Goal: Task Accomplishment & Management: Use online tool/utility

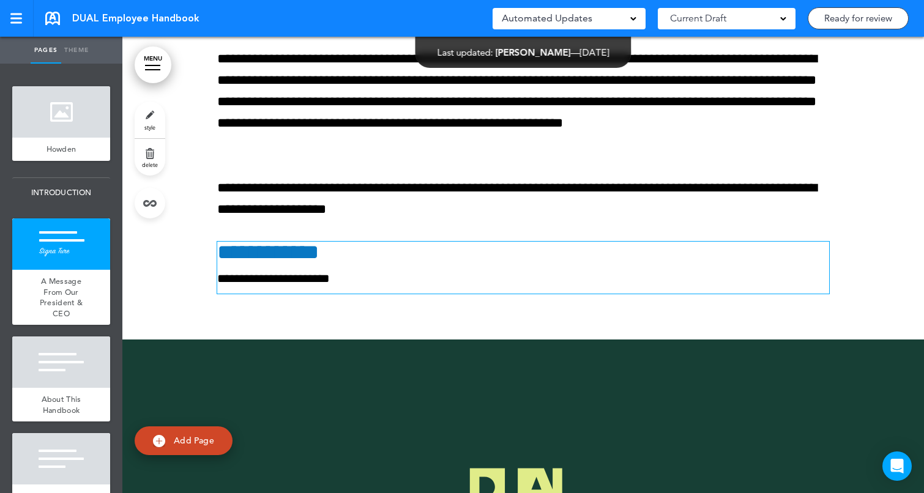
scroll to position [772, 0]
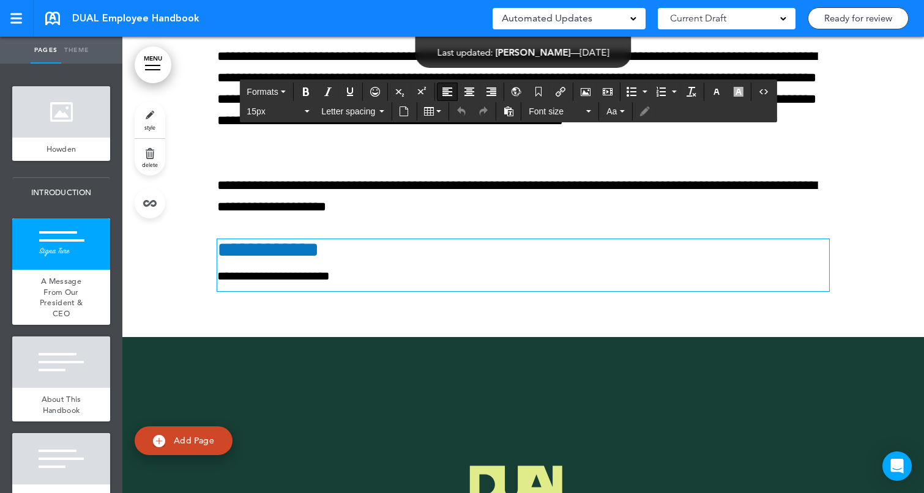
click at [225, 252] on span "**********" at bounding box center [268, 249] width 102 height 21
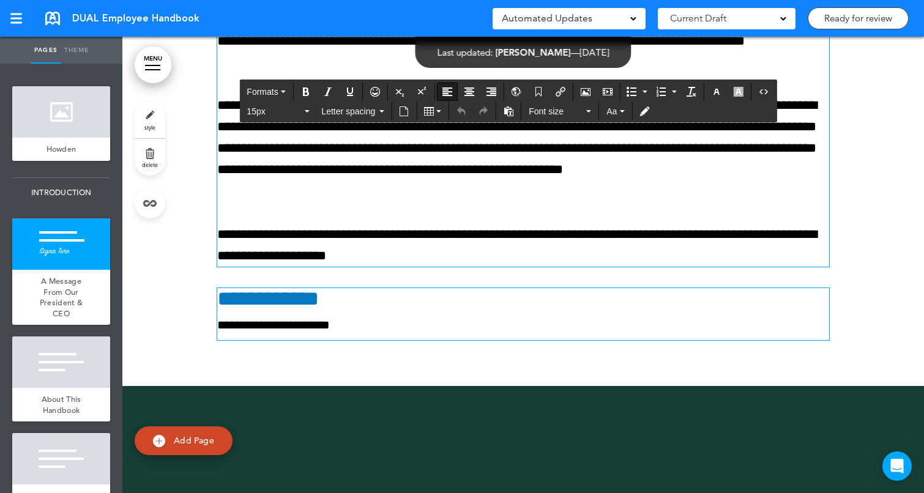
scroll to position [739, 0]
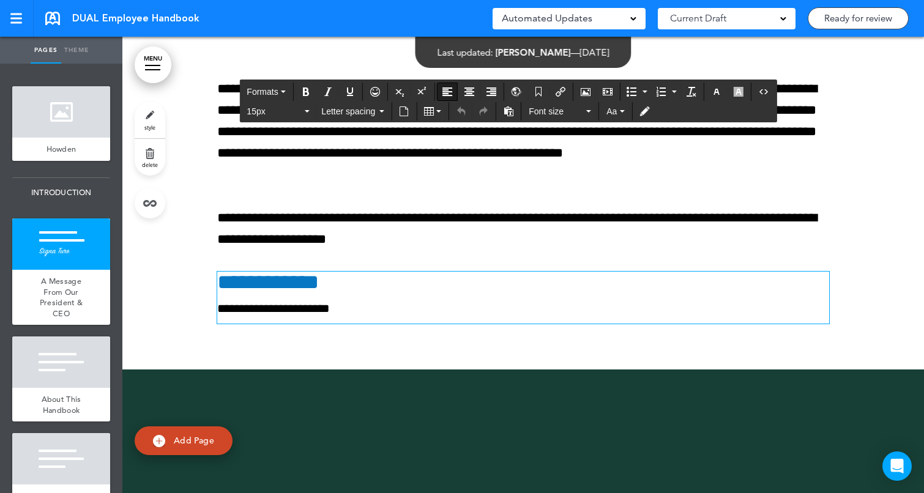
click at [219, 282] on span "**********" at bounding box center [268, 282] width 102 height 21
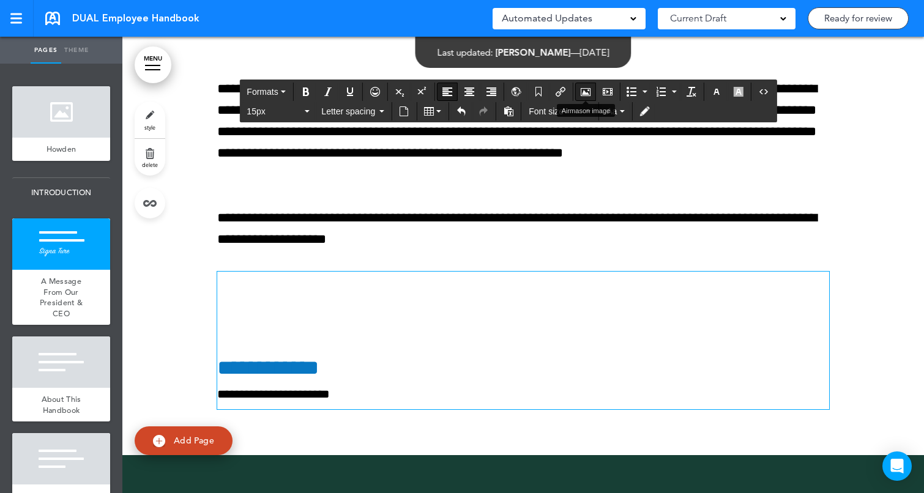
click at [586, 89] on icon "Airmason image" at bounding box center [585, 92] width 10 height 10
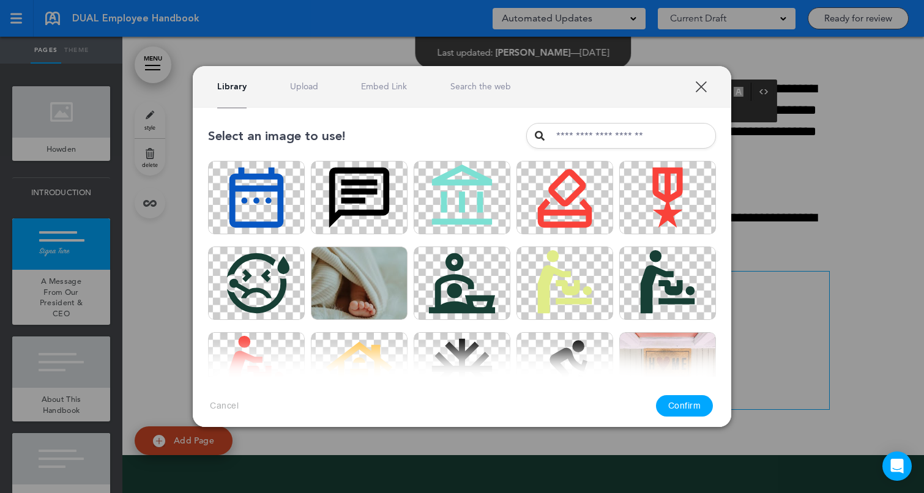
click at [308, 88] on link "Upload" at bounding box center [304, 87] width 28 height 12
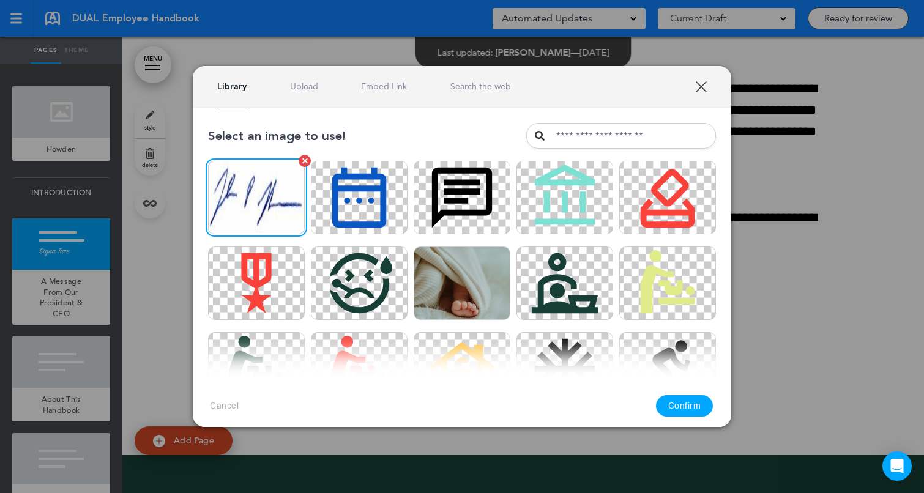
click at [270, 200] on img at bounding box center [256, 197] width 97 height 73
click at [680, 406] on button "Confirm" at bounding box center [684, 405] width 57 height 21
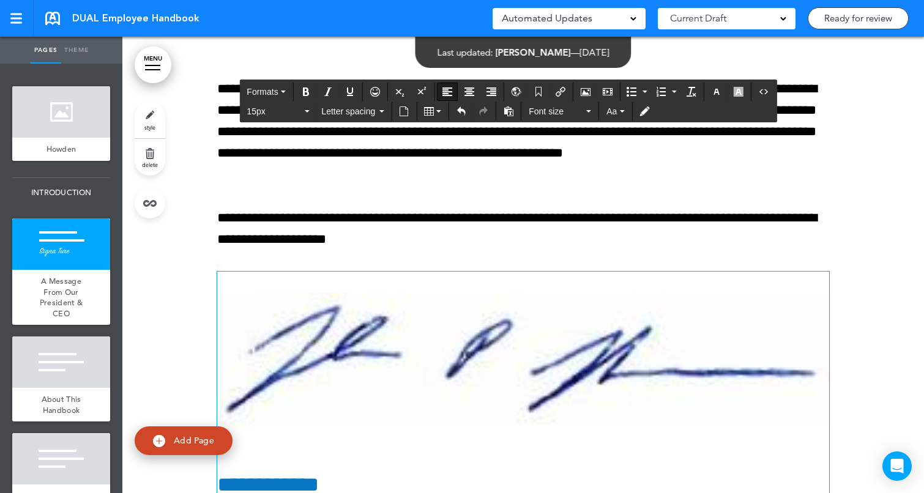
click at [888, 327] on div at bounding box center [522, 163] width 801 height 818
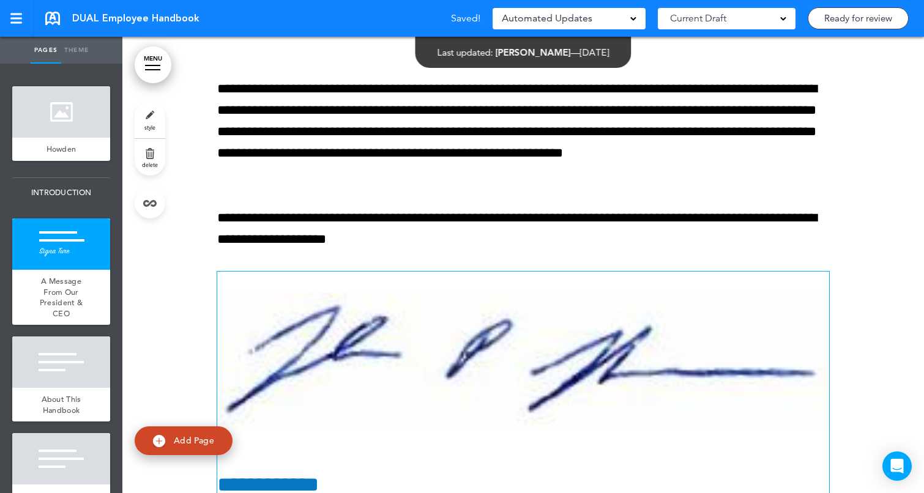
click at [780, 341] on img at bounding box center [523, 359] width 612 height 133
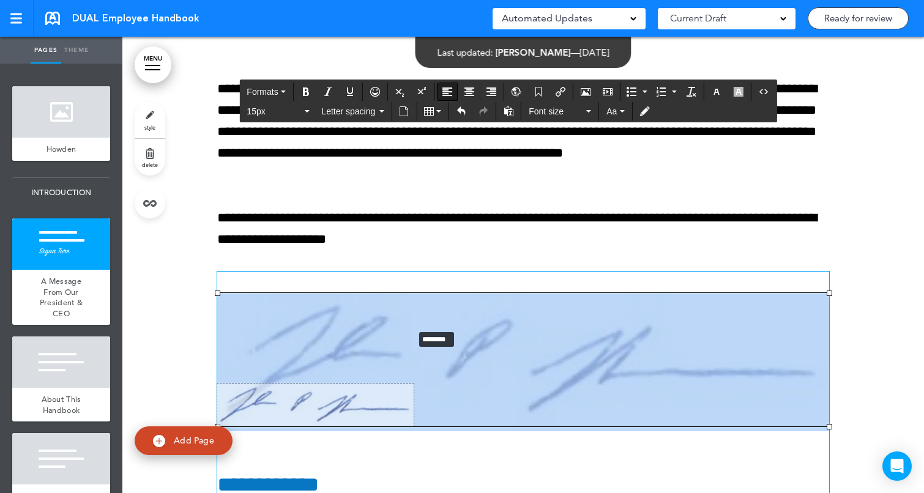
drag, startPoint x: 830, startPoint y: 293, endPoint x: 415, endPoint y: 330, distance: 416.9
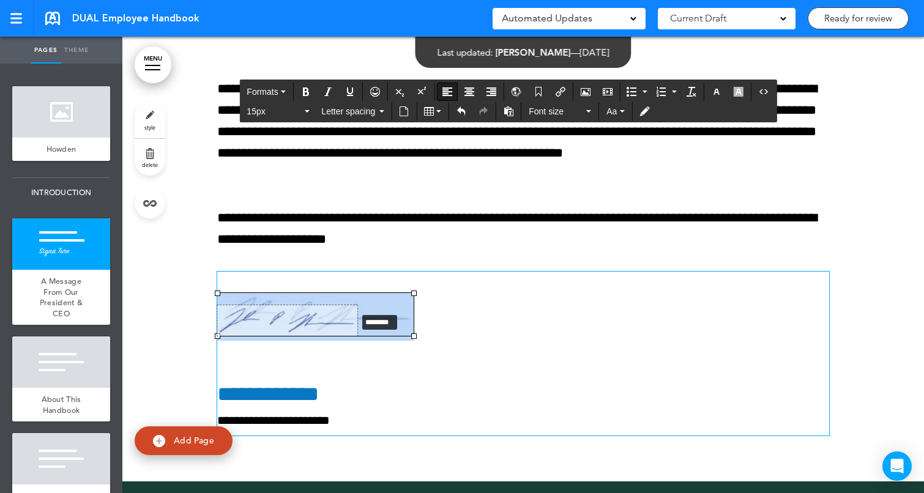
drag, startPoint x: 413, startPoint y: 291, endPoint x: 323, endPoint y: 323, distance: 95.9
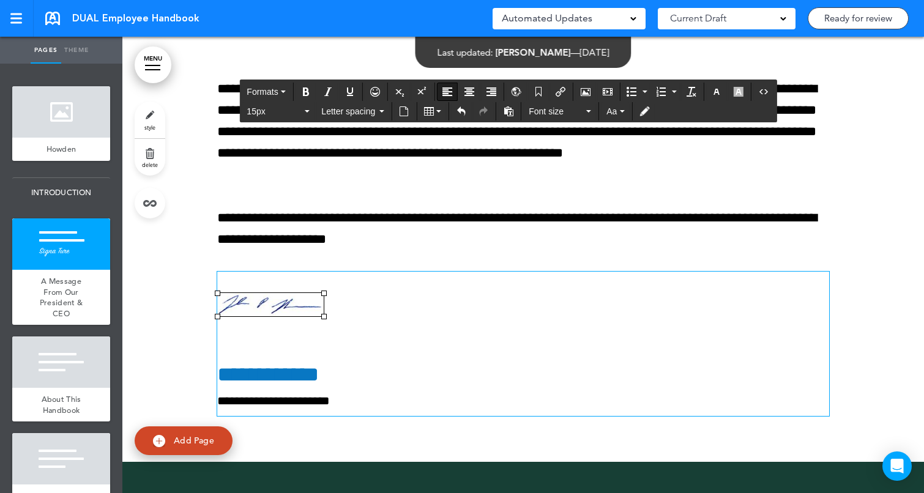
click at [419, 268] on div "**********" at bounding box center [523, 108] width 612 height 708
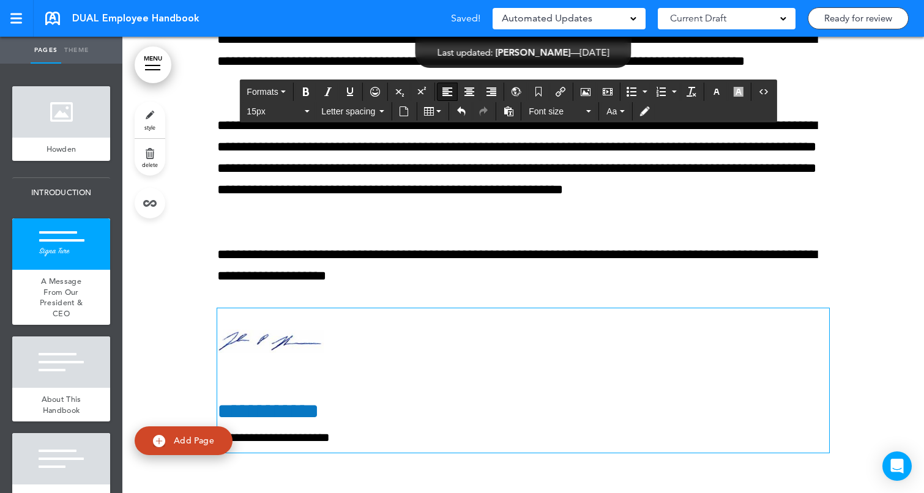
scroll to position [697, 0]
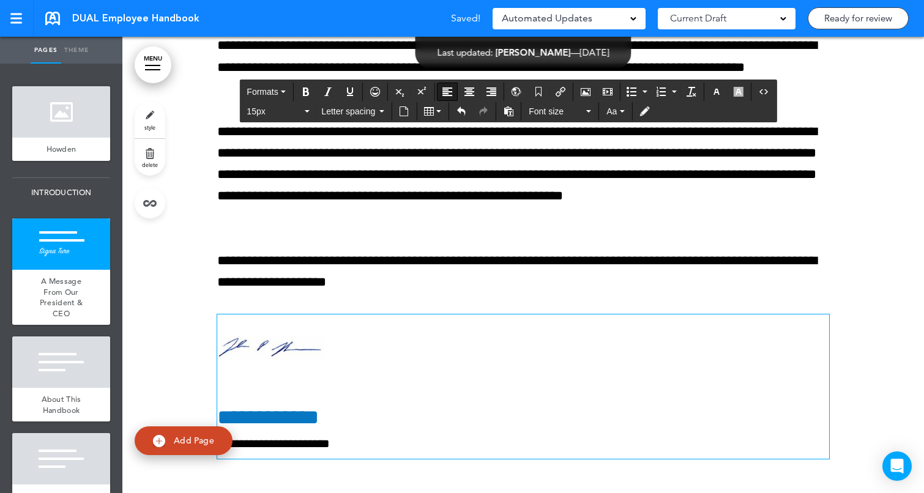
click at [294, 349] on img at bounding box center [270, 347] width 106 height 23
drag, startPoint x: 324, startPoint y: 360, endPoint x: 336, endPoint y: 361, distance: 11.8
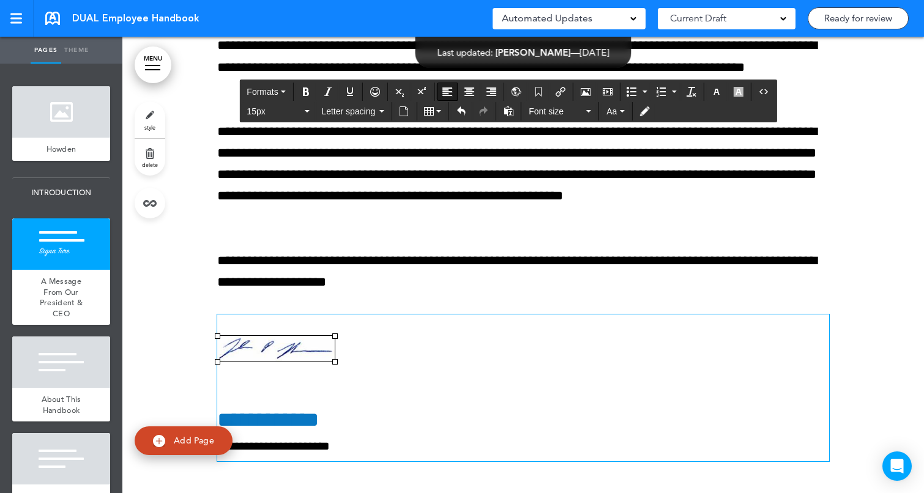
click at [379, 373] on h4 "**********" at bounding box center [523, 372] width 612 height 116
click at [317, 398] on h4 "**********" at bounding box center [523, 372] width 612 height 116
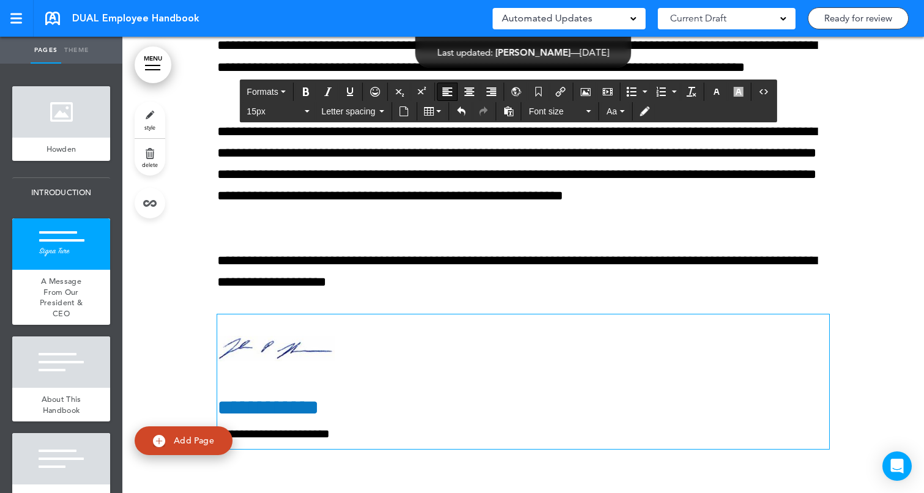
click at [395, 467] on div "**********" at bounding box center [523, 145] width 612 height 699
click at [193, 331] on div at bounding box center [522, 145] width 801 height 699
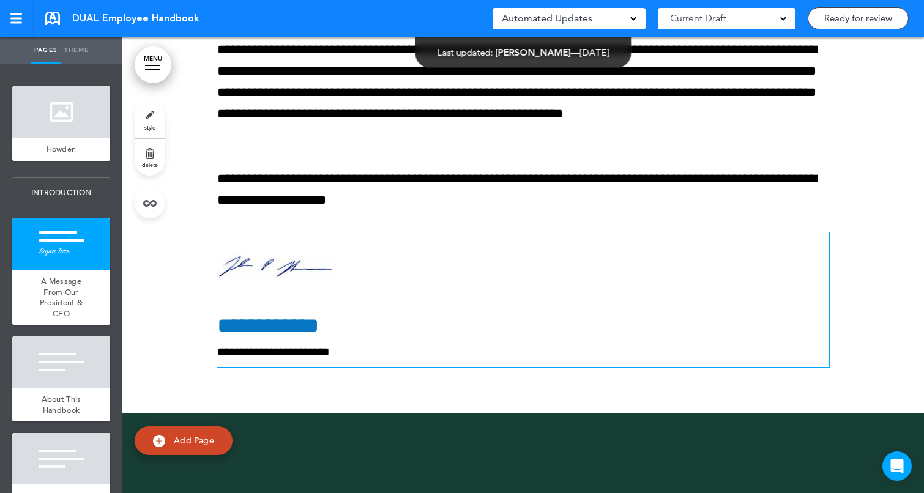
scroll to position [782, 0]
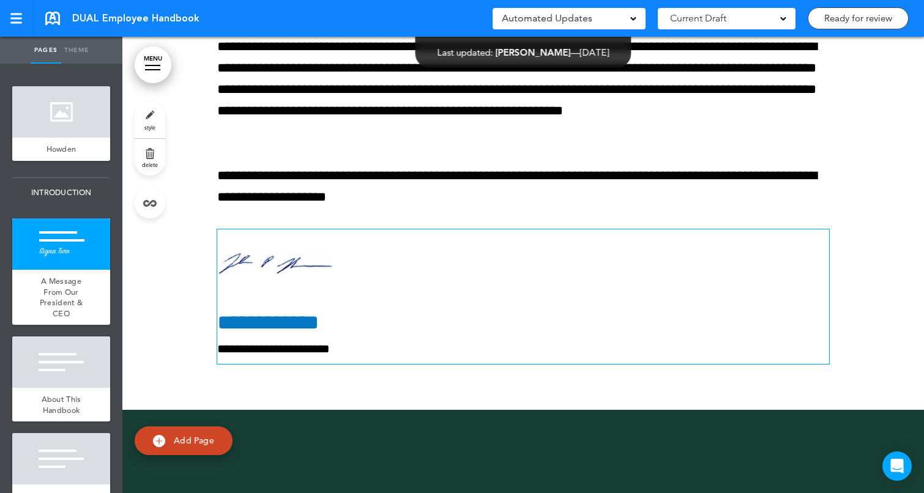
click at [344, 349] on h6 "**********" at bounding box center [523, 349] width 612 height 12
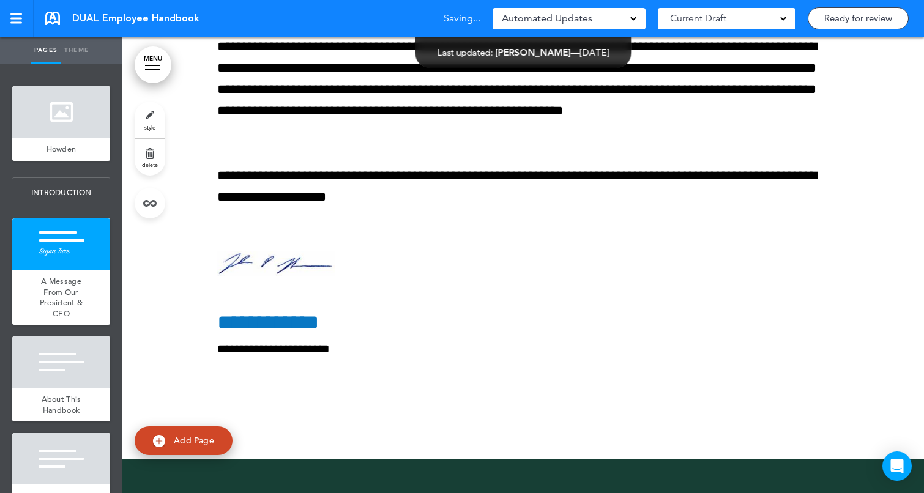
click at [880, 278] on div at bounding box center [522, 84] width 801 height 747
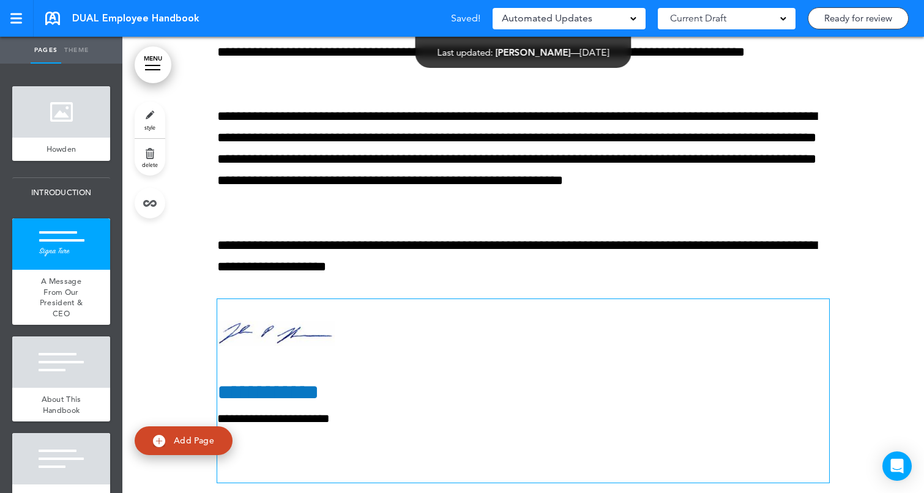
scroll to position [756, 0]
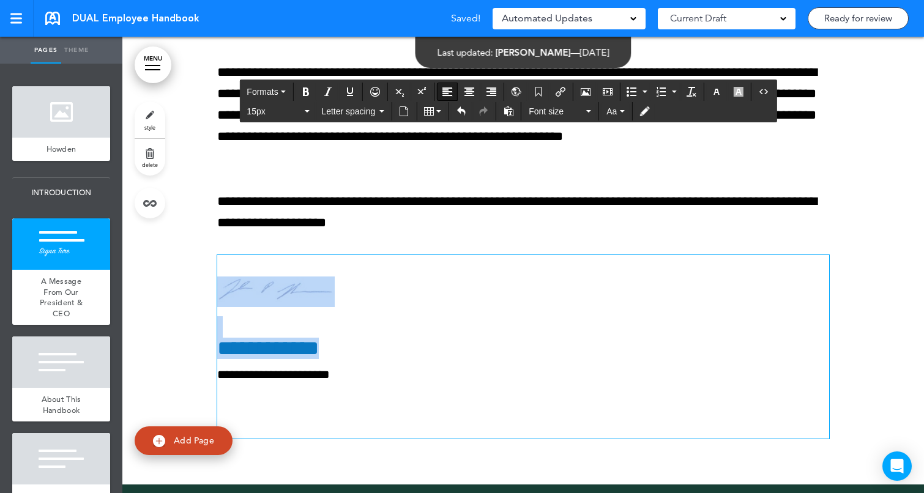
drag, startPoint x: 362, startPoint y: 351, endPoint x: 168, endPoint y: 344, distance: 194.6
click at [168, 344] on div "**********" at bounding box center [522, 110] width 801 height 747
click at [287, 339] on span "**********" at bounding box center [268, 348] width 102 height 21
drag, startPoint x: 366, startPoint y: 345, endPoint x: 220, endPoint y: 354, distance: 145.9
click at [220, 354] on h4 "**********" at bounding box center [523, 337] width 612 height 43
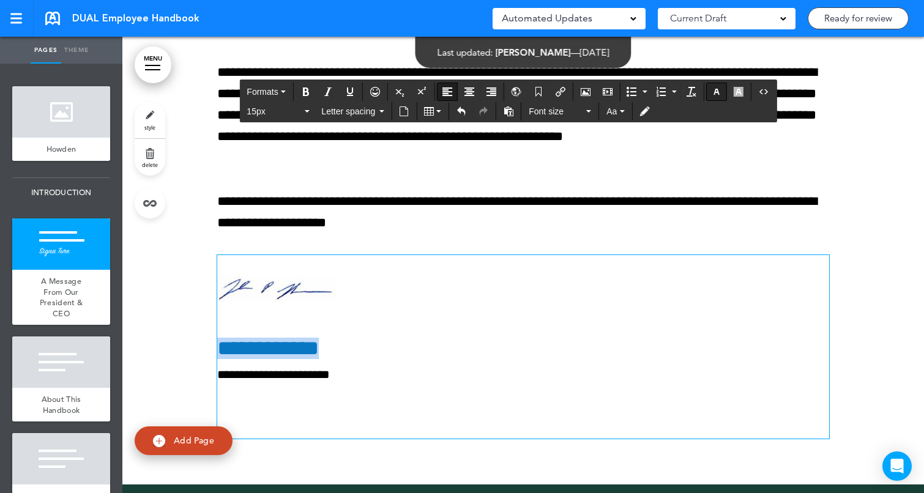
click at [711, 91] on button "button" at bounding box center [716, 91] width 20 height 17
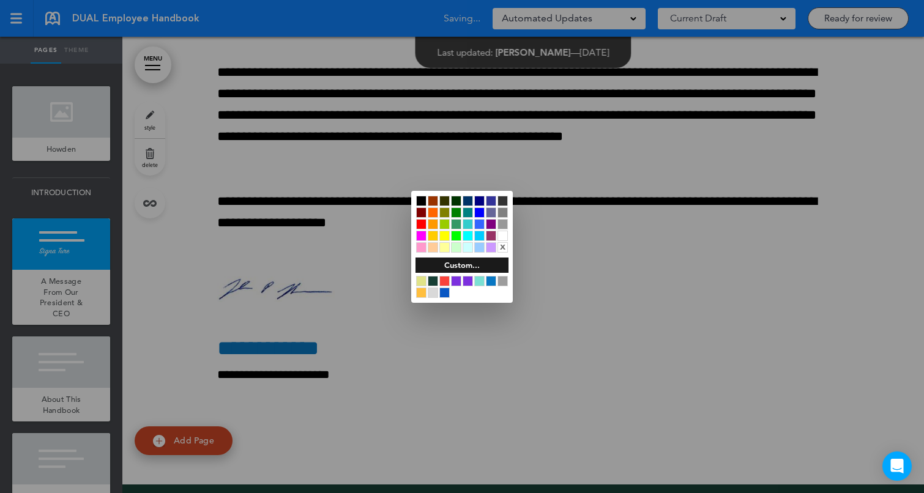
click at [433, 278] on div at bounding box center [433, 281] width 10 height 10
click at [410, 380] on div at bounding box center [462, 246] width 924 height 493
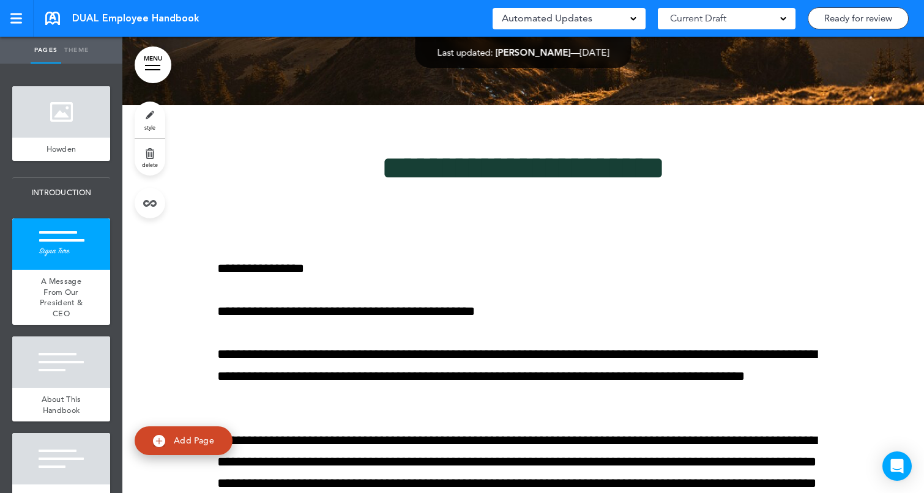
scroll to position [387, 0]
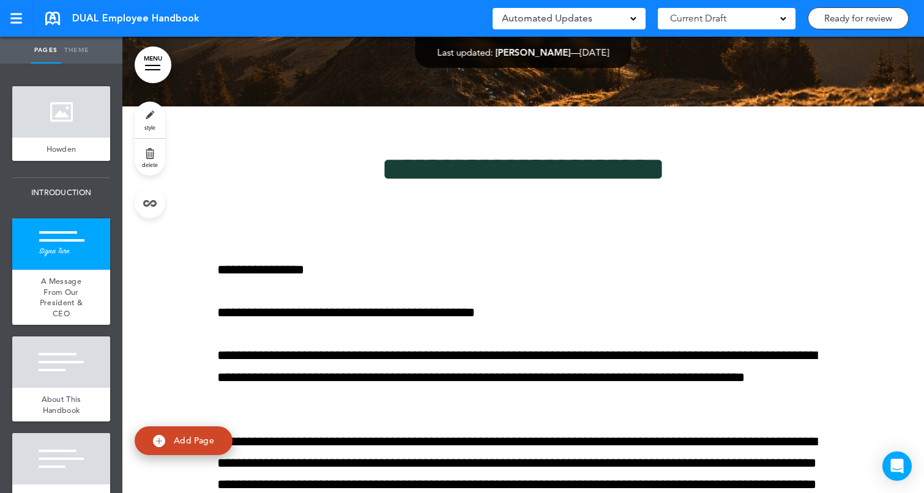
click at [851, 305] on div at bounding box center [522, 479] width 801 height 747
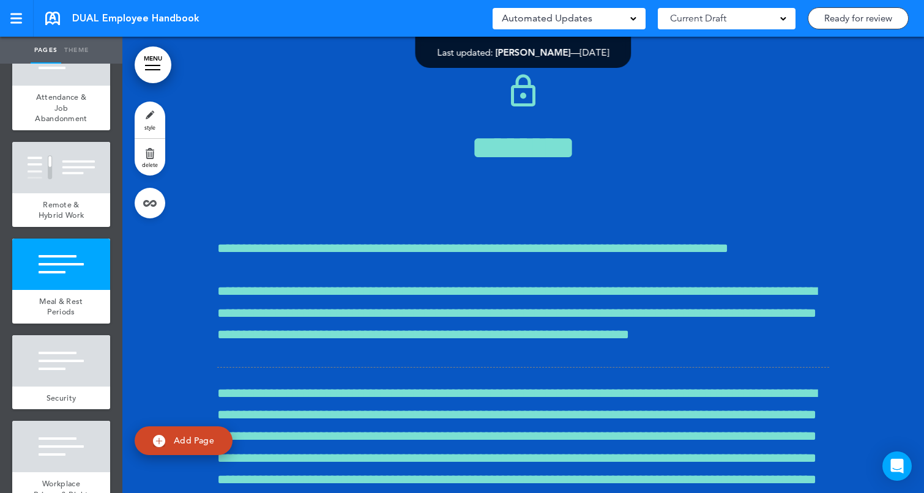
scroll to position [2019, 0]
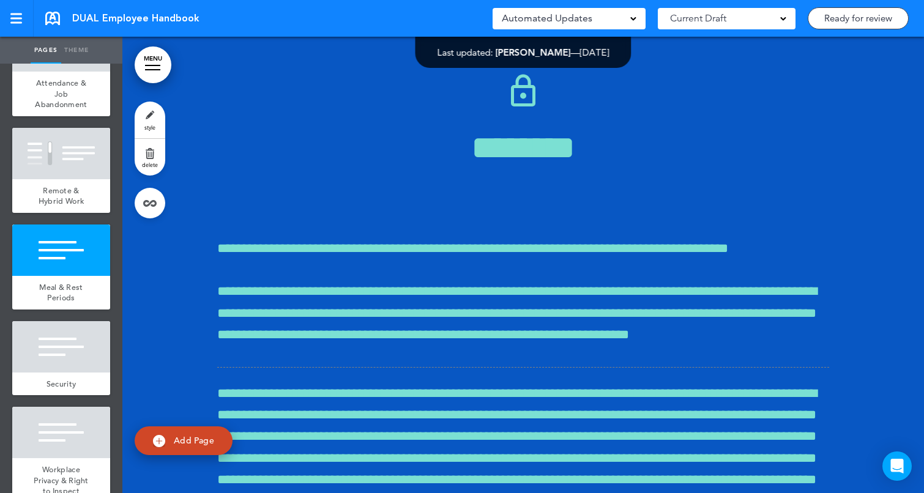
click at [41, 235] on div at bounding box center [61, 249] width 98 height 51
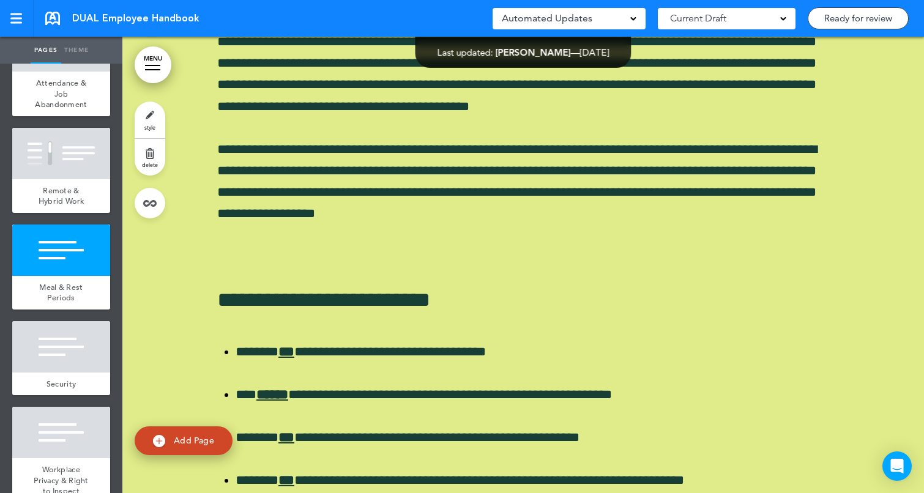
scroll to position [16367, 0]
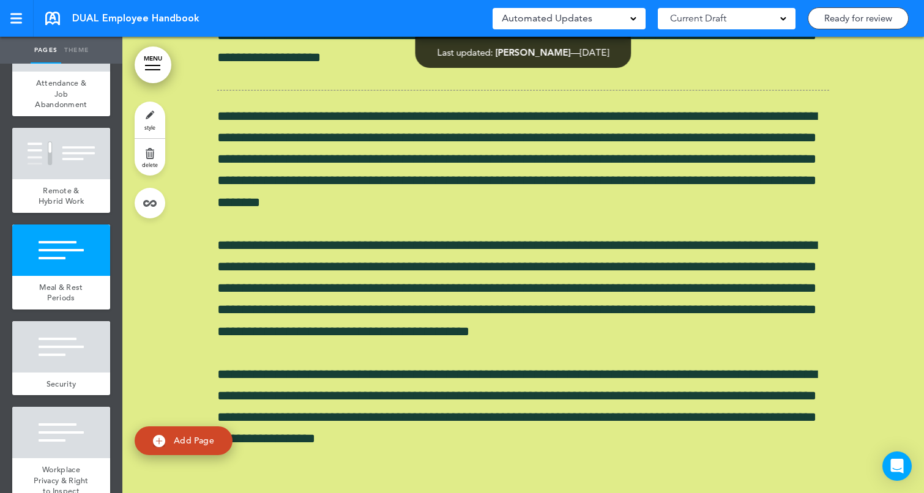
click at [150, 115] on link "style" at bounding box center [150, 120] width 31 height 37
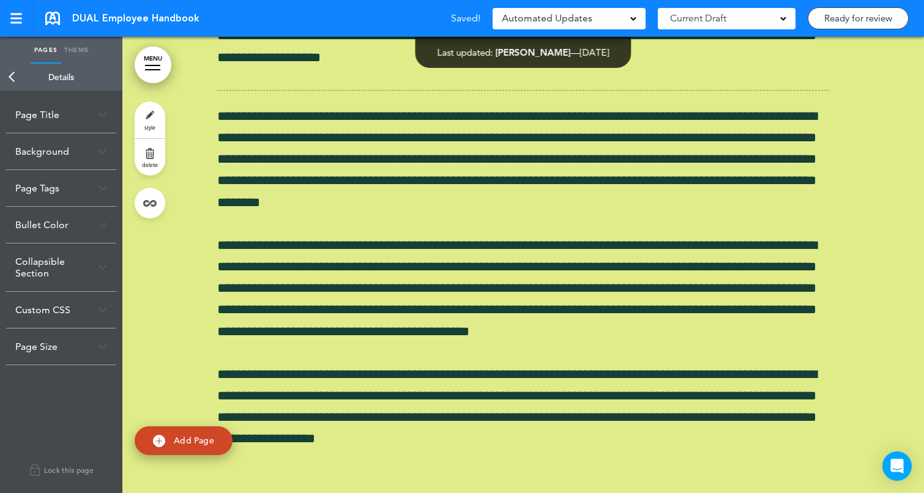
click at [47, 259] on div "Collapsible Section" at bounding box center [61, 267] width 110 height 48
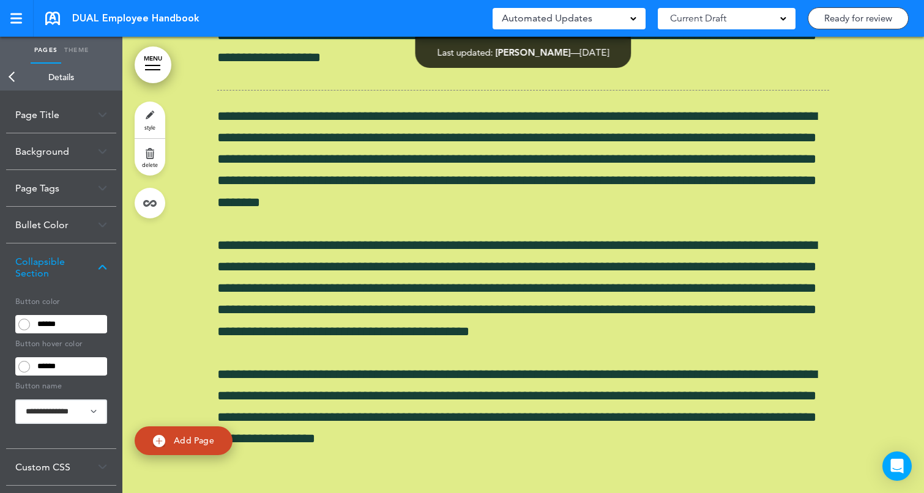
click at [61, 317] on input "******" at bounding box center [70, 324] width 74 height 17
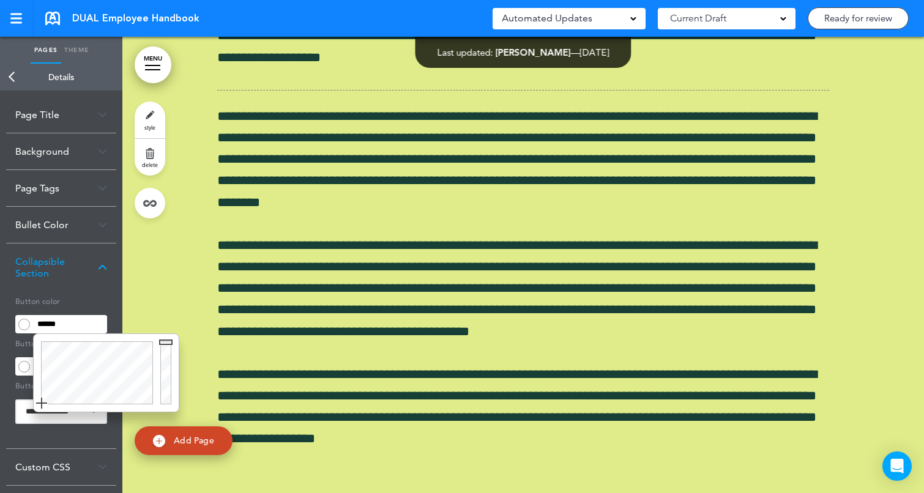
click at [61, 317] on input "******" at bounding box center [70, 324] width 74 height 17
paste input "text"
drag, startPoint x: 172, startPoint y: 374, endPoint x: 163, endPoint y: 428, distance: 54.7
click at [163, 428] on body "This handbook [GEOGRAPHIC_DATA] Settings Signatures Collaborators Your Handbook…" at bounding box center [462, 246] width 924 height 493
click at [258, 238] on body "This handbook [GEOGRAPHIC_DATA] Settings Signatures Collaborators Your Handbook…" at bounding box center [462, 246] width 924 height 493
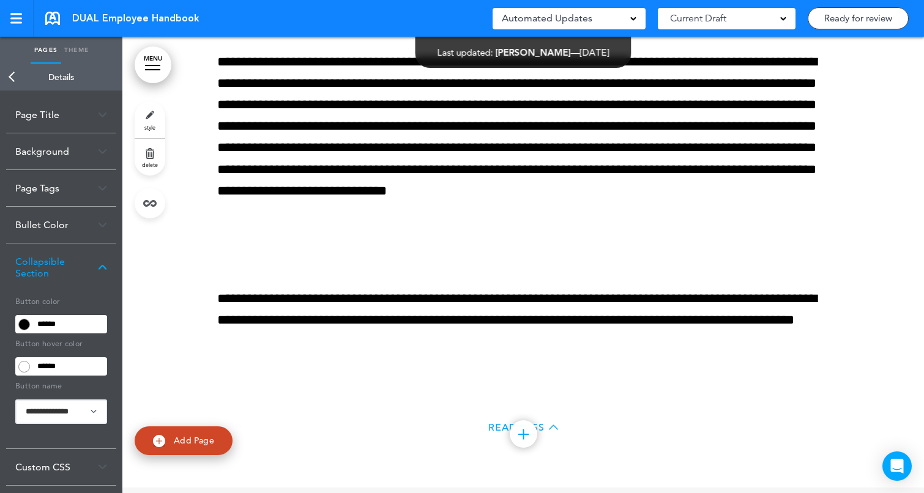
scroll to position [25139, 0]
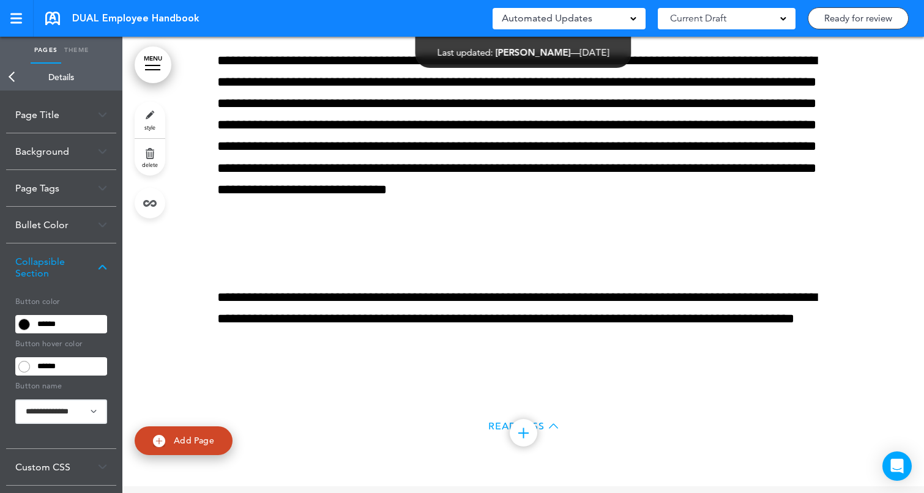
click at [12, 74] on link "Back" at bounding box center [12, 77] width 24 height 27
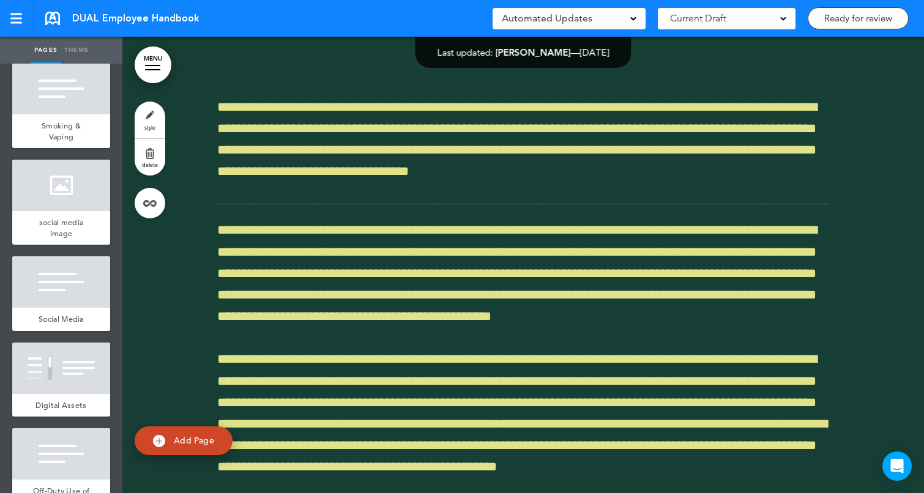
scroll to position [2867, 0]
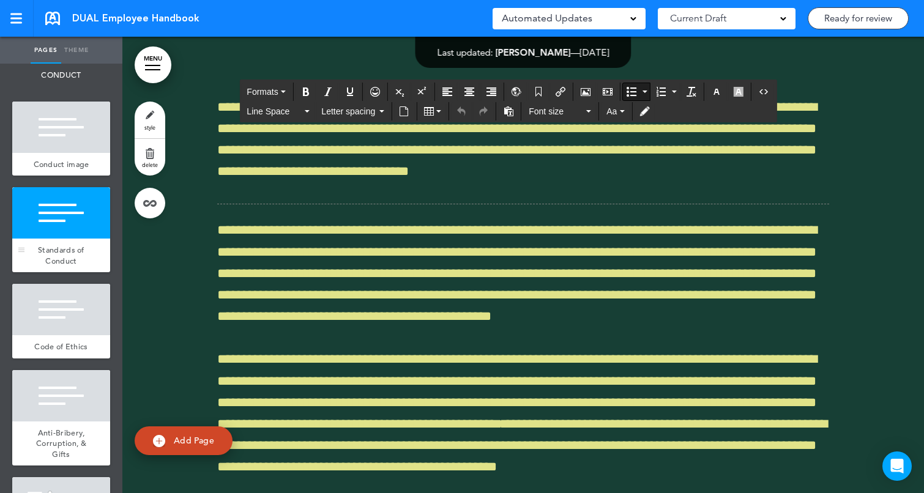
scroll to position [3729, 0]
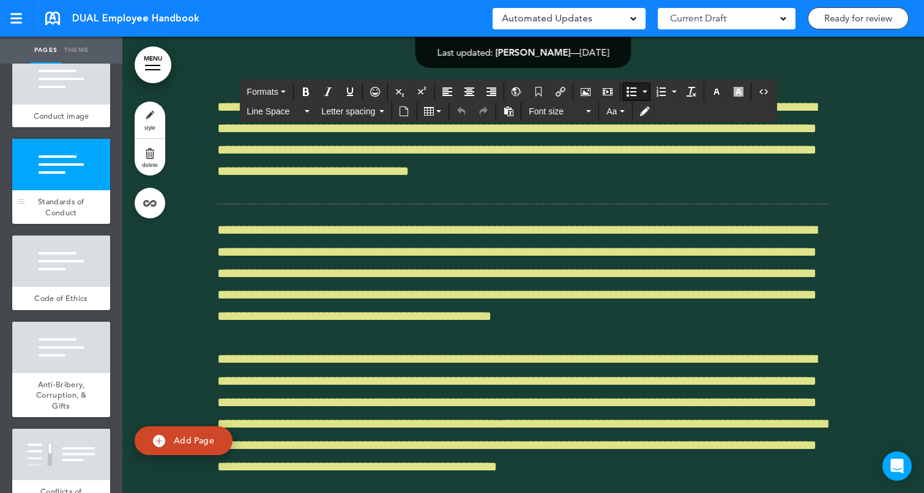
click at [69, 196] on span "Standards of Conduct" at bounding box center [61, 206] width 46 height 21
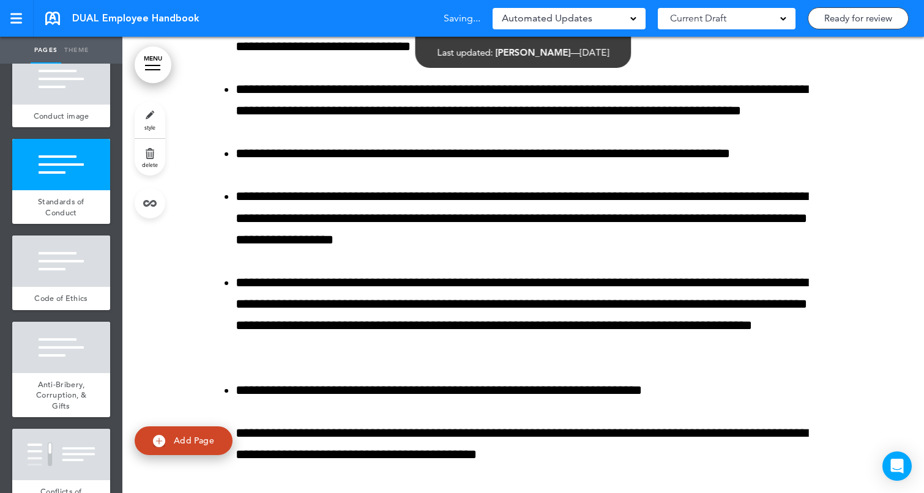
scroll to position [29015, 0]
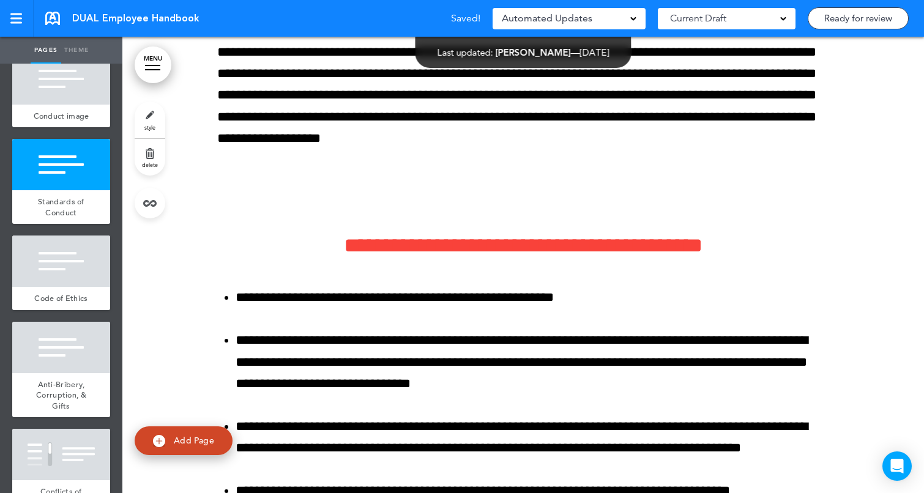
click at [145, 115] on link "style" at bounding box center [150, 120] width 31 height 37
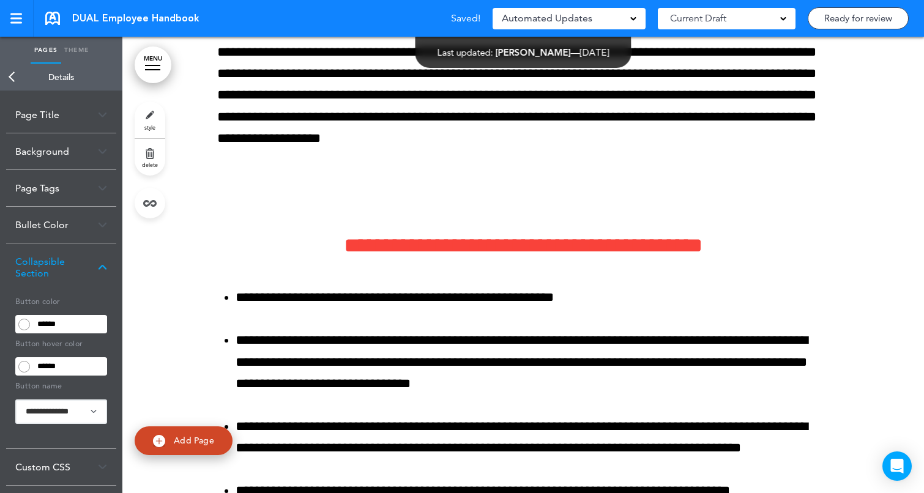
click at [62, 326] on input "******" at bounding box center [70, 324] width 74 height 17
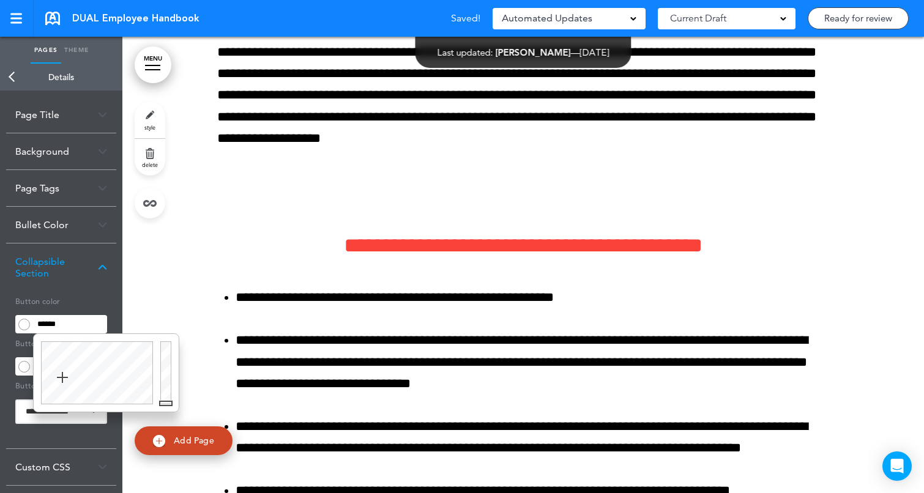
click at [62, 326] on input "******" at bounding box center [70, 324] width 74 height 17
drag, startPoint x: 168, startPoint y: 404, endPoint x: 165, endPoint y: 424, distance: 21.0
click at [165, 424] on body "Make this page common so it is available in other handbooks. This handbook [GEO…" at bounding box center [462, 246] width 924 height 493
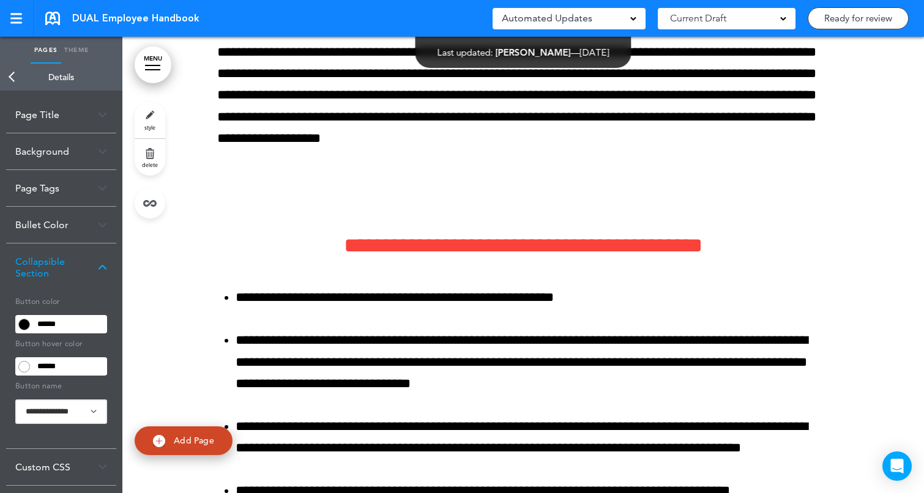
click at [856, 246] on div at bounding box center [522, 482] width 801 height 2111
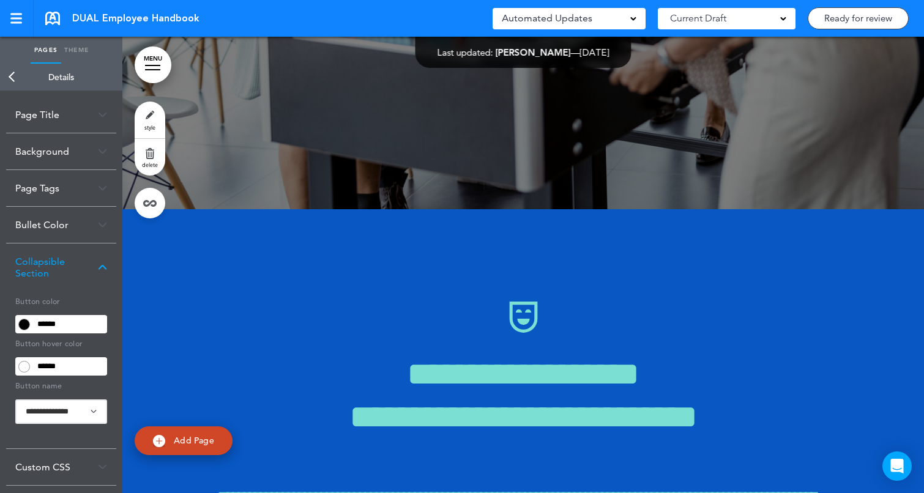
scroll to position [42554, 0]
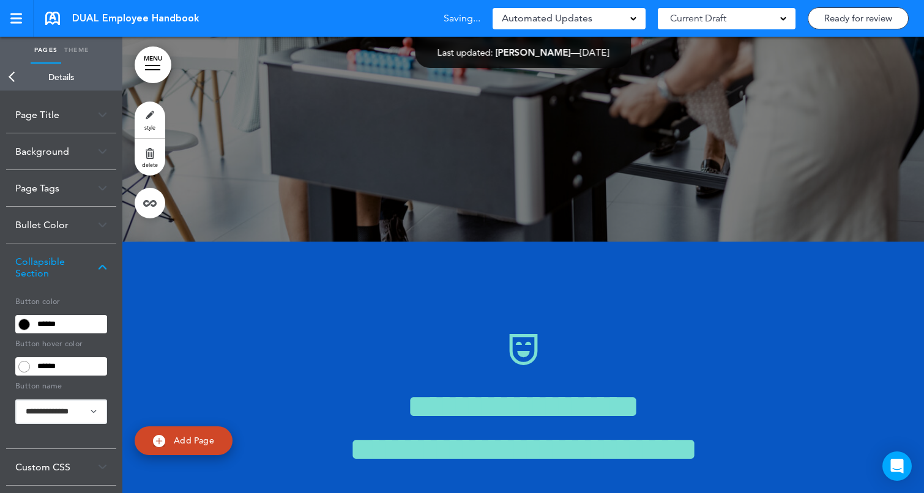
click at [98, 265] on img at bounding box center [102, 267] width 9 height 7
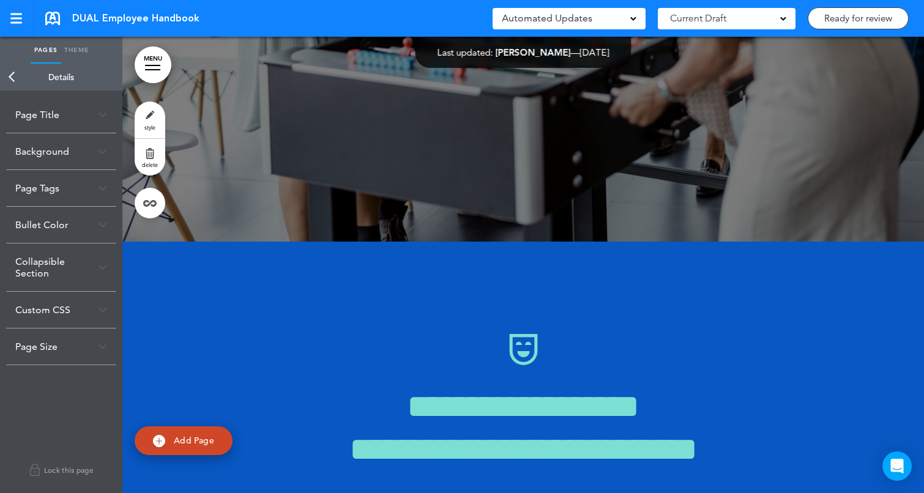
click at [15, 79] on link "Back" at bounding box center [12, 77] width 24 height 27
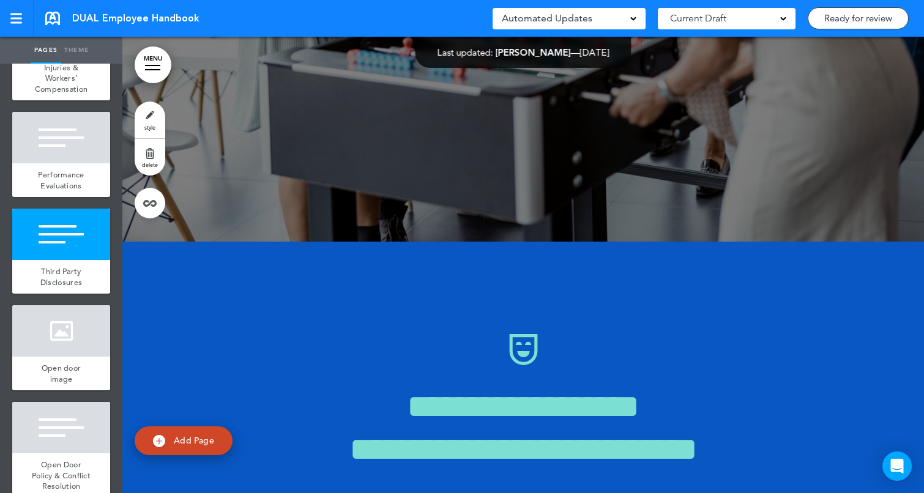
scroll to position [5160, 0]
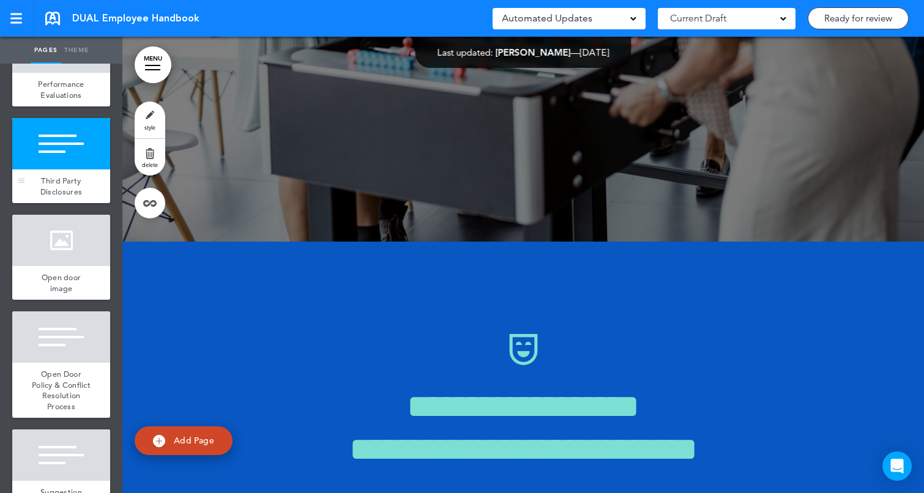
click at [84, 133] on div at bounding box center [61, 143] width 98 height 51
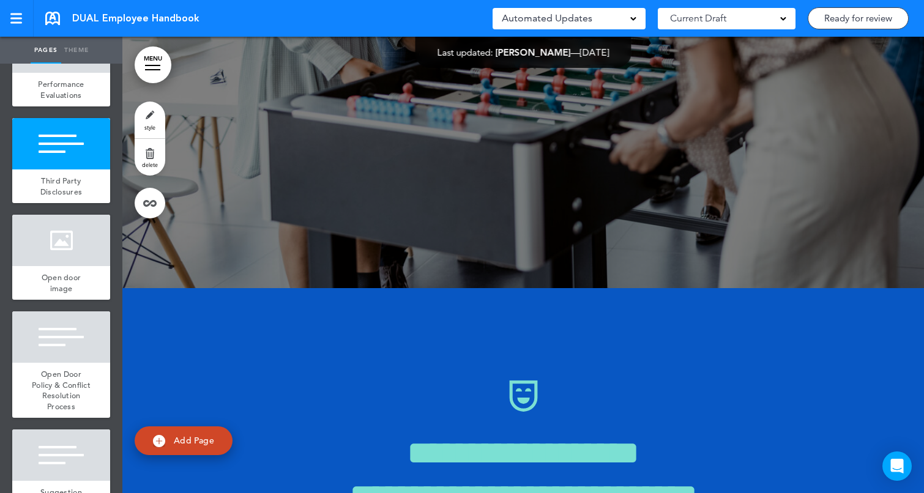
scroll to position [42500, 0]
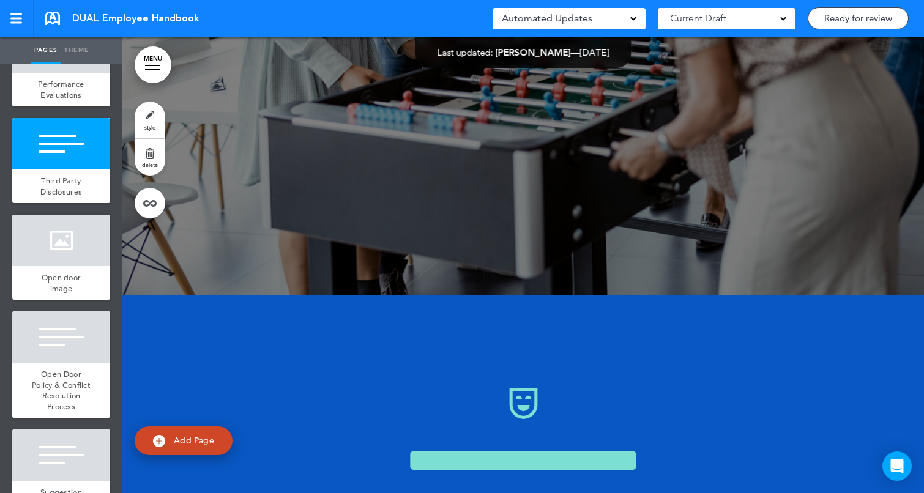
click at [147, 116] on link "style" at bounding box center [150, 120] width 31 height 37
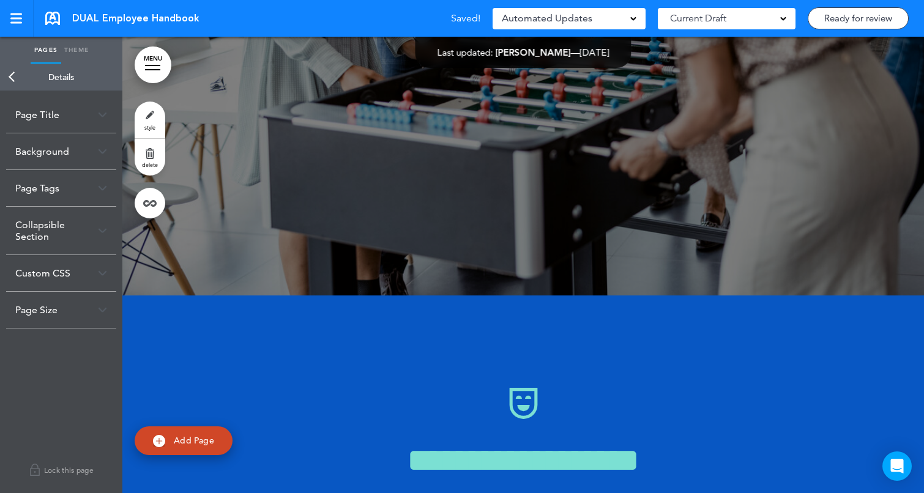
click at [56, 231] on div "Collapsible Section" at bounding box center [61, 231] width 110 height 48
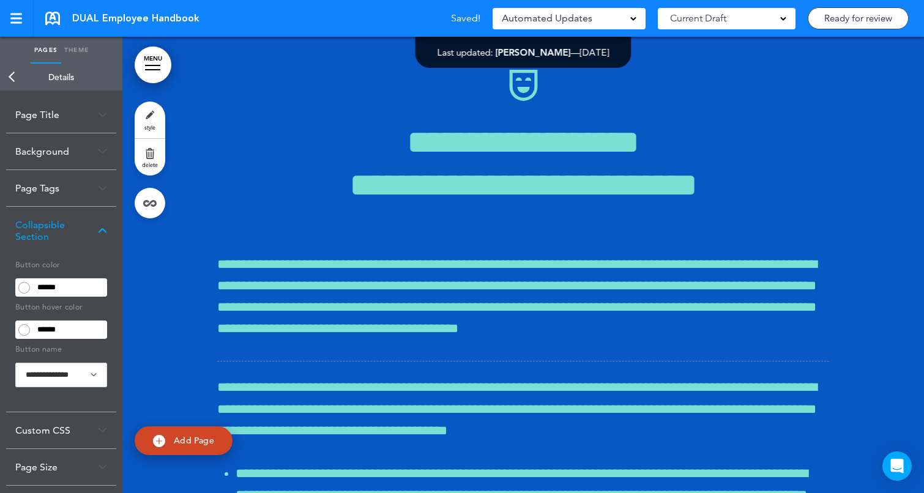
scroll to position [42809, 0]
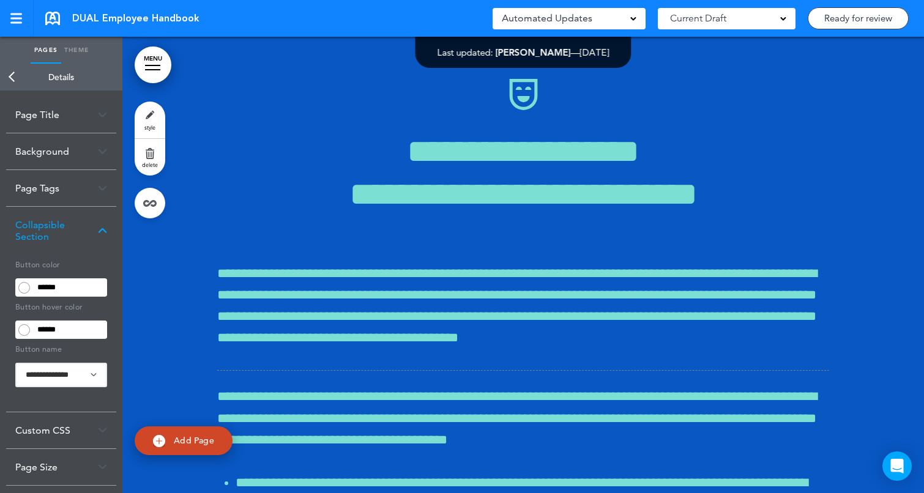
click at [70, 289] on input "******" at bounding box center [70, 287] width 74 height 17
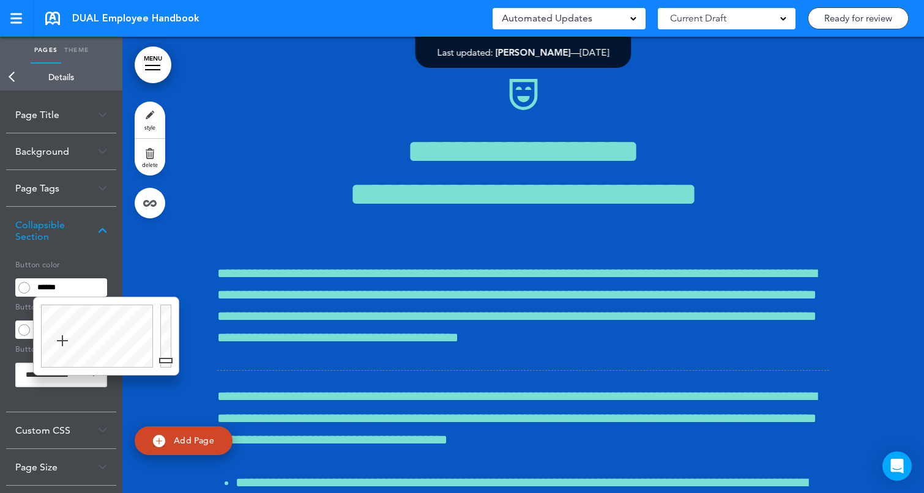
type input "******"
drag, startPoint x: 168, startPoint y: 360, endPoint x: 165, endPoint y: 384, distance: 24.1
click at [165, 384] on body "Make this page common so it is available in other handbooks. This handbook [GEO…" at bounding box center [462, 246] width 924 height 493
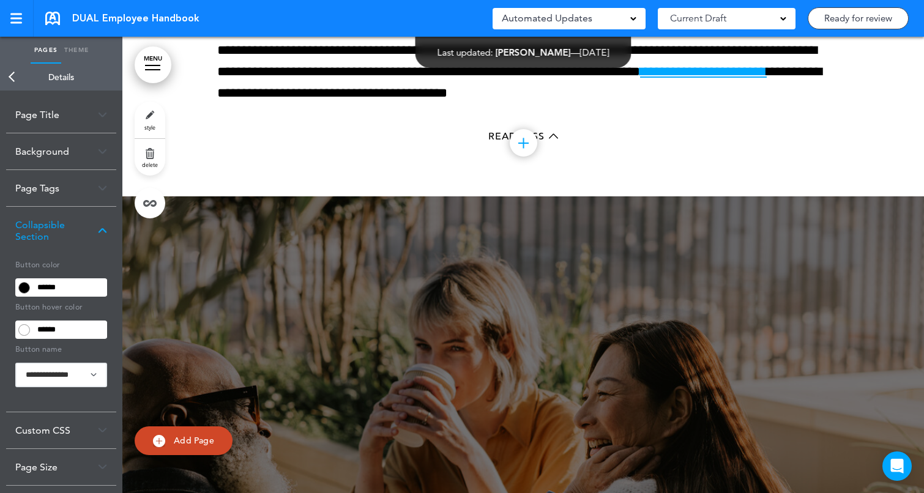
scroll to position [53107, 0]
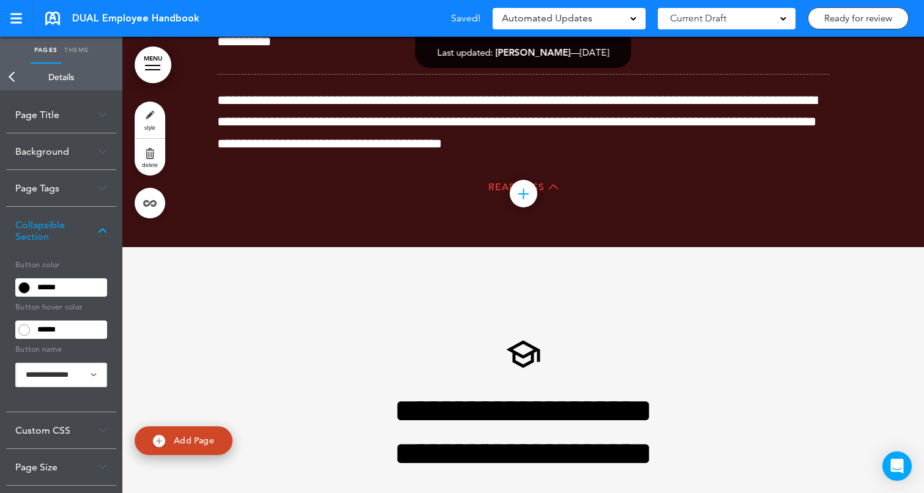
scroll to position [54049, 0]
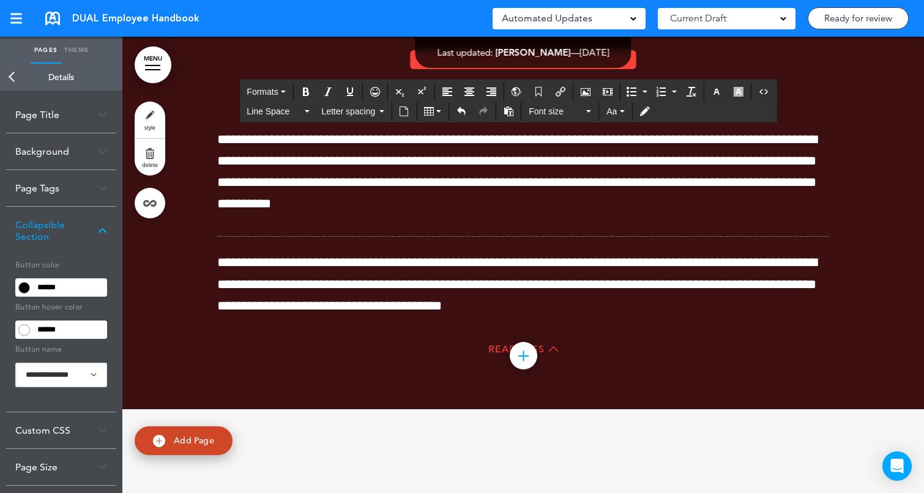
scroll to position [53935, 0]
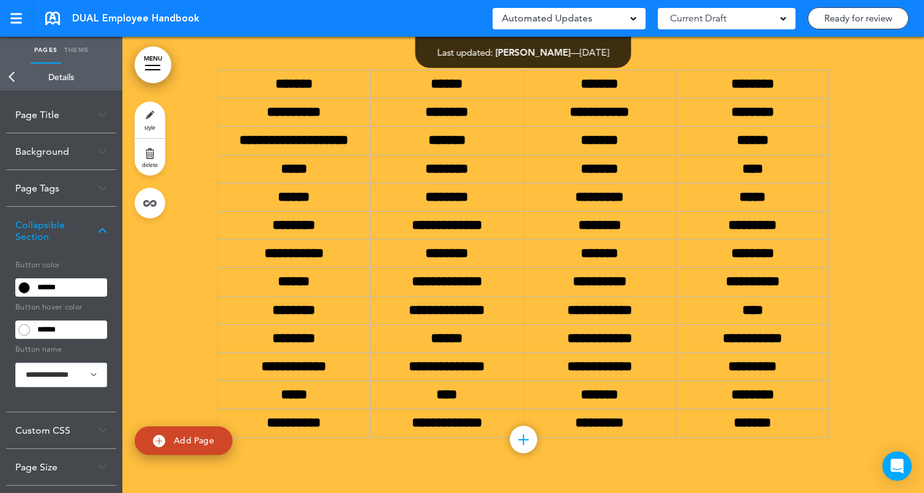
scroll to position [67220, 0]
click at [15, 80] on link "Back" at bounding box center [12, 77] width 24 height 27
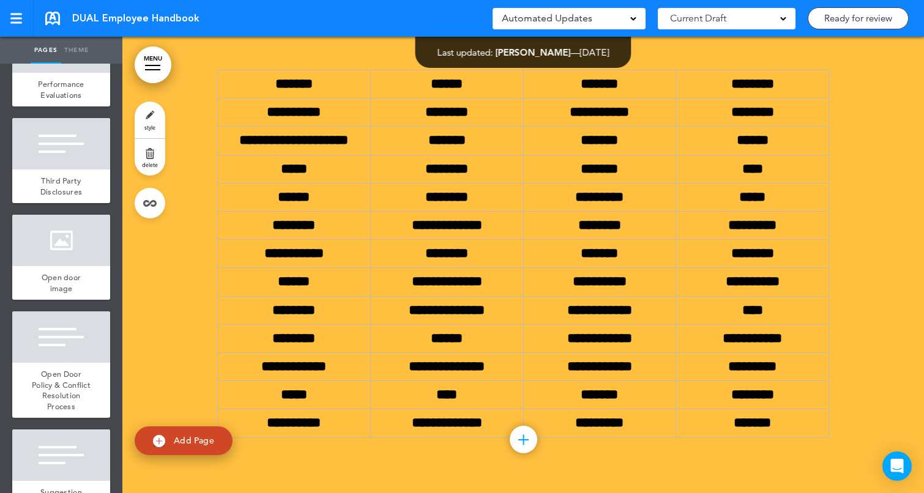
scroll to position [66765, 0]
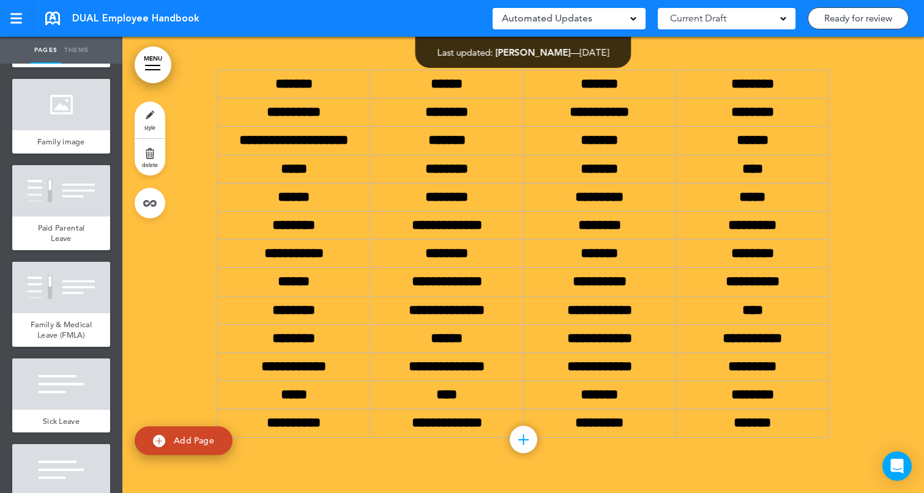
scroll to position [8343, 0]
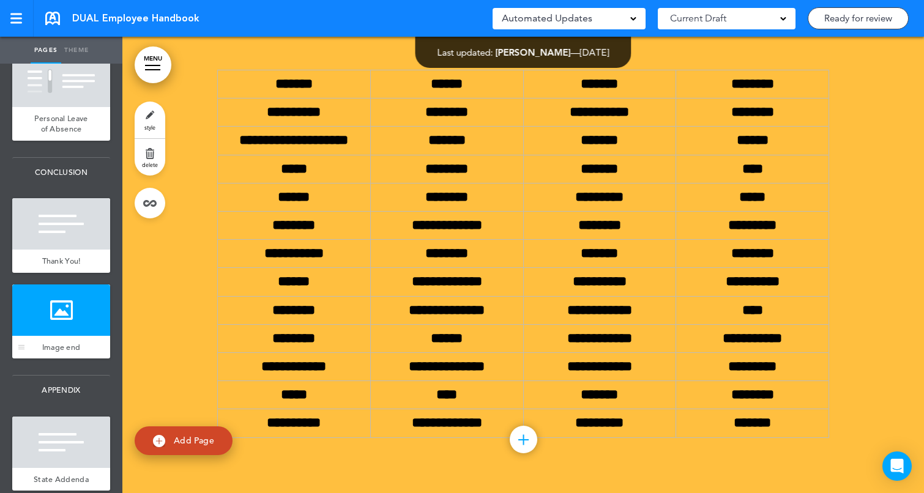
click at [70, 308] on div at bounding box center [61, 309] width 98 height 51
click at [62, 296] on div at bounding box center [61, 309] width 98 height 51
click at [150, 112] on link "style" at bounding box center [150, 120] width 31 height 37
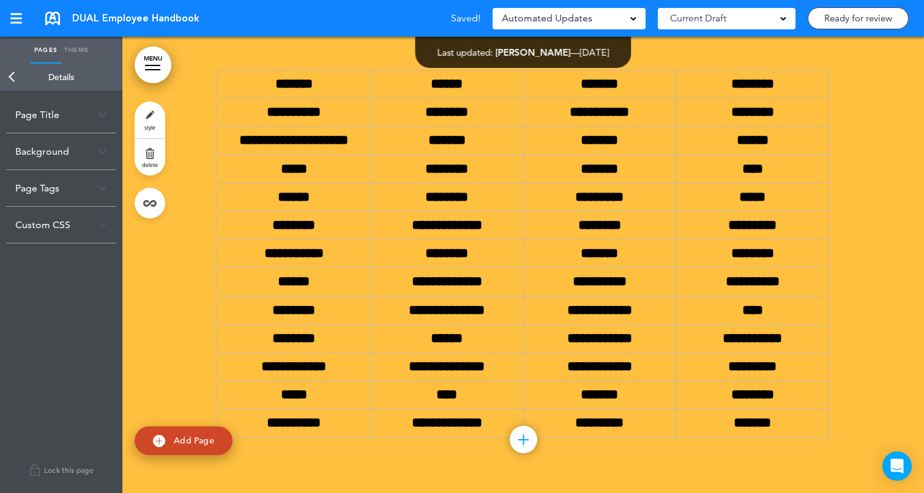
click at [69, 149] on div "Background" at bounding box center [61, 151] width 110 height 36
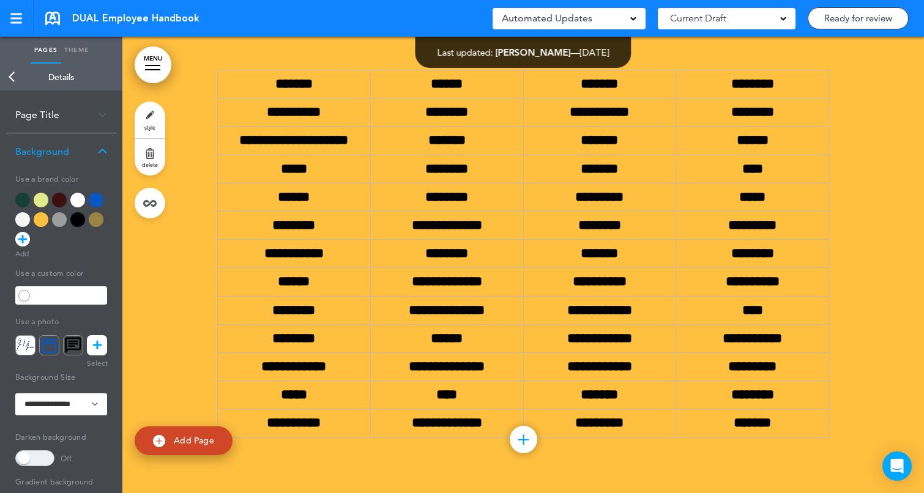
click at [104, 152] on img at bounding box center [102, 151] width 9 height 7
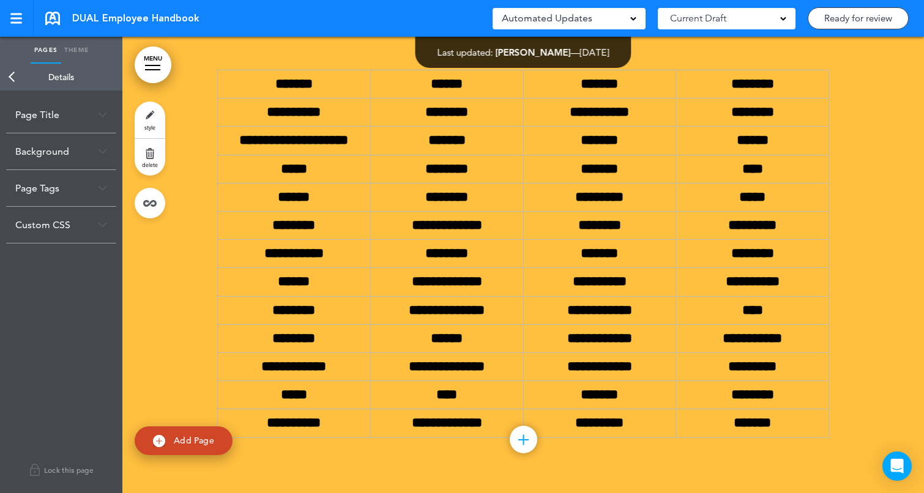
click at [9, 73] on link "Back" at bounding box center [12, 77] width 24 height 27
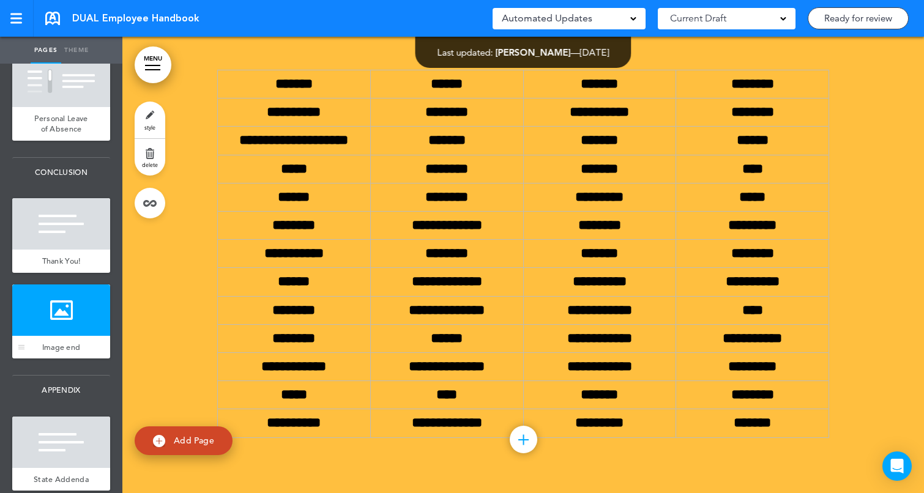
click at [47, 287] on body "Make this page common so it is available in other handbooks. This handbook [GEO…" at bounding box center [462, 246] width 924 height 493
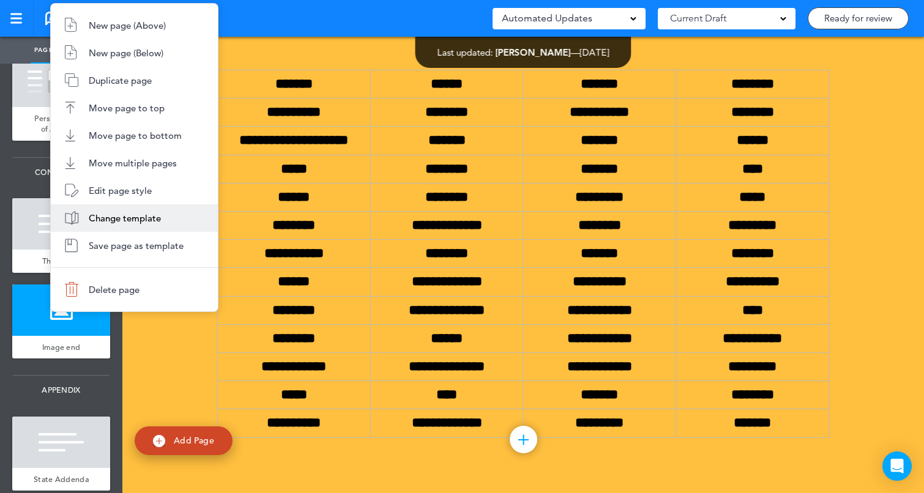
click at [117, 213] on span "Change template" at bounding box center [125, 218] width 72 height 12
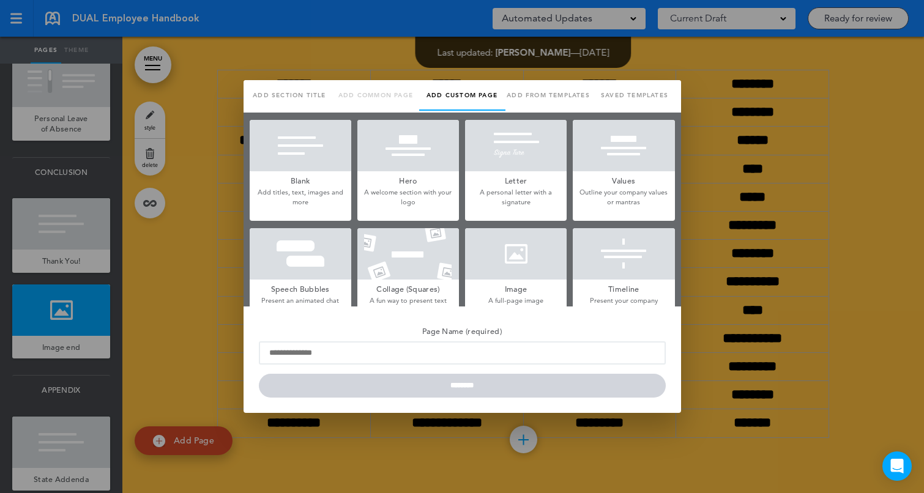
type input "*********"
type input "**********"
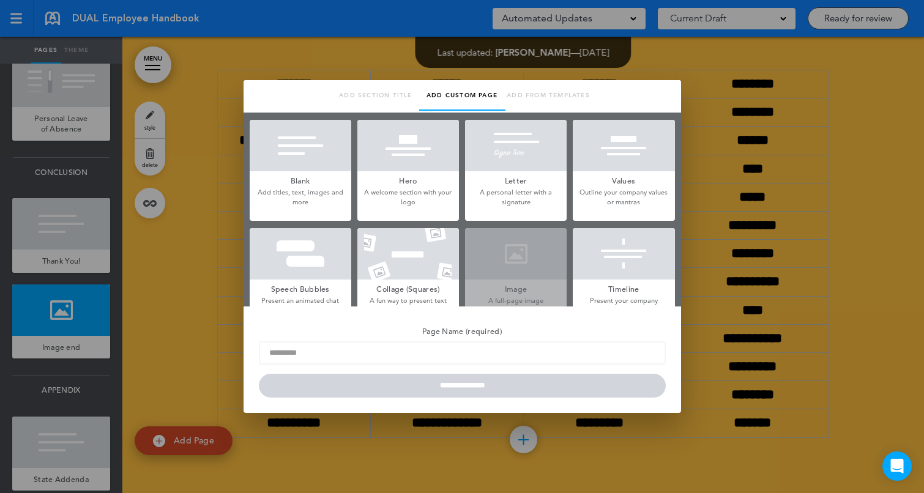
click at [319, 167] on div at bounding box center [301, 145] width 102 height 51
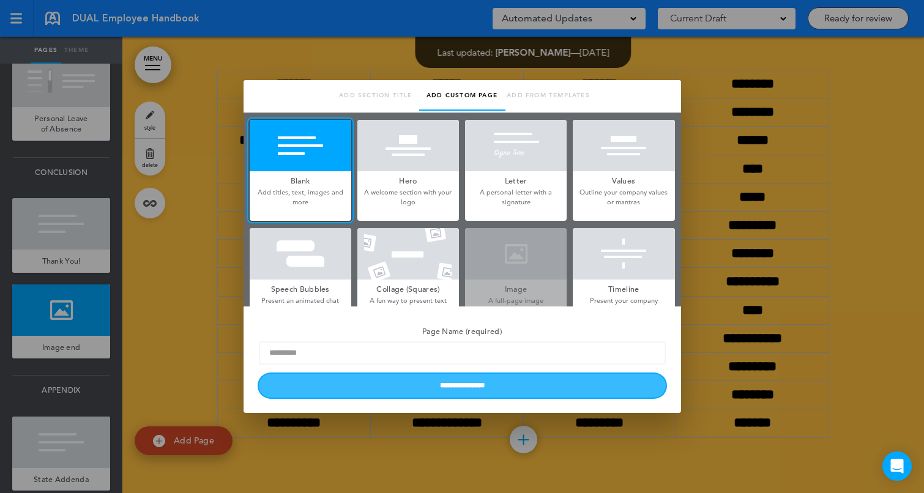
click at [442, 390] on input "**********" at bounding box center [462, 386] width 407 height 24
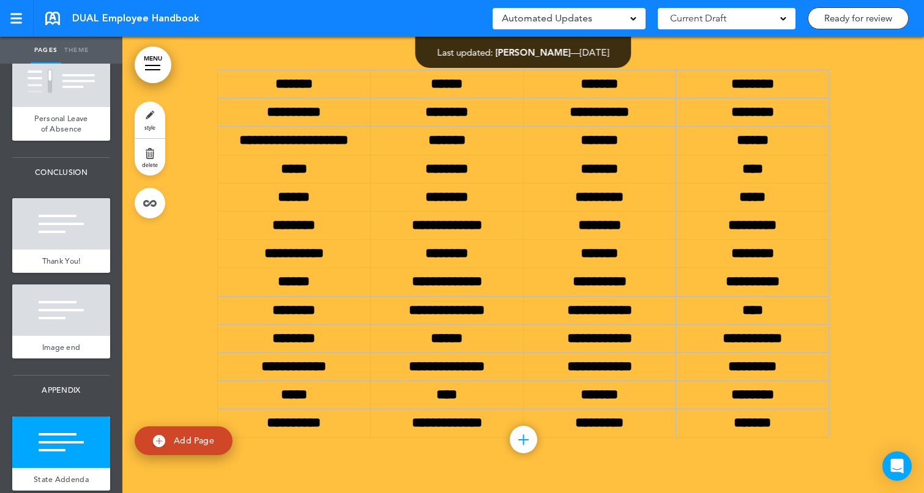
scroll to position [66849, 0]
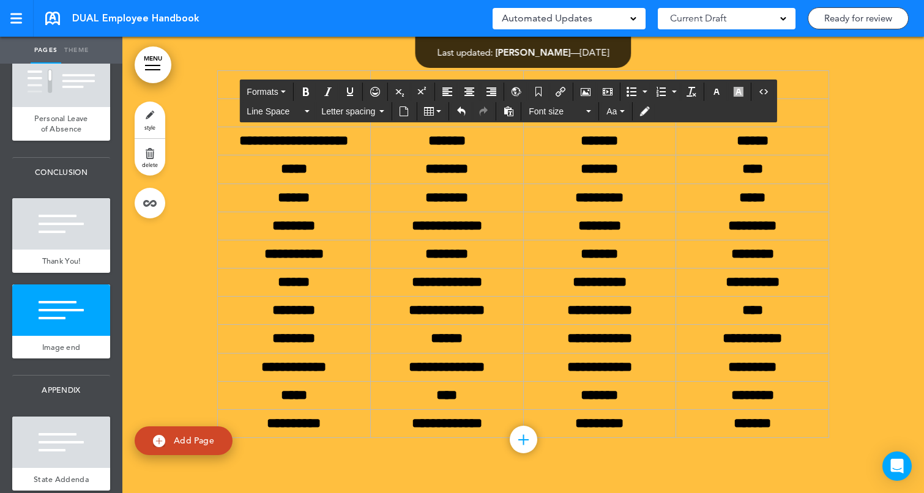
scroll to position [66781, 0]
click at [587, 95] on icon "Airmason image" at bounding box center [585, 92] width 10 height 10
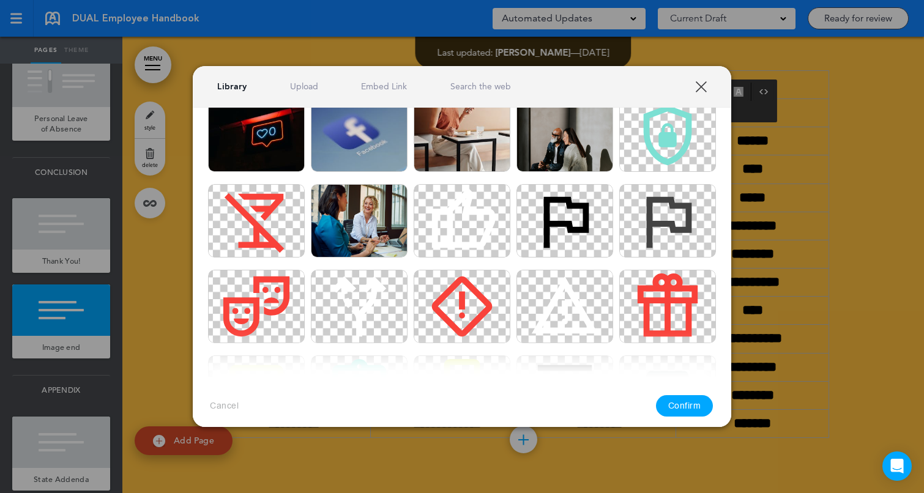
scroll to position [830, 0]
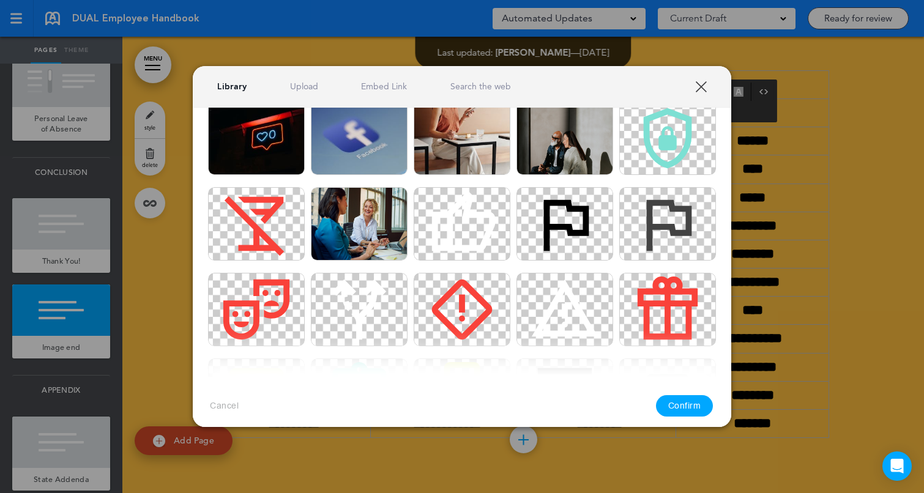
click at [297, 81] on link "Upload" at bounding box center [304, 87] width 28 height 12
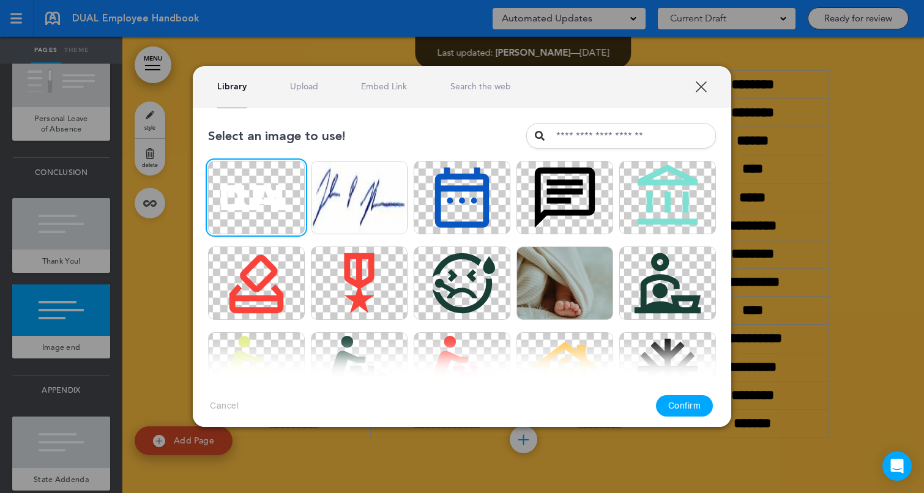
click at [687, 398] on button "Confirm" at bounding box center [684, 405] width 57 height 21
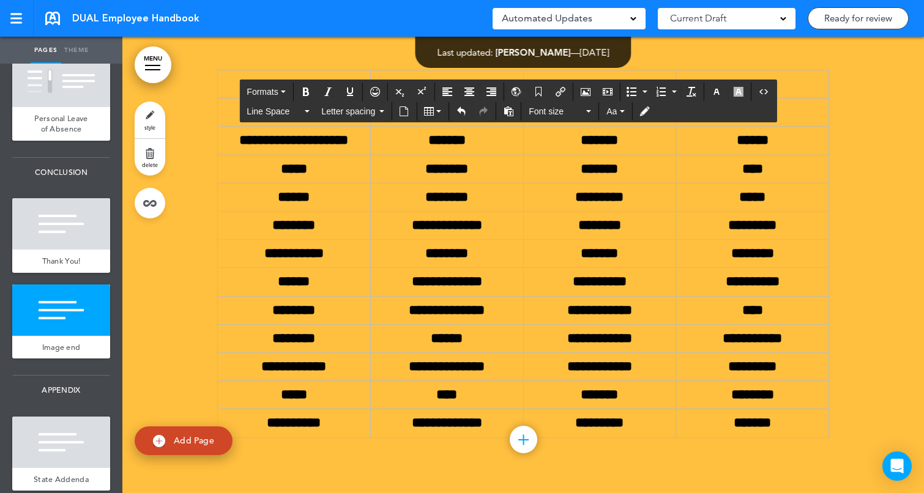
scroll to position [67023, 0]
drag, startPoint x: 828, startPoint y: 377, endPoint x: 722, endPoint y: 291, distance: 137.0
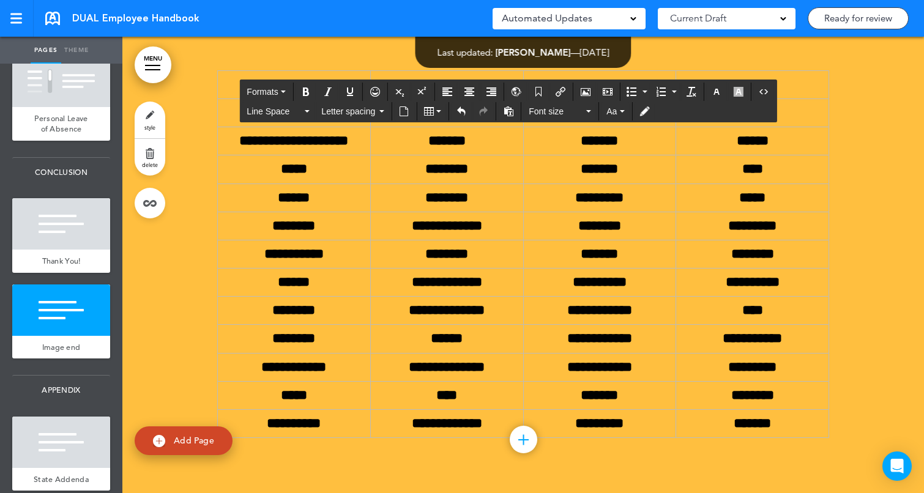
drag, startPoint x: 720, startPoint y: 320, endPoint x: 648, endPoint y: 269, distance: 88.1
click at [473, 90] on icon "Align center" at bounding box center [469, 92] width 10 height 10
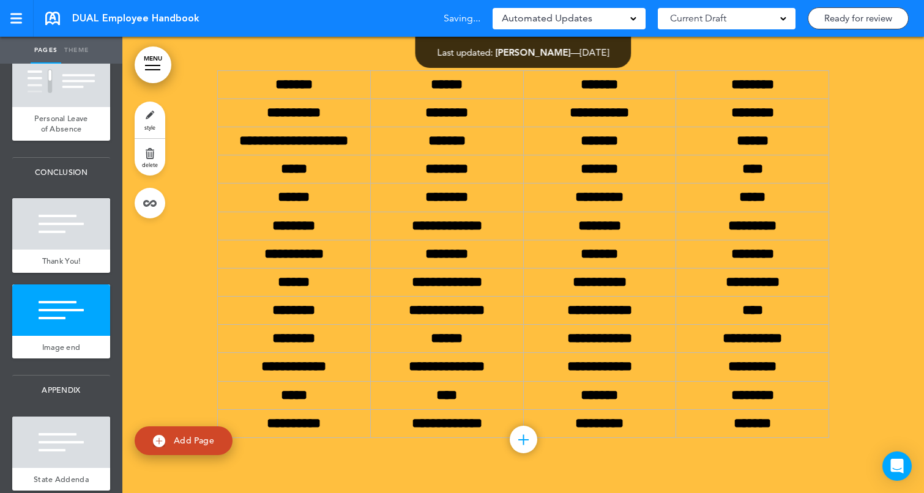
click at [71, 315] on div at bounding box center [61, 309] width 98 height 51
click at [154, 116] on link "style" at bounding box center [150, 120] width 31 height 37
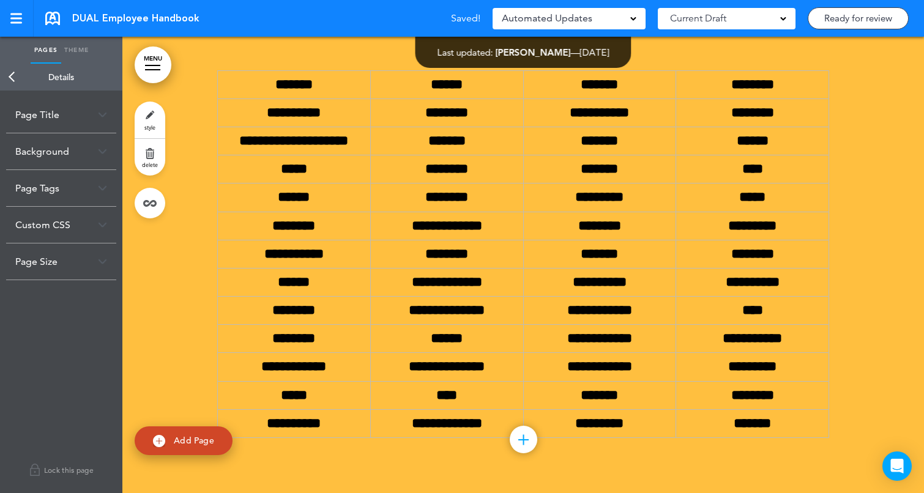
click at [87, 151] on div "Background" at bounding box center [61, 151] width 110 height 36
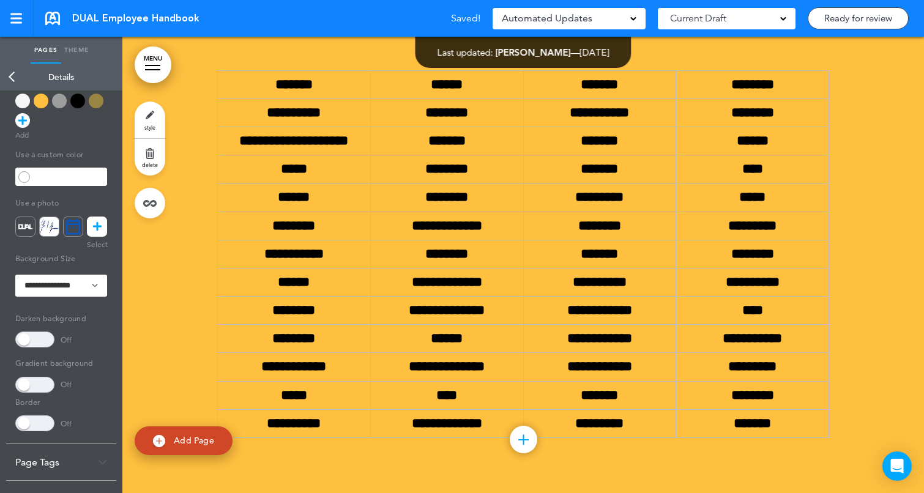
scroll to position [219, 0]
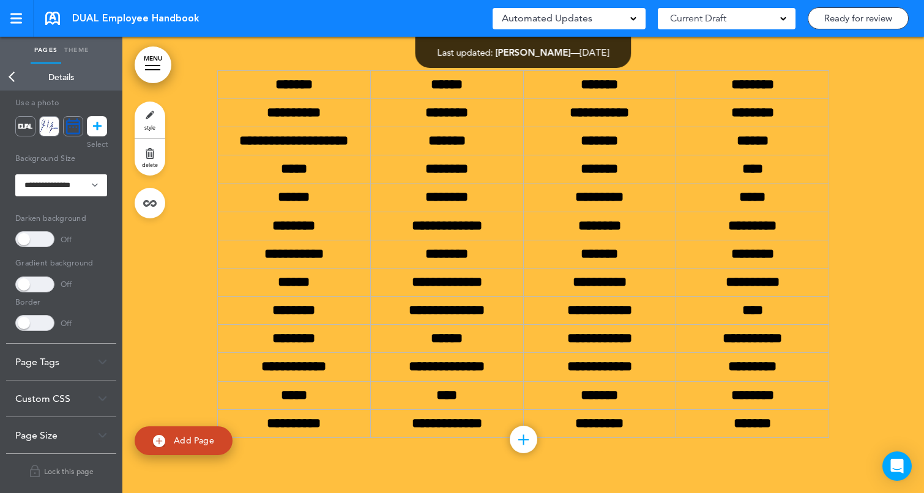
click at [46, 243] on span at bounding box center [34, 239] width 39 height 16
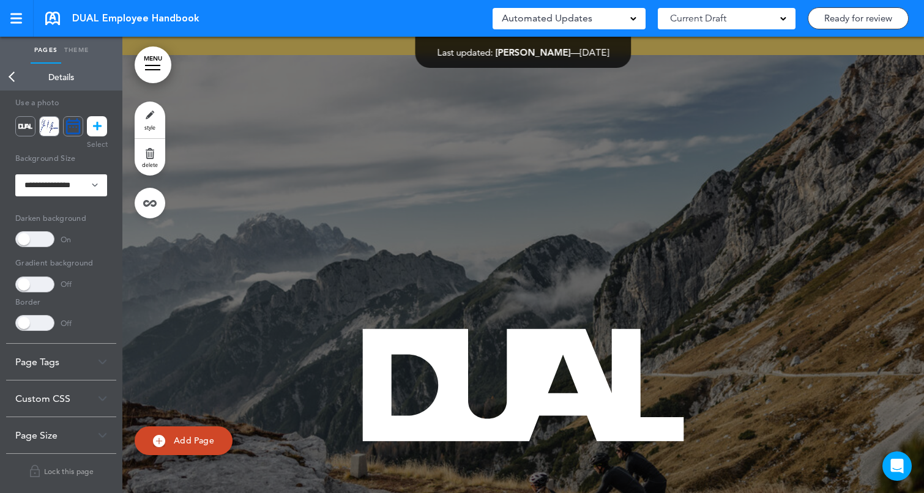
scroll to position [65620, 0]
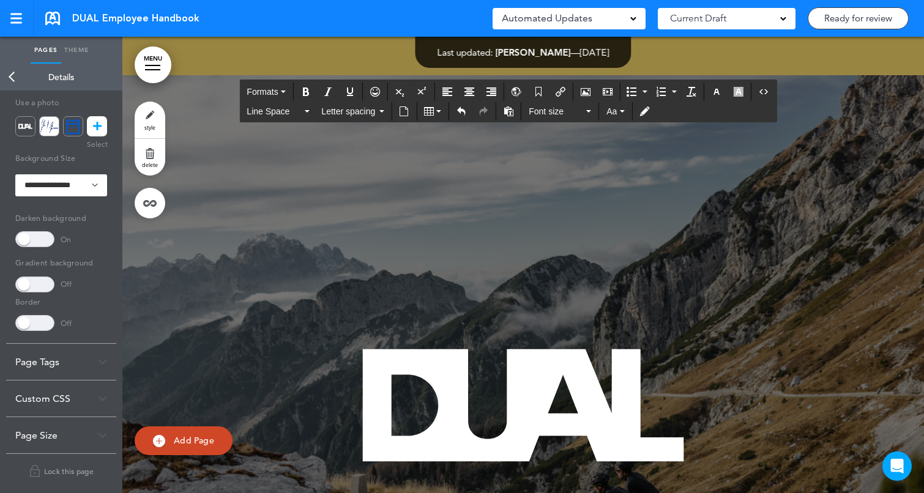
scroll to position [65632, 0]
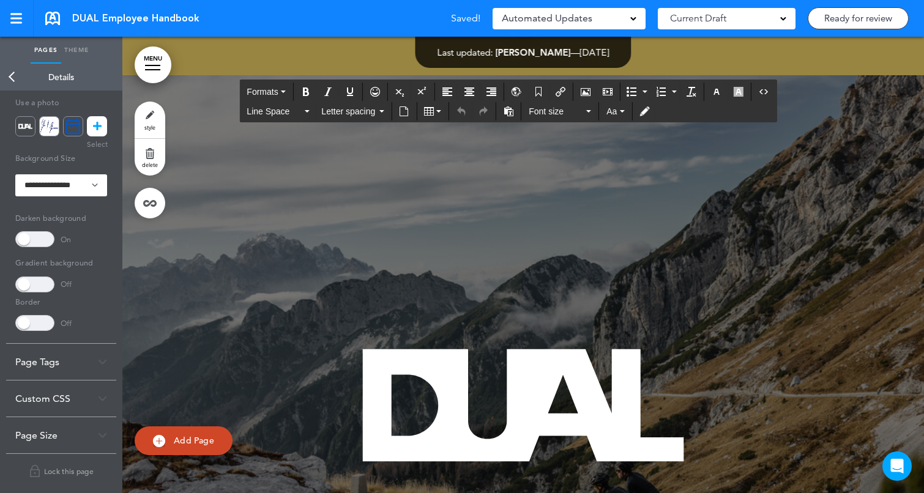
scroll to position [65615, 0]
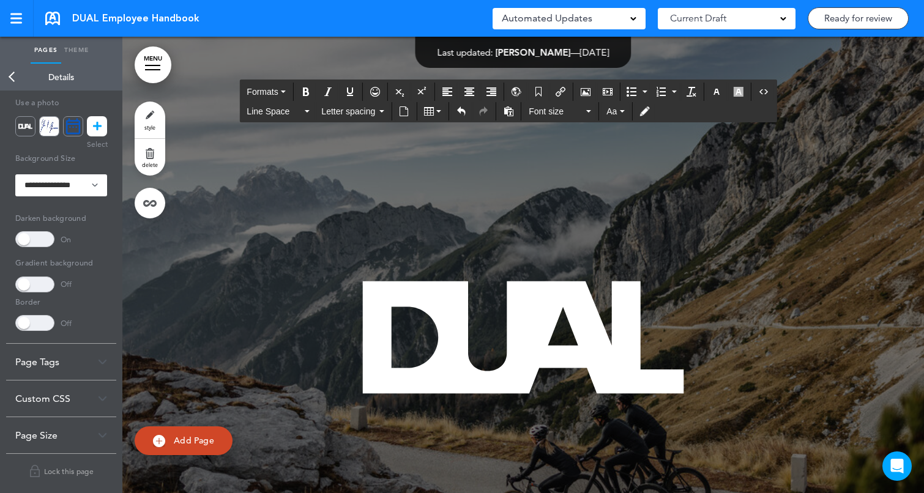
scroll to position [65693, 0]
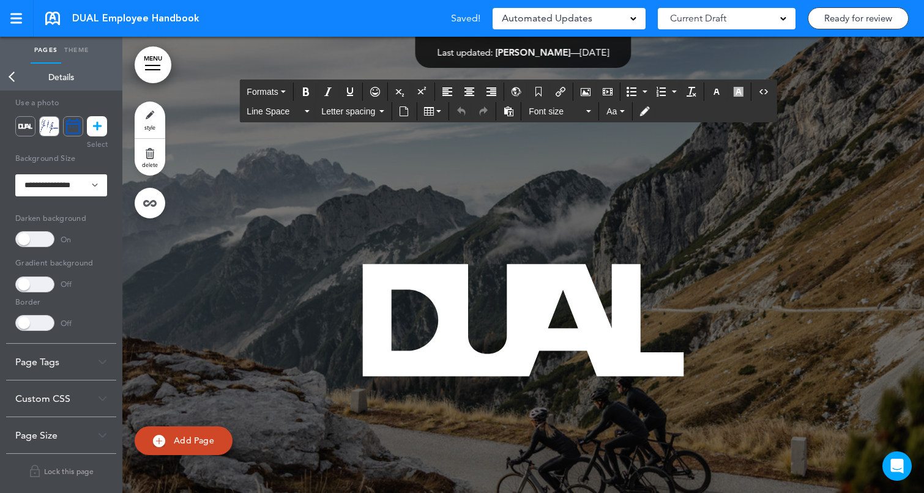
scroll to position [65590, 0]
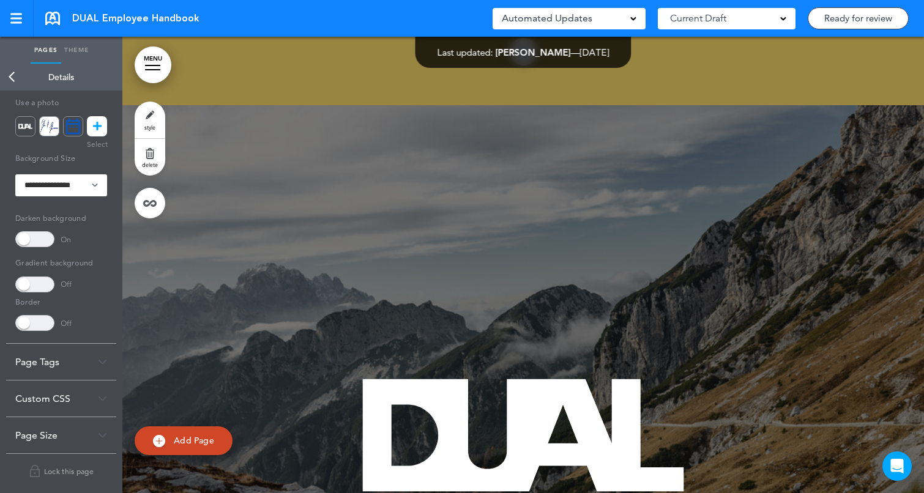
scroll to position [0, 0]
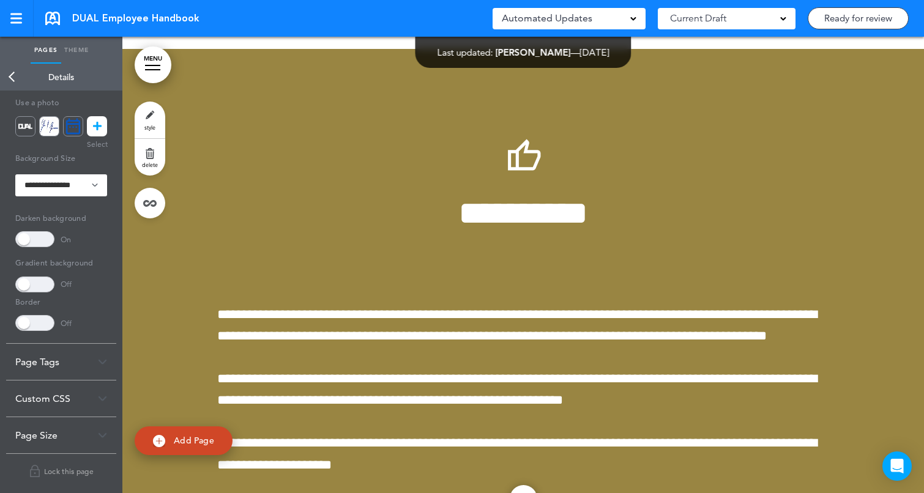
scroll to position [65097, 0]
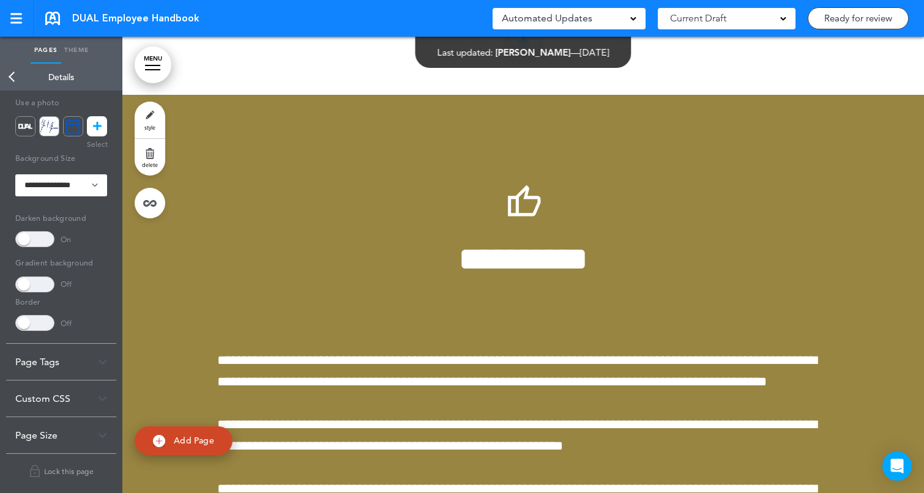
click at [6, 76] on link "Back" at bounding box center [12, 77] width 24 height 27
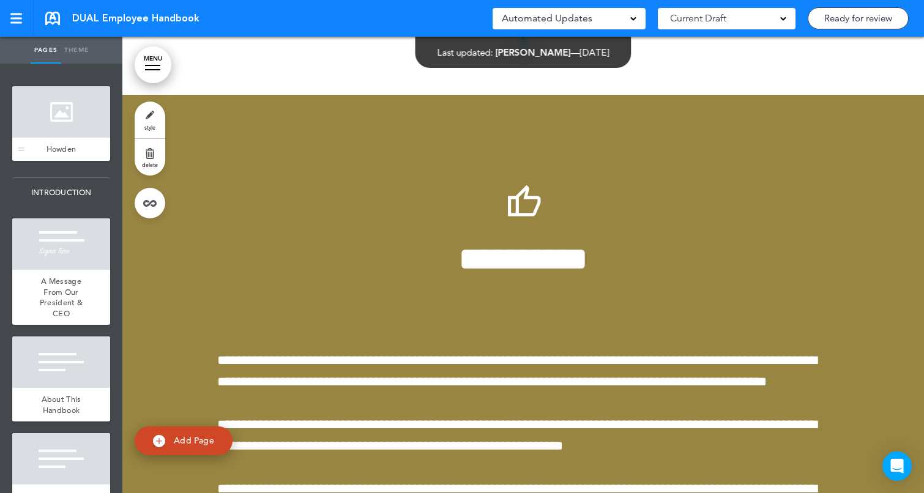
click at [100, 112] on div at bounding box center [61, 111] width 98 height 51
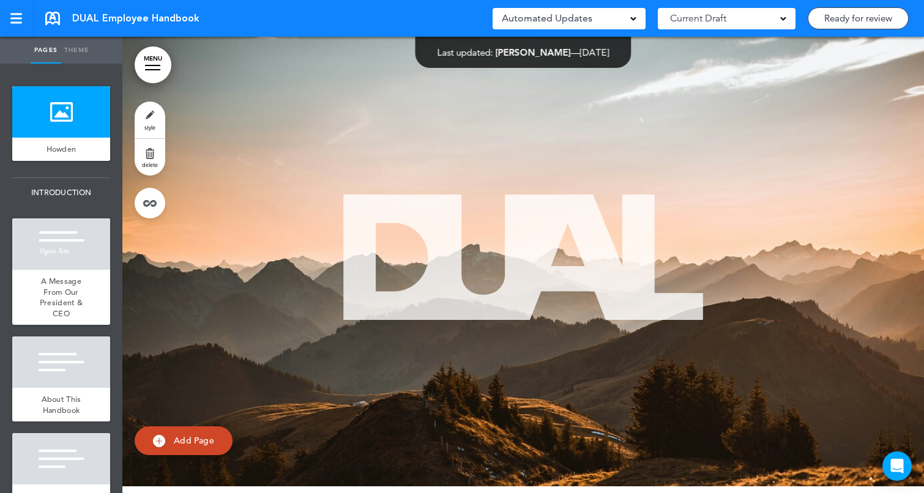
scroll to position [5, 0]
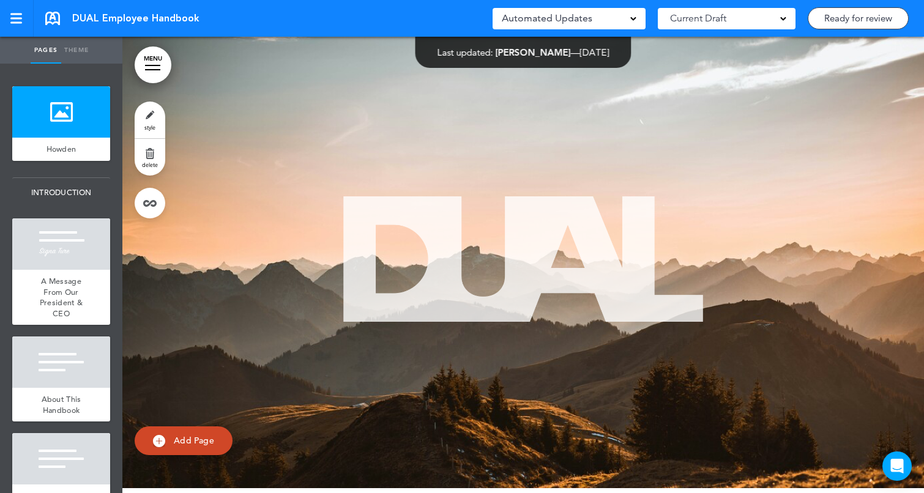
click at [639, 272] on div at bounding box center [522, 260] width 801 height 456
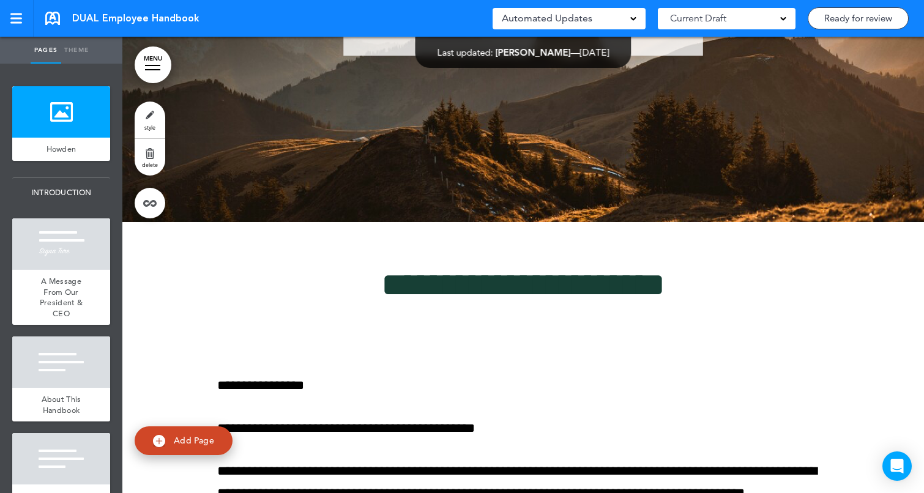
scroll to position [302, 0]
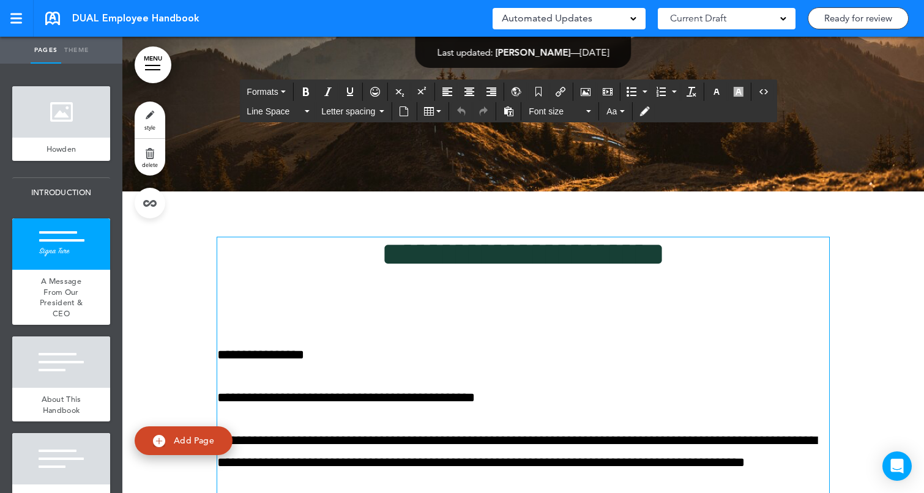
click at [308, 269] on h1 "**********" at bounding box center [523, 254] width 612 height 34
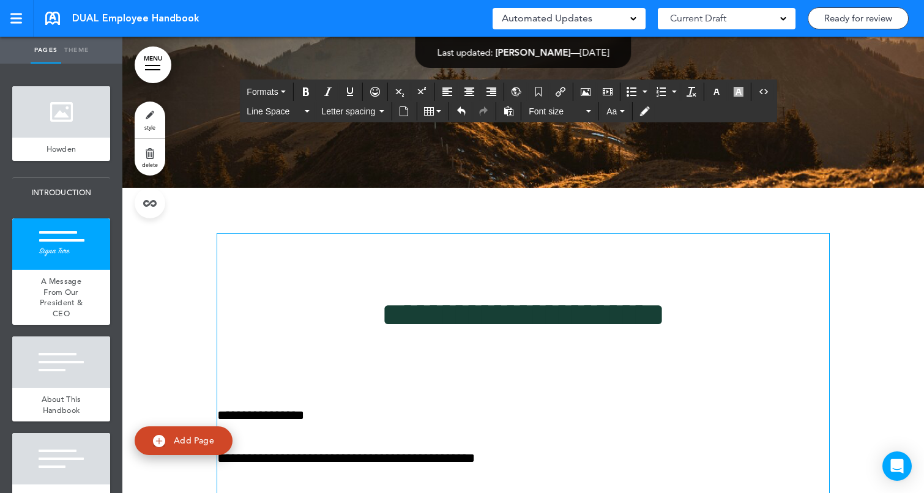
scroll to position [243, 0]
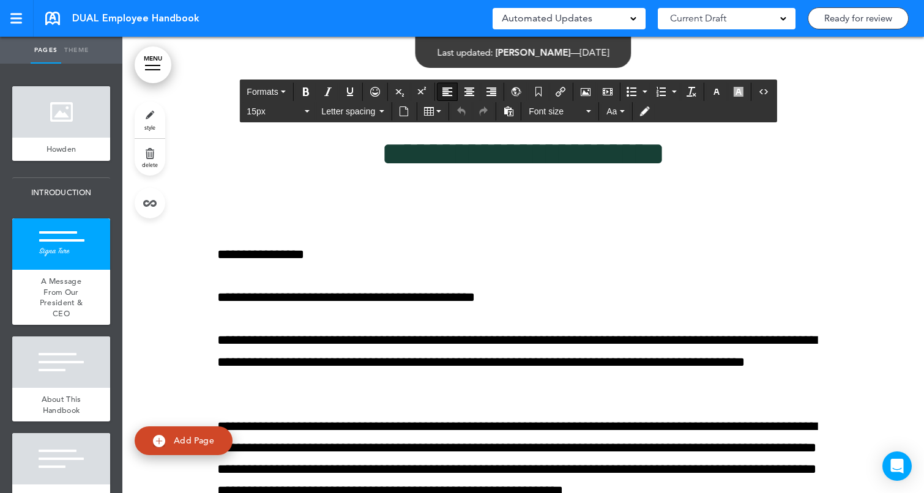
scroll to position [467, 0]
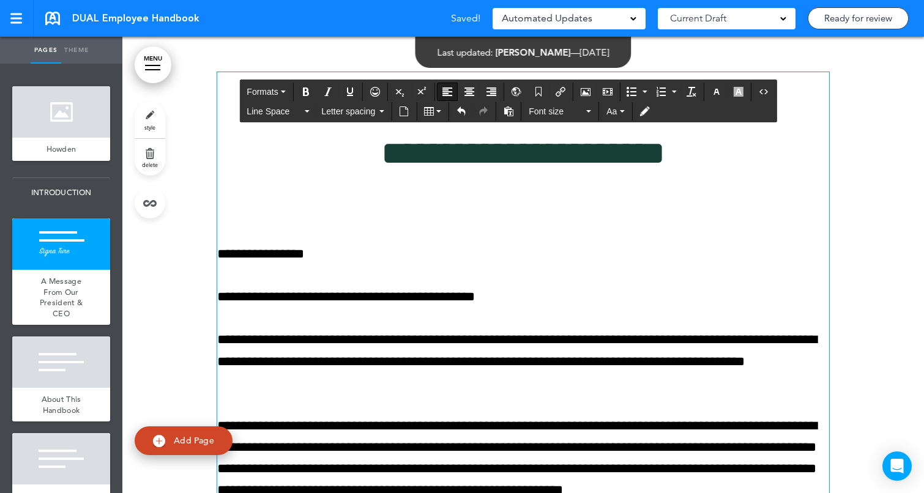
drag, startPoint x: 352, startPoint y: 256, endPoint x: 193, endPoint y: 265, distance: 158.6
click at [193, 265] on div "**********" at bounding box center [522, 432] width 801 height 812
drag, startPoint x: 354, startPoint y: 248, endPoint x: 183, endPoint y: 244, distance: 170.7
click at [183, 244] on div "**********" at bounding box center [522, 432] width 801 height 812
click at [285, 94] on button "Formats" at bounding box center [266, 91] width 48 height 17
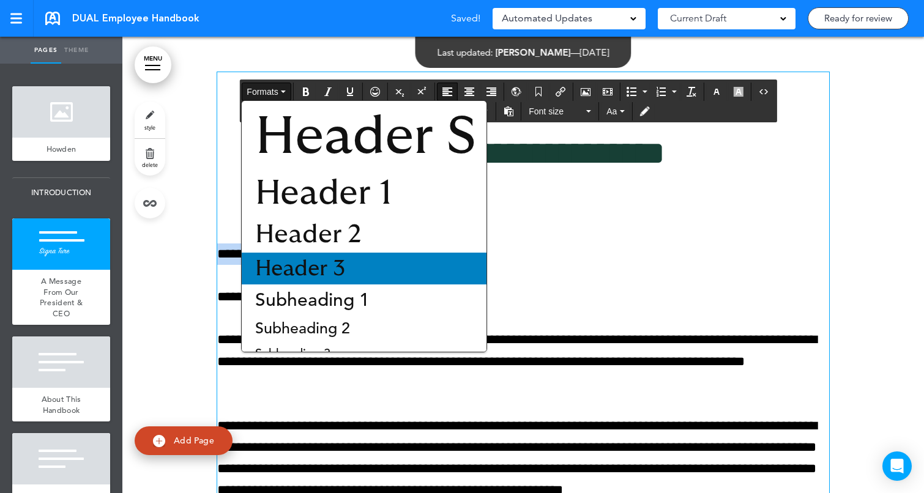
click at [324, 258] on span "Header 3" at bounding box center [300, 269] width 93 height 22
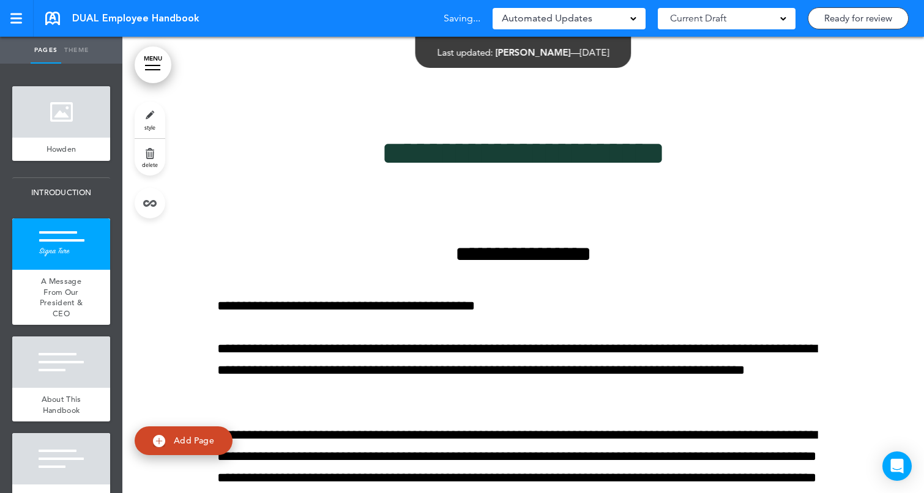
click at [889, 295] on div at bounding box center [522, 436] width 801 height 821
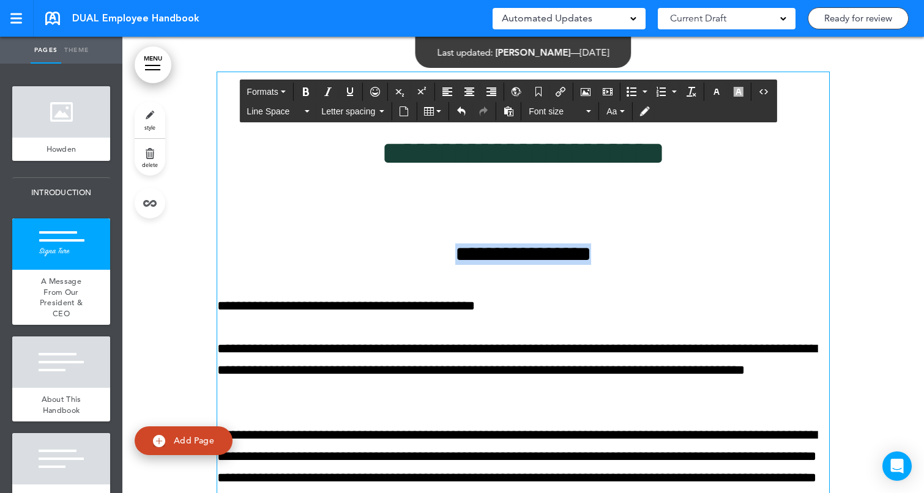
drag, startPoint x: 629, startPoint y: 258, endPoint x: 417, endPoint y: 247, distance: 212.5
click at [417, 247] on h4 "**********" at bounding box center [523, 253] width 612 height 21
click at [447, 89] on icon "Align left" at bounding box center [447, 92] width 10 height 10
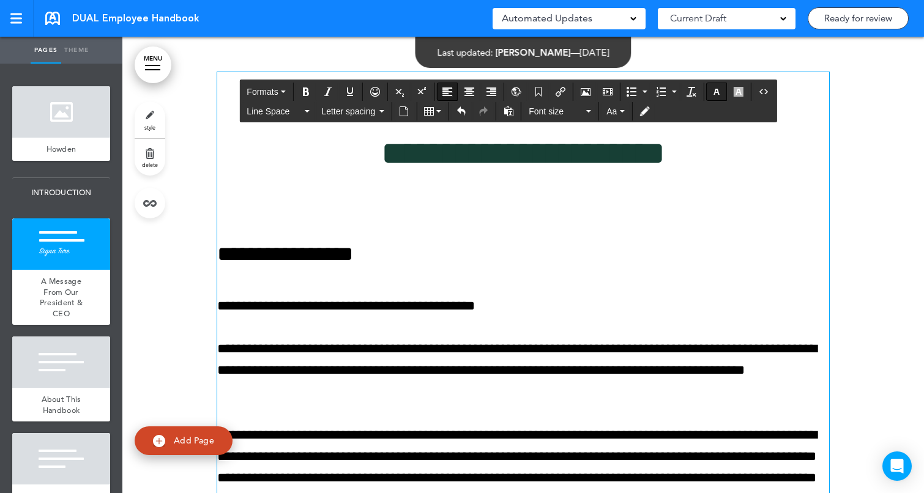
click at [714, 93] on icon "button" at bounding box center [716, 92] width 10 height 10
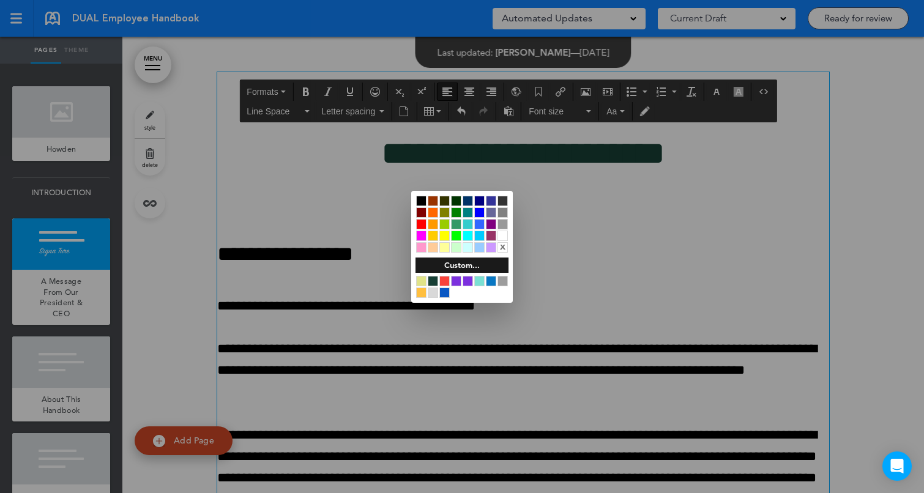
click at [445, 282] on div at bounding box center [444, 281] width 10 height 10
click at [369, 273] on div at bounding box center [462, 246] width 924 height 493
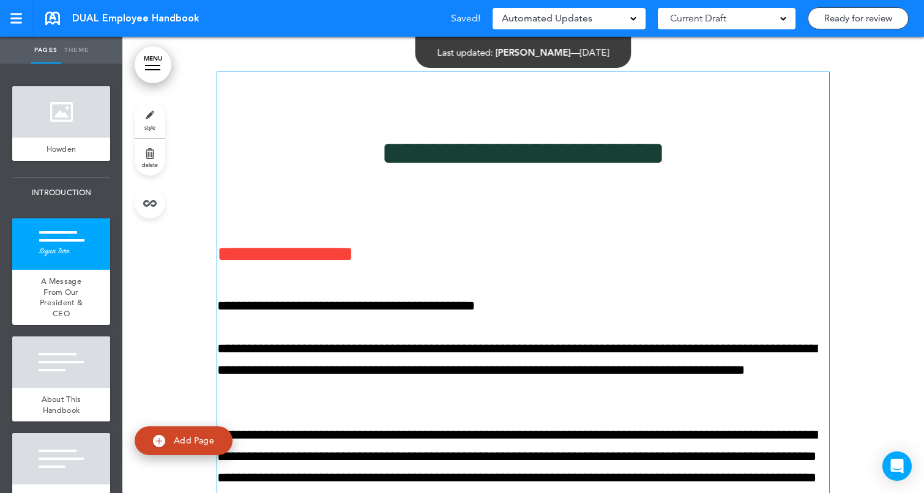
scroll to position [459, 0]
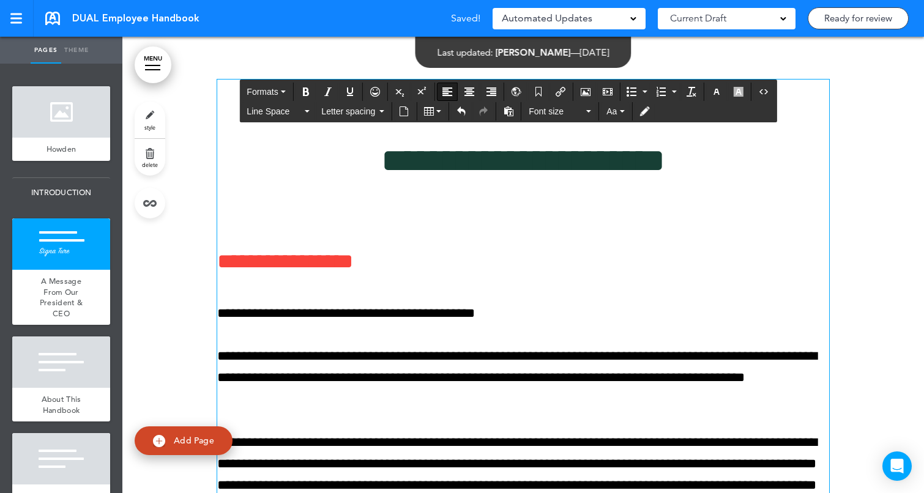
drag, startPoint x: 464, startPoint y: 265, endPoint x: 193, endPoint y: 277, distance: 271.8
click at [193, 277] on div "**********" at bounding box center [522, 444] width 801 height 821
click at [250, 264] on span "**********" at bounding box center [285, 261] width 136 height 21
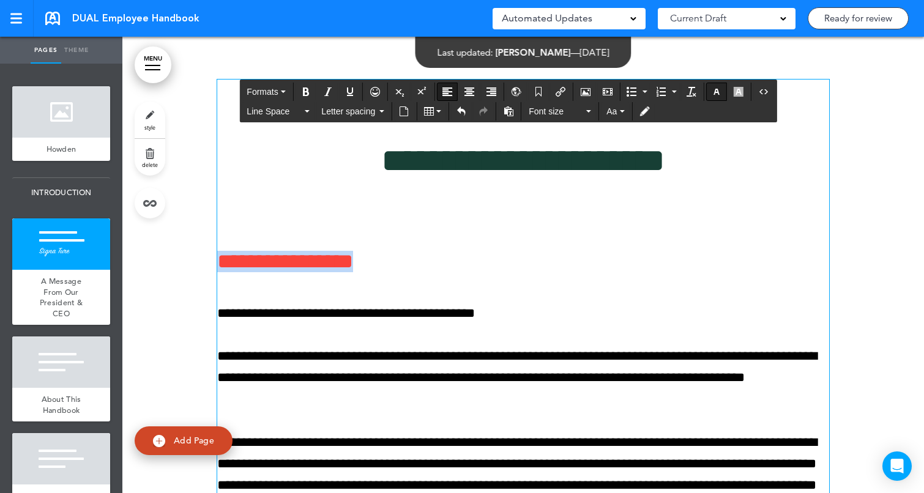
click at [714, 89] on icon "button" at bounding box center [716, 92] width 10 height 10
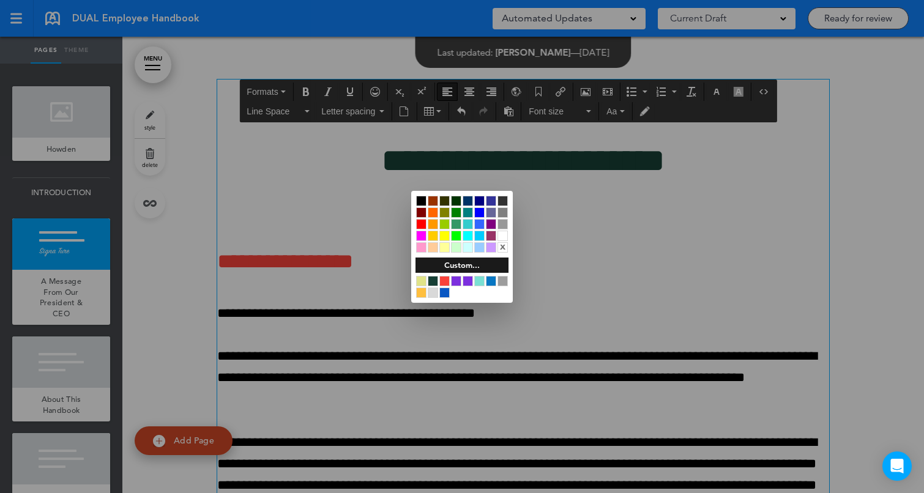
click at [434, 277] on div at bounding box center [433, 281] width 10 height 10
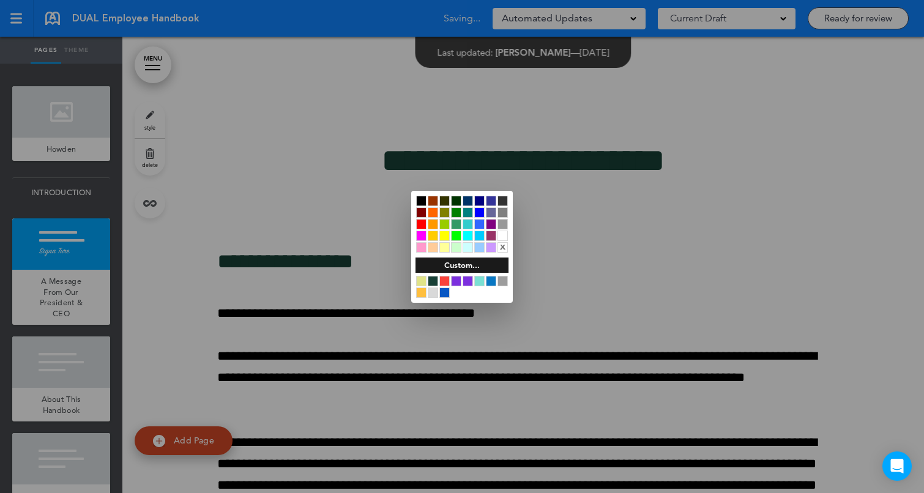
click at [655, 250] on div at bounding box center [462, 246] width 924 height 493
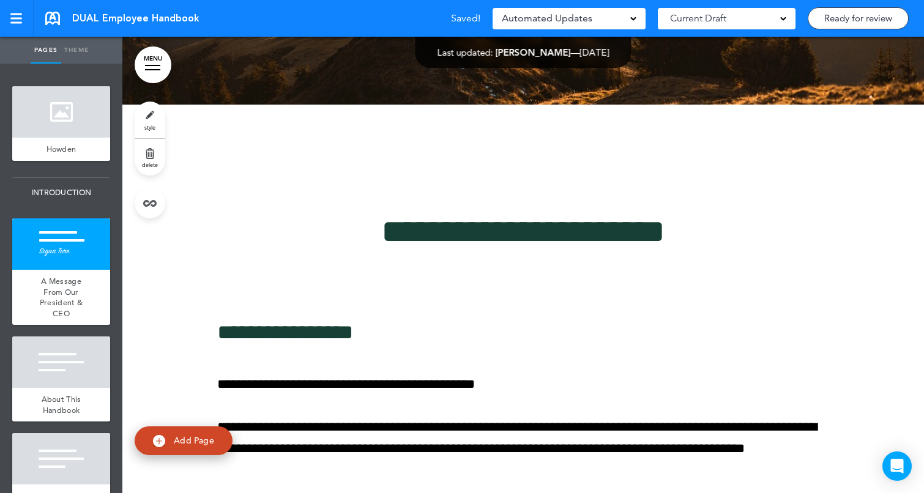
scroll to position [358, 0]
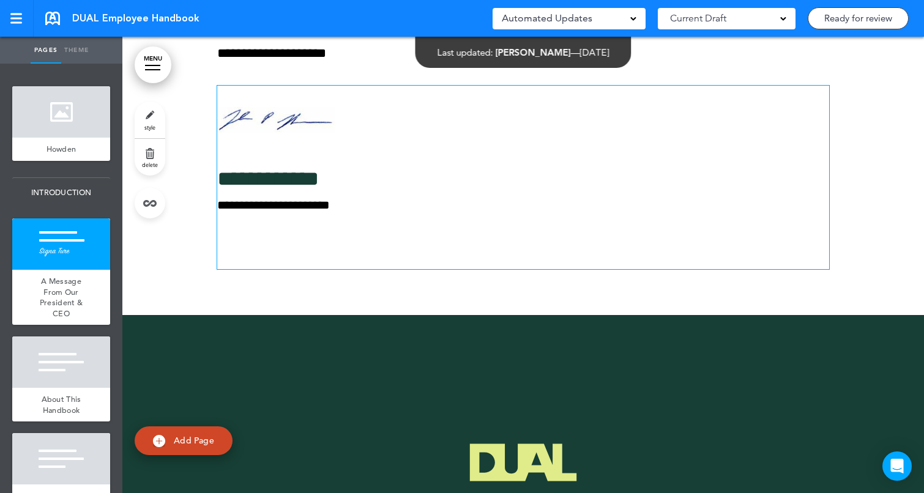
scroll to position [1010, 0]
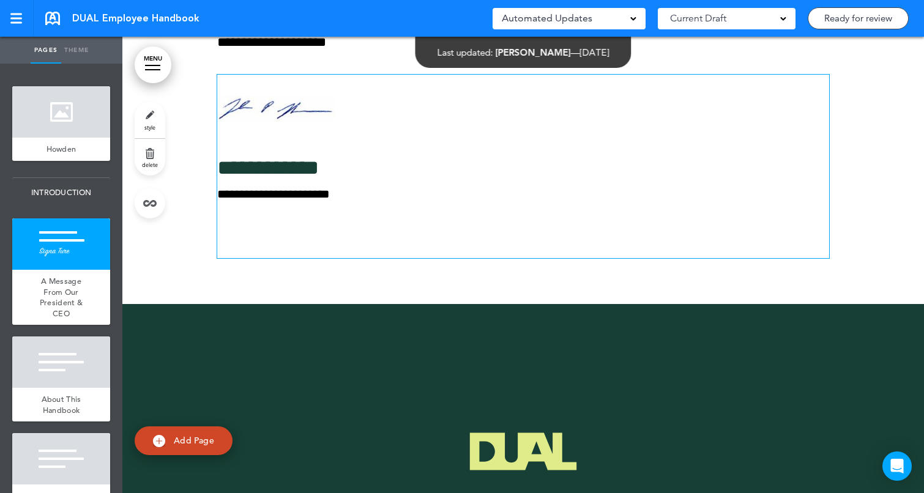
click at [311, 178] on div "**********" at bounding box center [523, 166] width 612 height 183
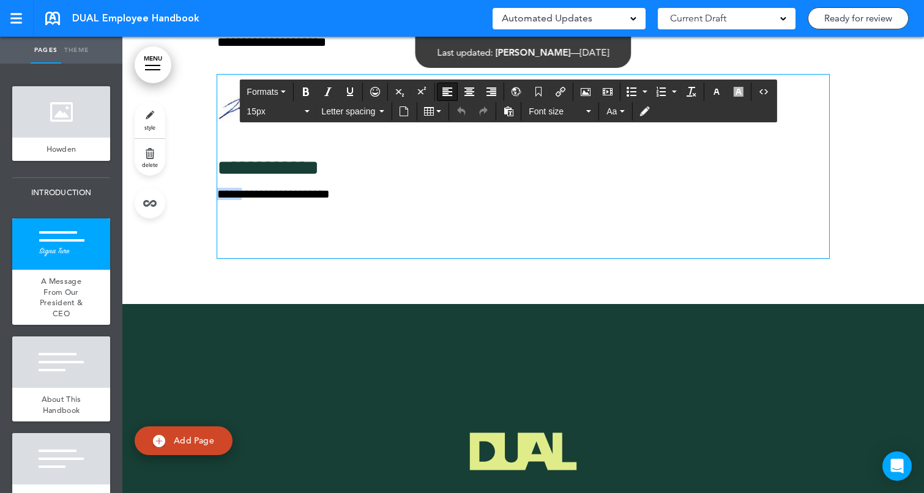
click at [311, 178] on div "**********" at bounding box center [523, 166] width 612 height 183
click at [309, 158] on span "**********" at bounding box center [268, 167] width 102 height 21
click at [717, 92] on icon "button" at bounding box center [716, 92] width 10 height 10
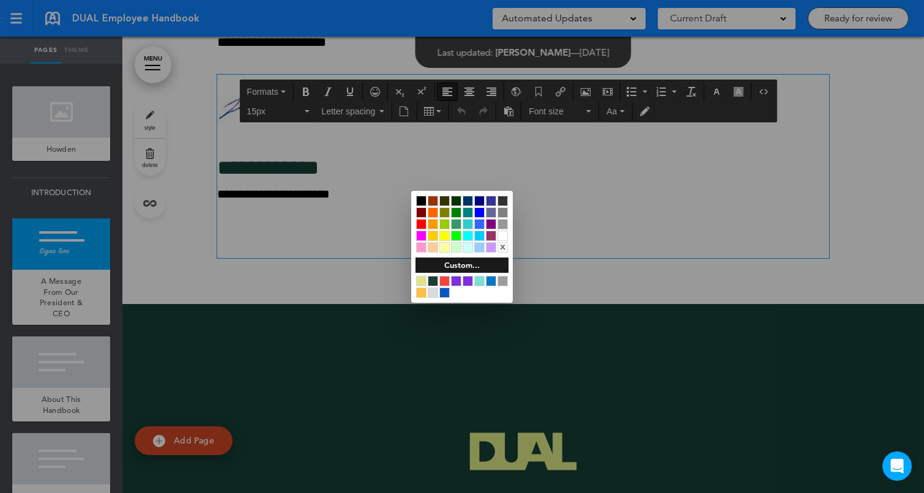
click at [443, 281] on div at bounding box center [444, 281] width 10 height 10
click at [388, 275] on div at bounding box center [462, 246] width 924 height 493
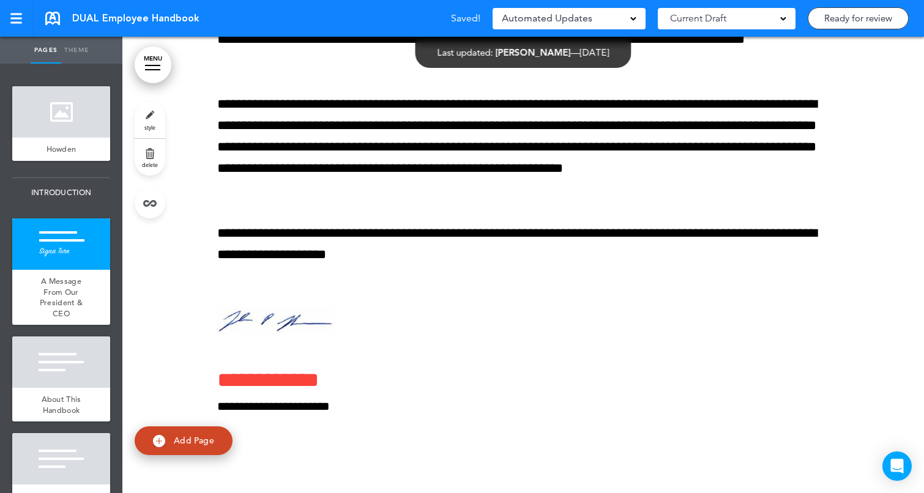
scroll to position [791, 0]
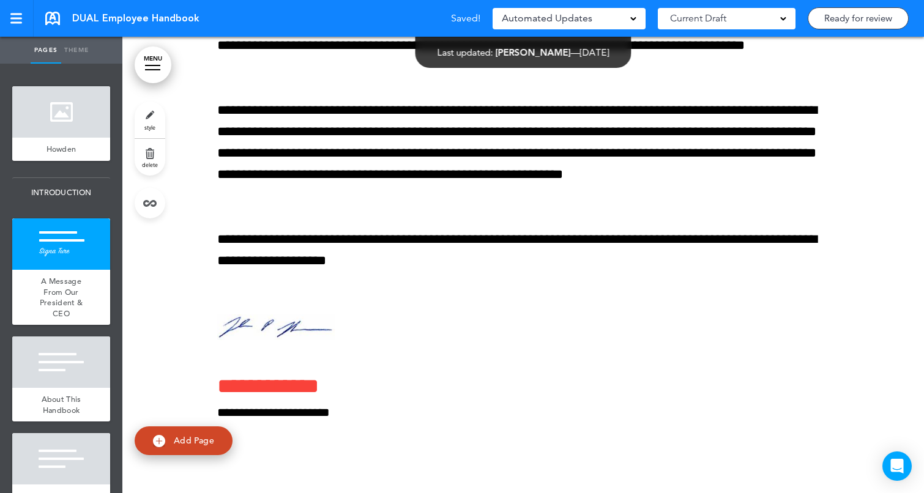
click at [601, 280] on div "**********" at bounding box center [523, 112] width 612 height 821
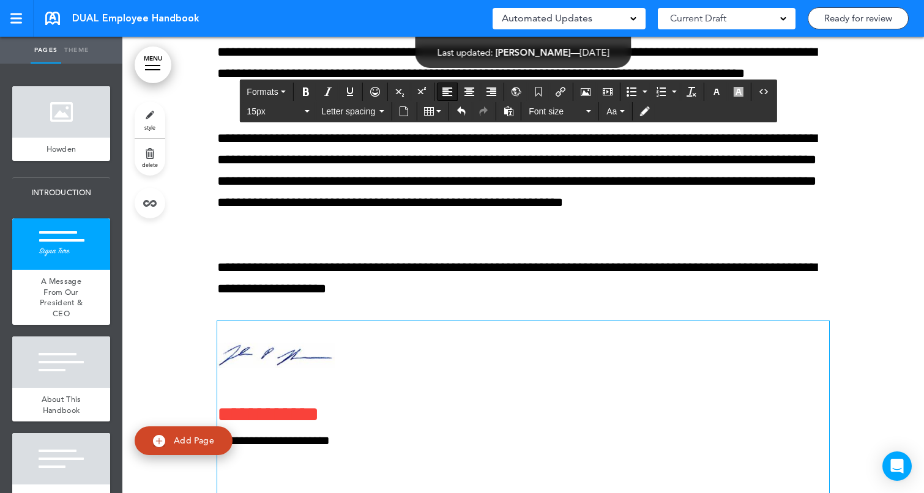
click at [839, 296] on div at bounding box center [522, 140] width 801 height 821
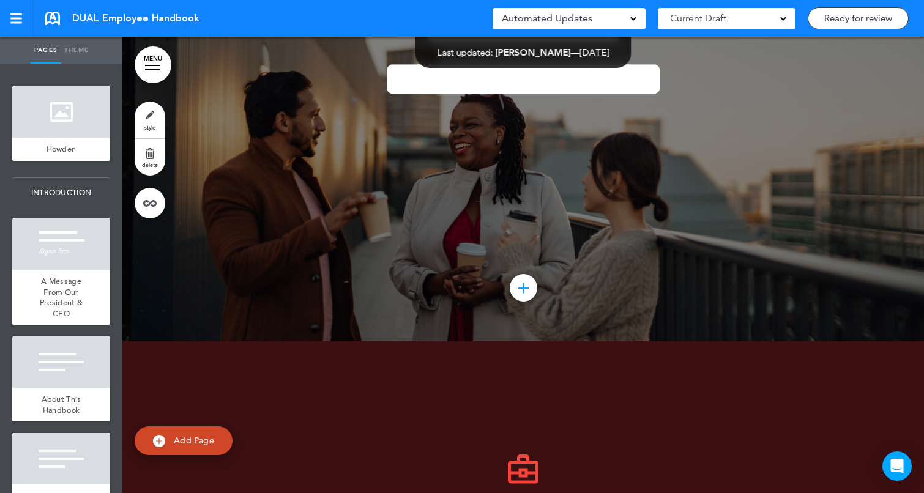
scroll to position [3867, 0]
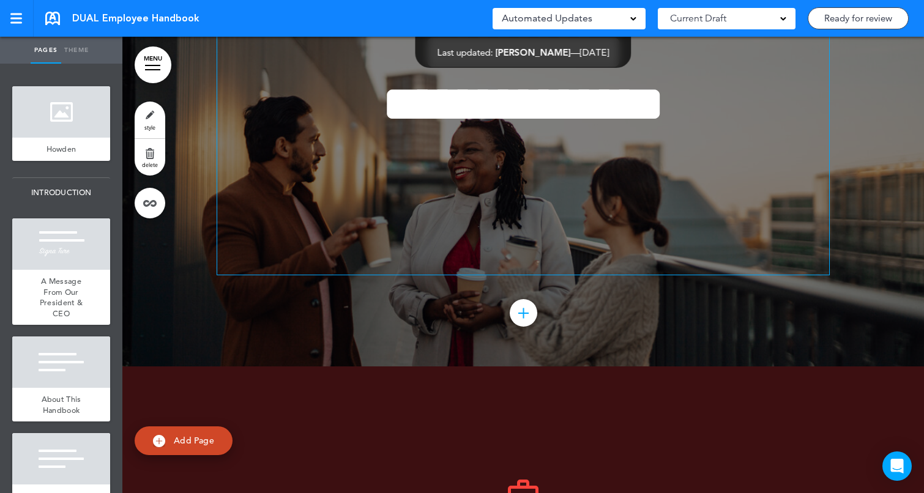
click at [360, 130] on h1 "**********" at bounding box center [523, 78] width 612 height 104
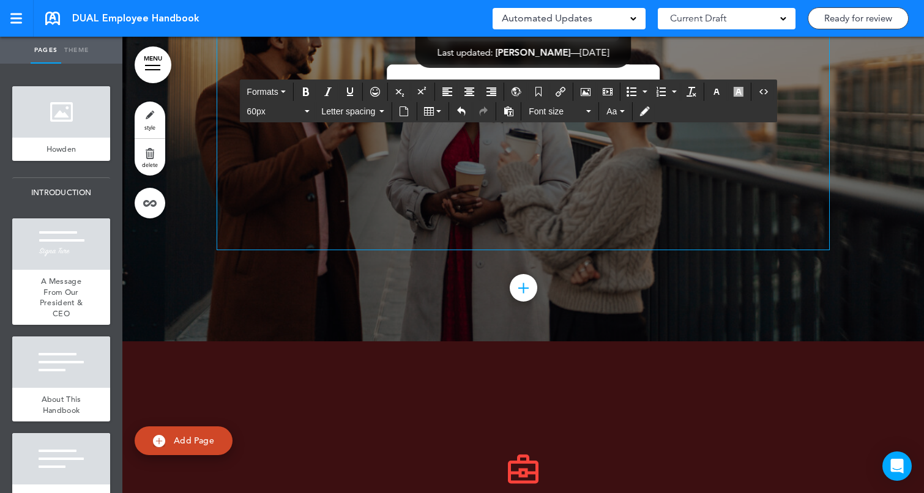
scroll to position [4078, 0]
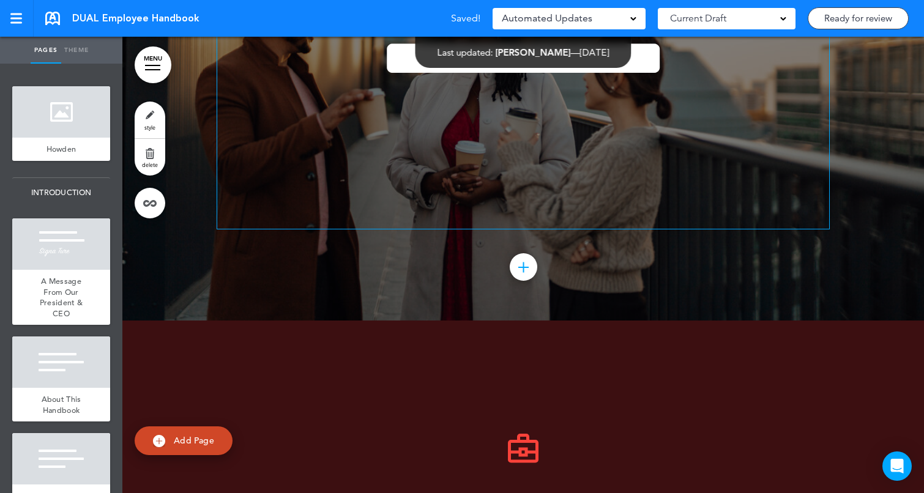
scroll to position [4013, 0]
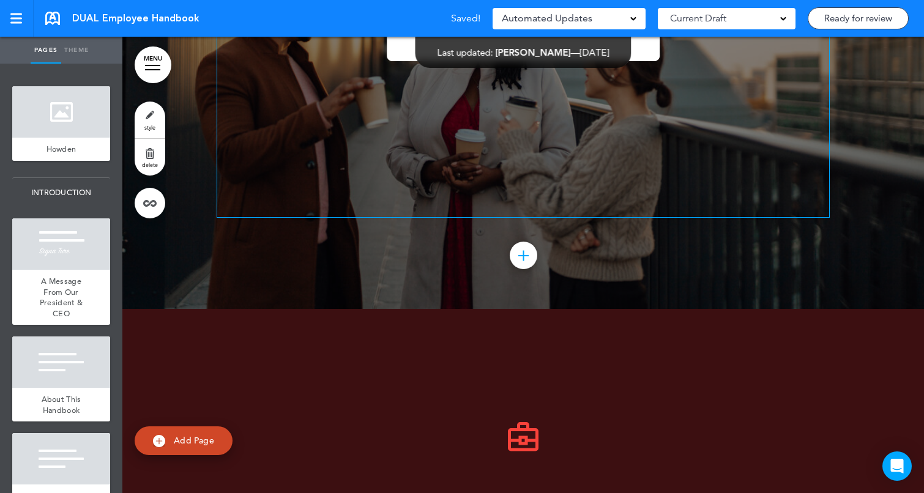
click at [664, 72] on span "**********" at bounding box center [523, 20] width 283 height 103
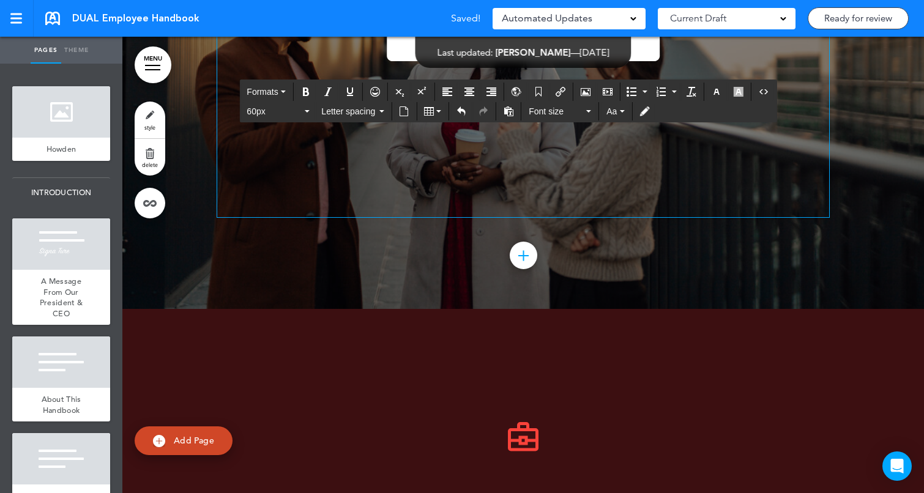
click at [631, 72] on span "**********" at bounding box center [523, 20] width 283 height 103
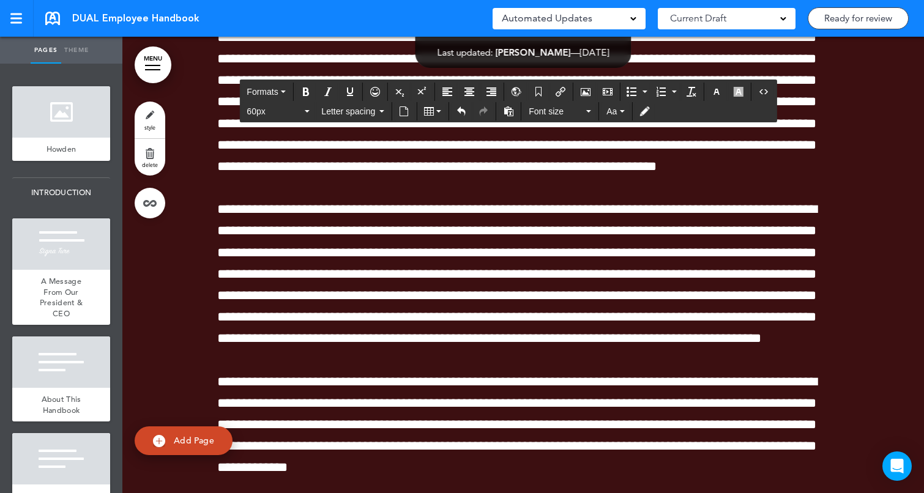
scroll to position [4833, 0]
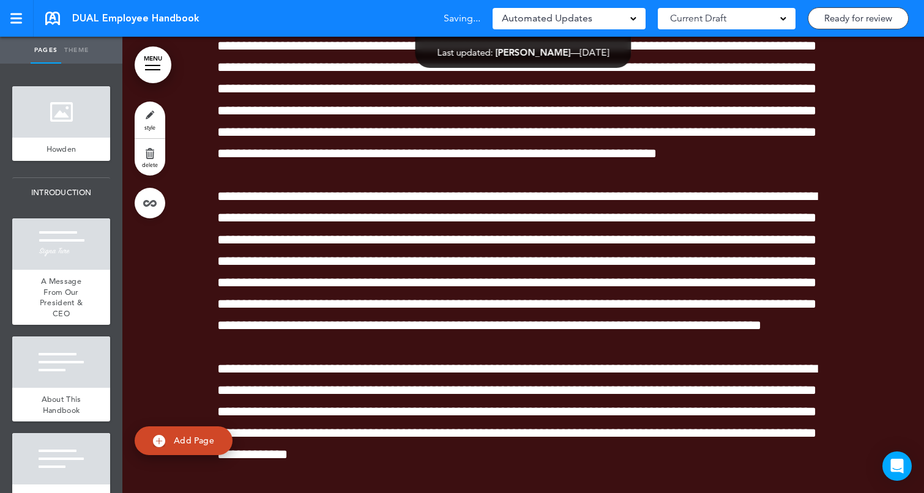
click at [883, 267] on div at bounding box center [522, 56] width 801 height 1134
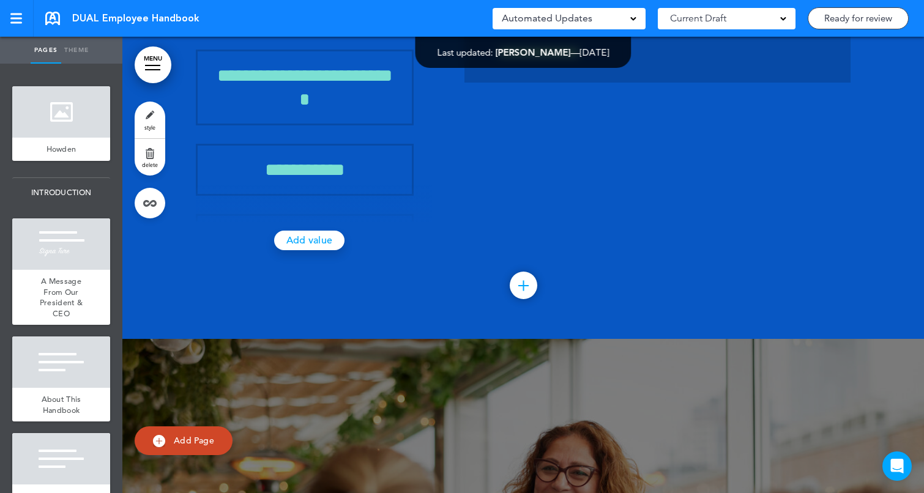
scroll to position [13459, 0]
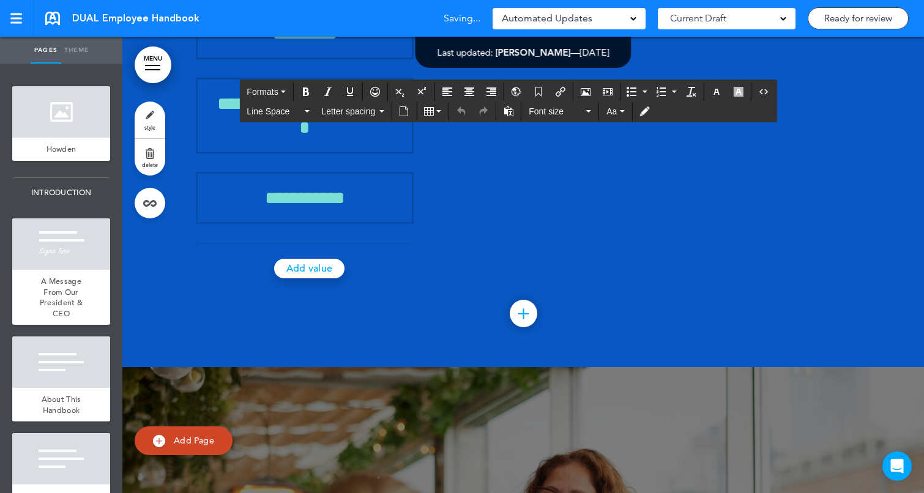
click at [387, 45] on h3 "*********" at bounding box center [305, 33] width 190 height 24
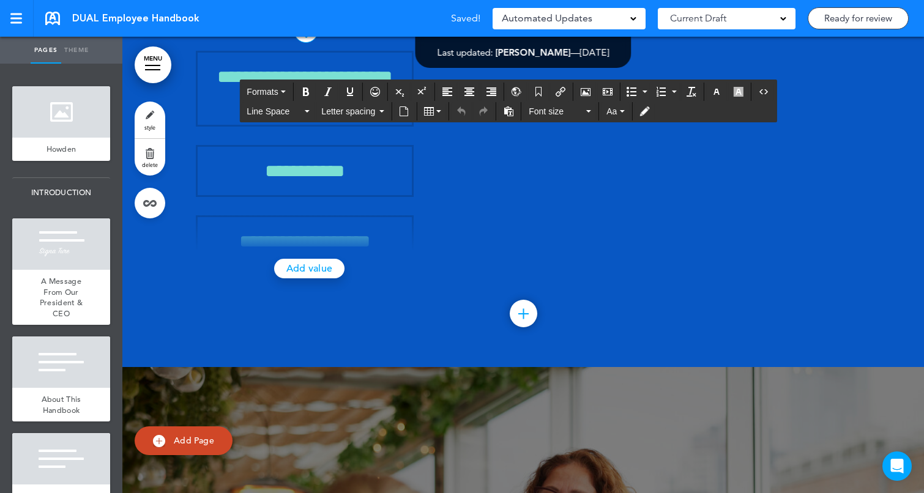
scroll to position [45, 0]
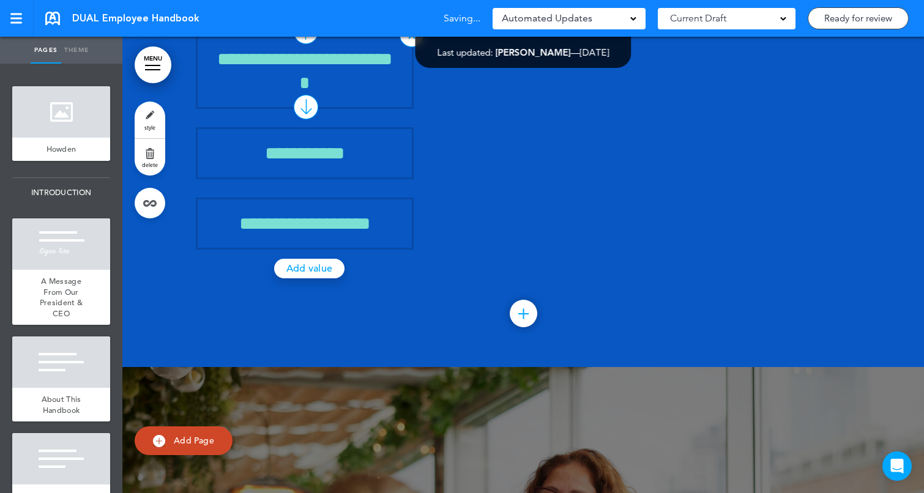
click at [372, 109] on div "**********" at bounding box center [305, 71] width 218 height 76
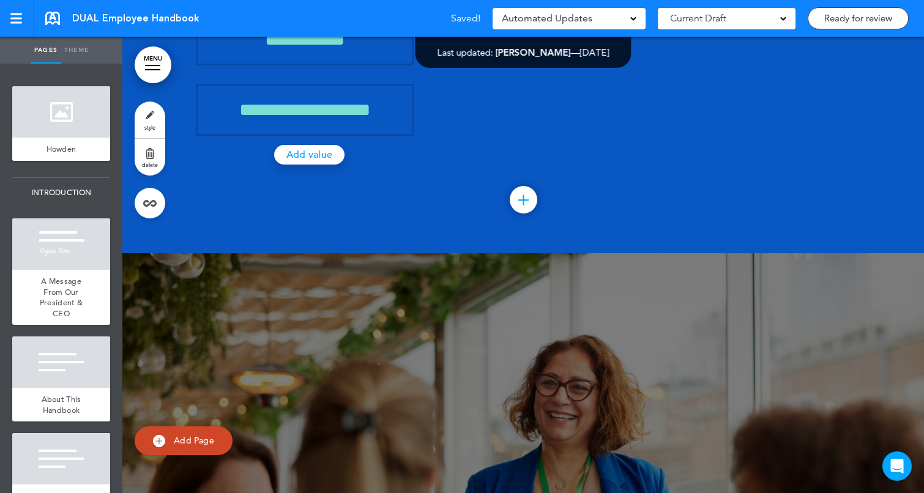
scroll to position [13607, 0]
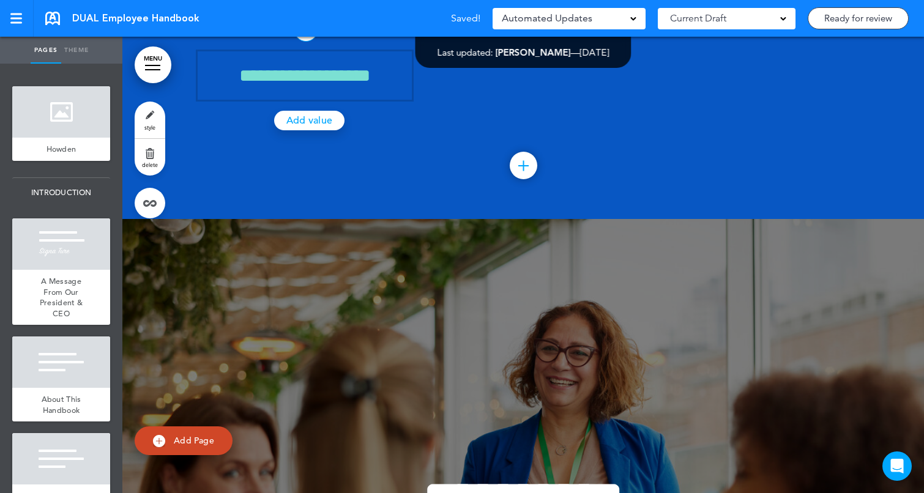
click at [368, 31] on div "**********" at bounding box center [305, 5] width 218 height 52
click at [370, 84] on span "**********" at bounding box center [304, 76] width 131 height 18
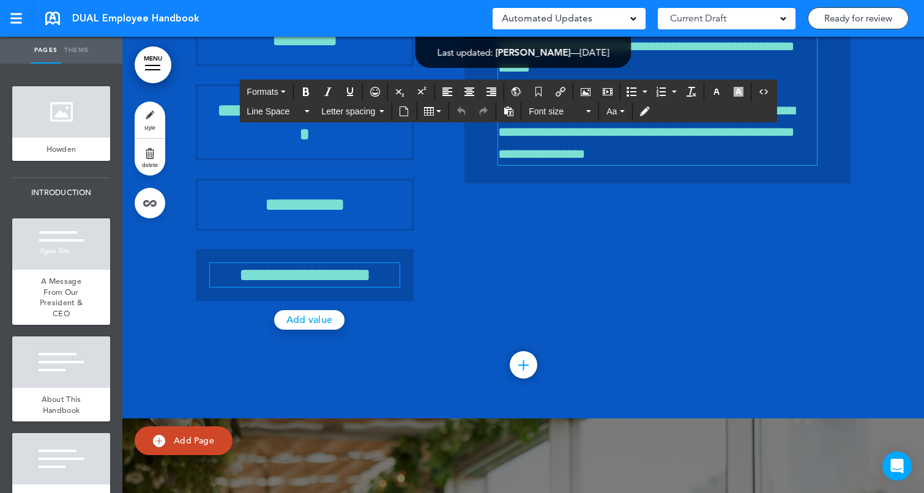
scroll to position [13366, 0]
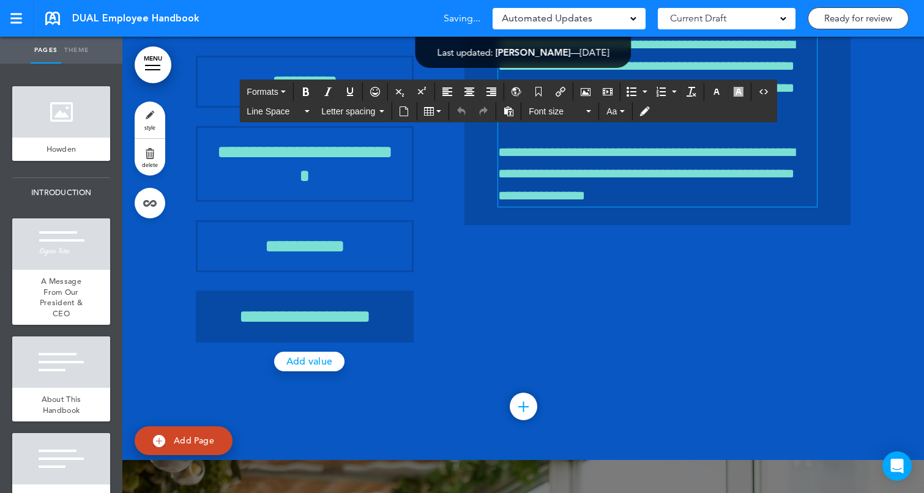
click at [692, 116] on span "**********" at bounding box center [646, 1] width 297 height 229
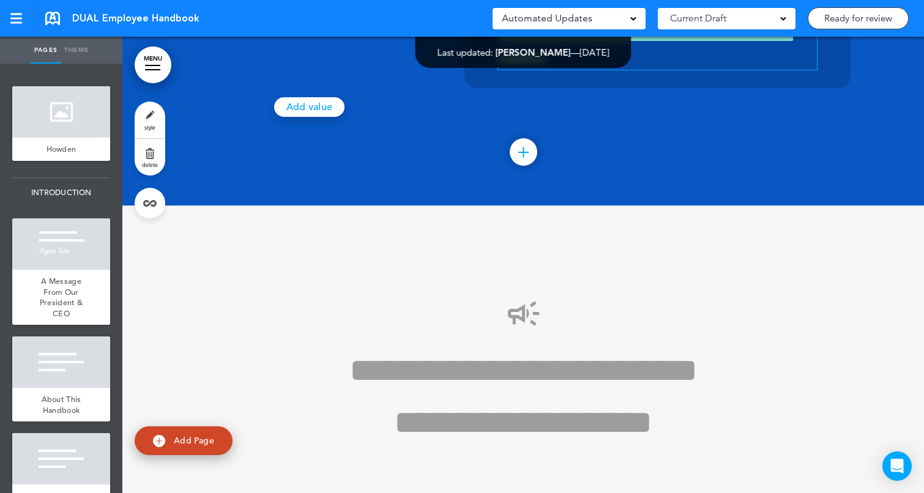
scroll to position [20027, 0]
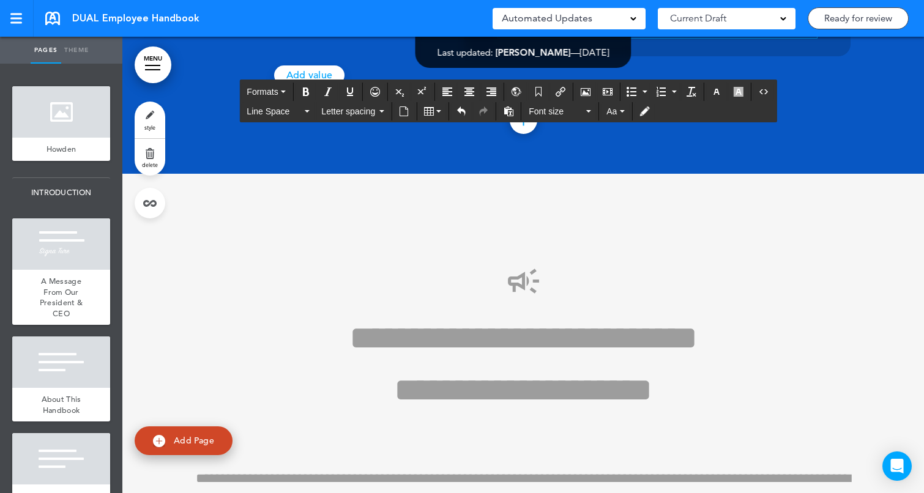
scroll to position [20148, 0]
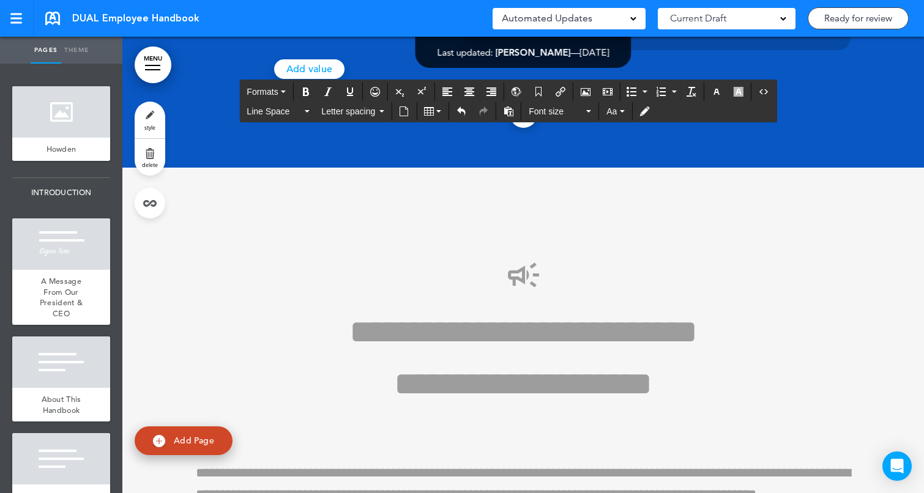
scroll to position [42, 0]
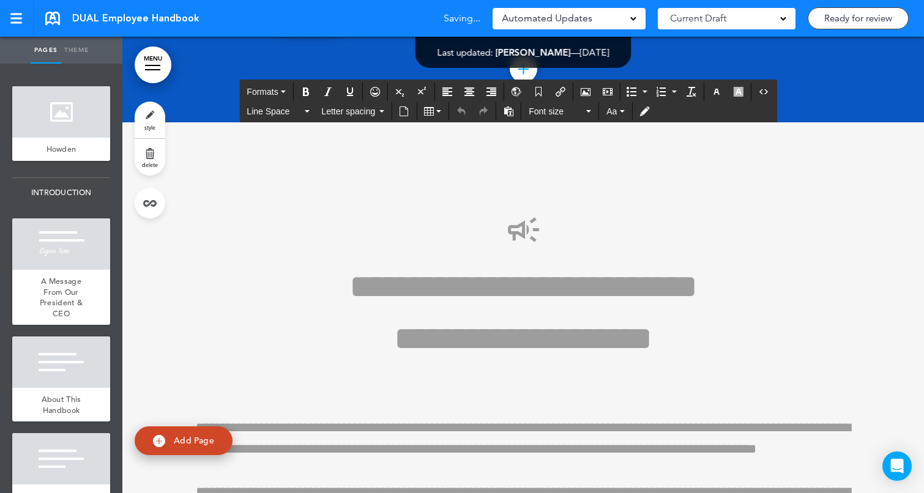
scroll to position [19873, 0]
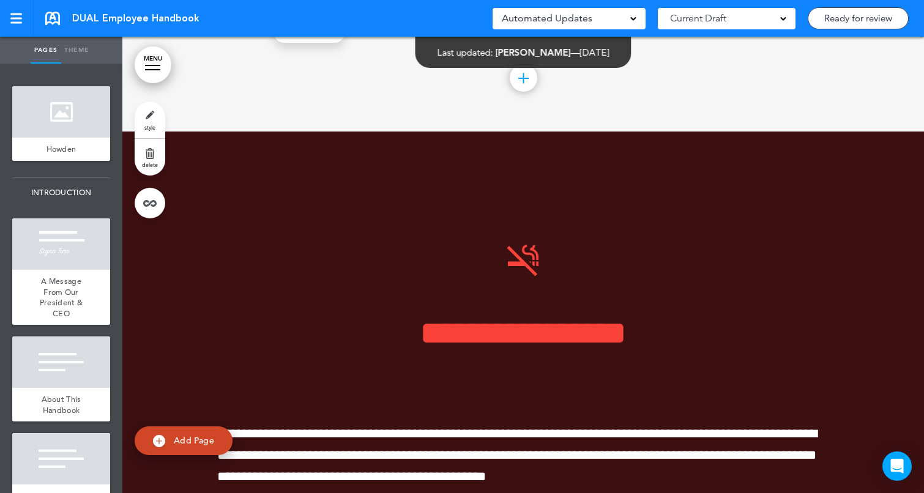
scroll to position [20810, 0]
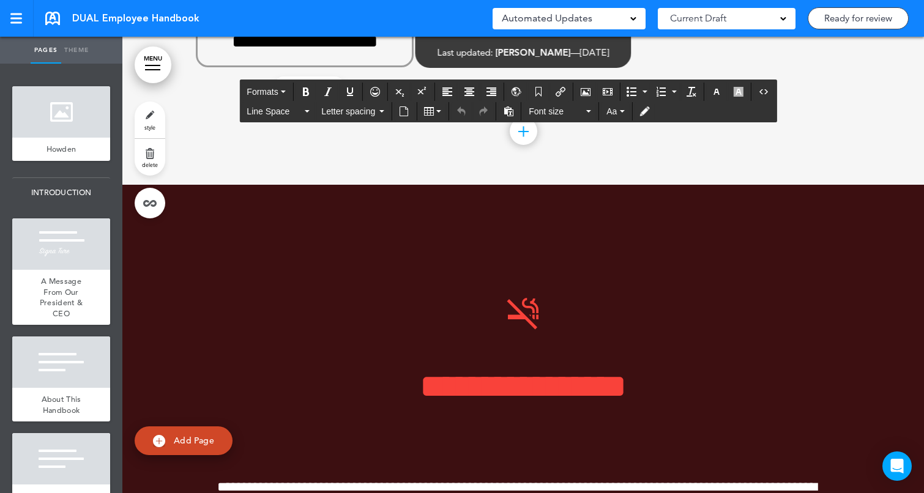
scroll to position [20759, 0]
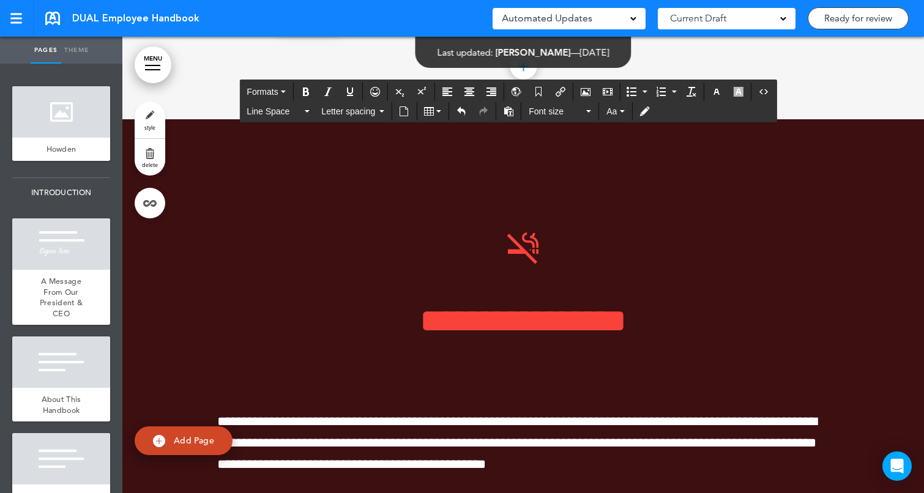
scroll to position [20843, 0]
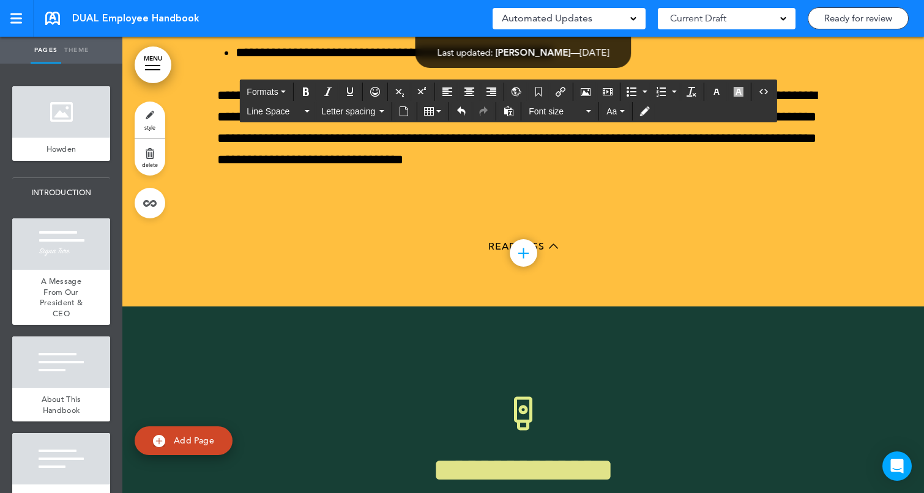
scroll to position [22583, 0]
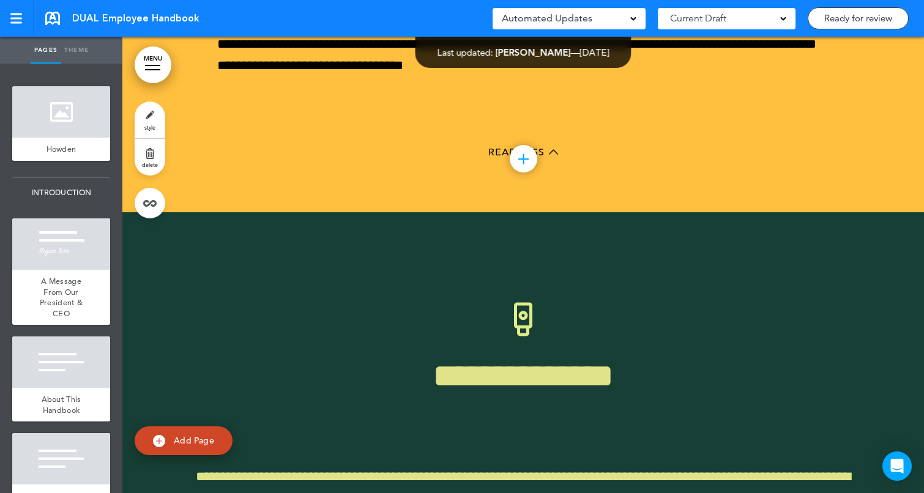
scroll to position [22656, 0]
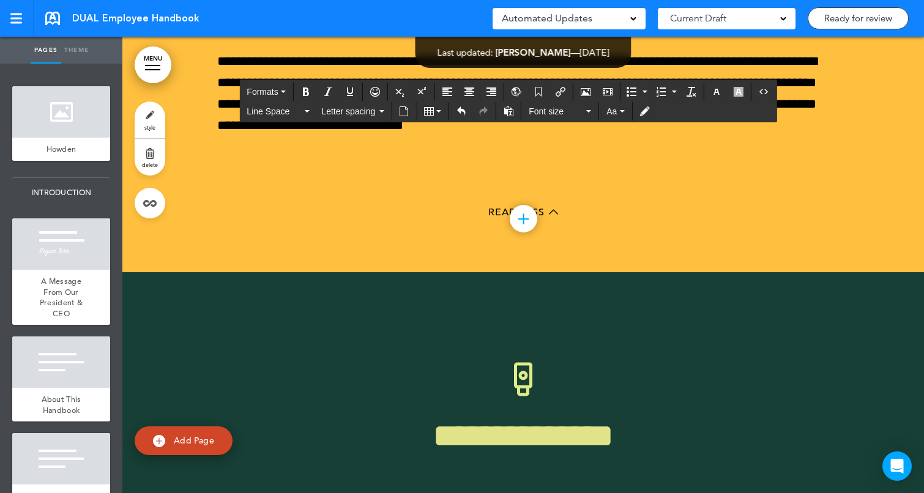
drag, startPoint x: 627, startPoint y: 264, endPoint x: 451, endPoint y: 267, distance: 176.2
click at [307, 92] on icon "Bold" at bounding box center [306, 92] width 10 height 10
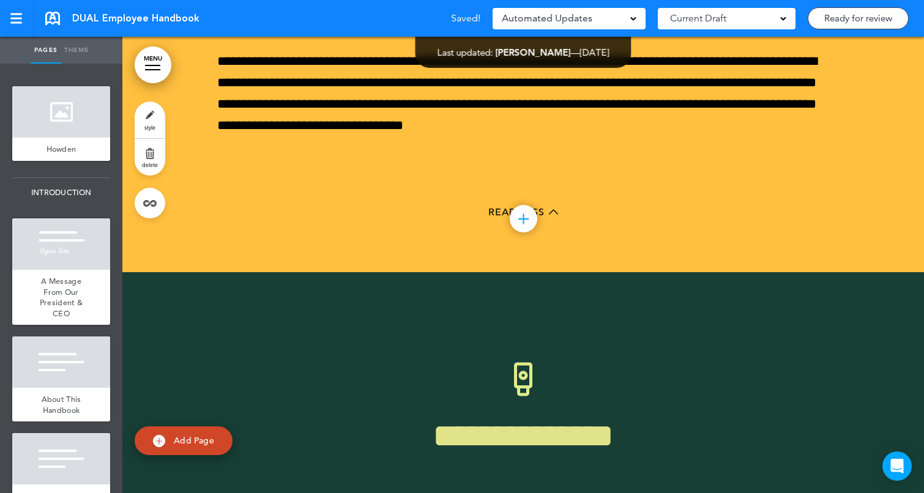
scroll to position [22645, 0]
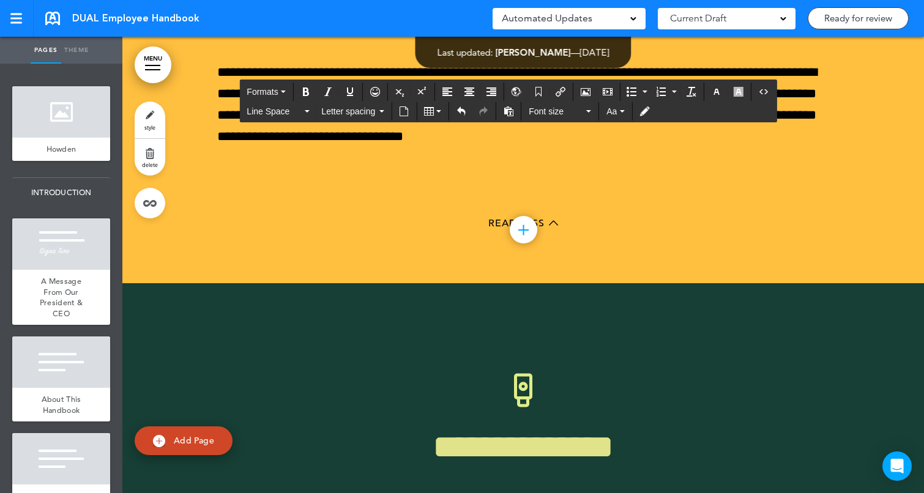
drag, startPoint x: 549, startPoint y: 147, endPoint x: 205, endPoint y: 147, distance: 343.7
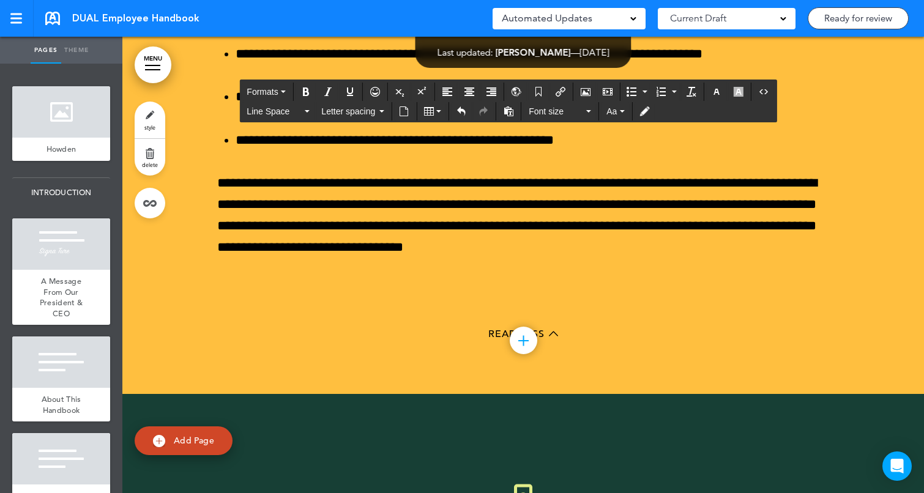
scroll to position [22475, 0]
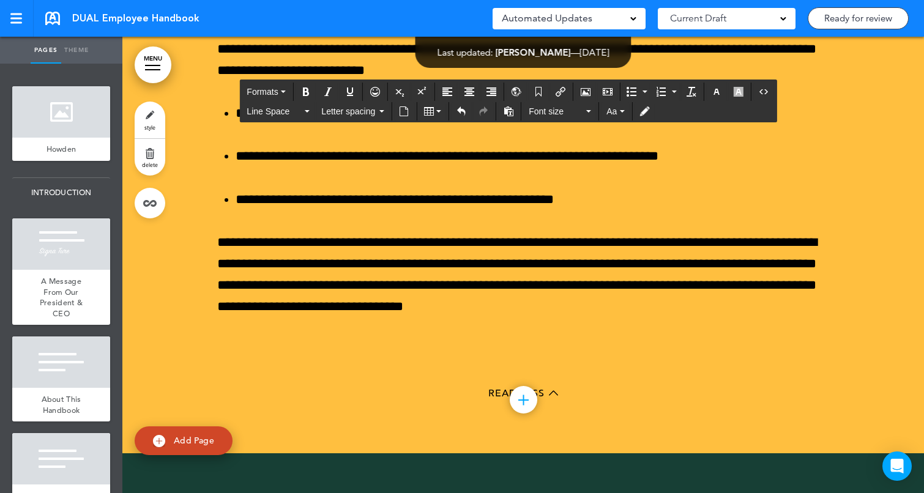
click at [888, 294] on div at bounding box center [522, 3] width 801 height 899
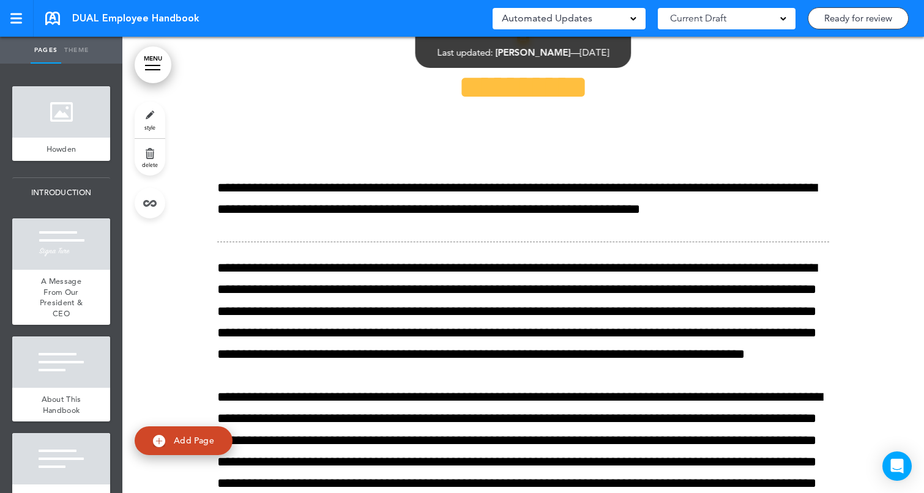
scroll to position [24605, 0]
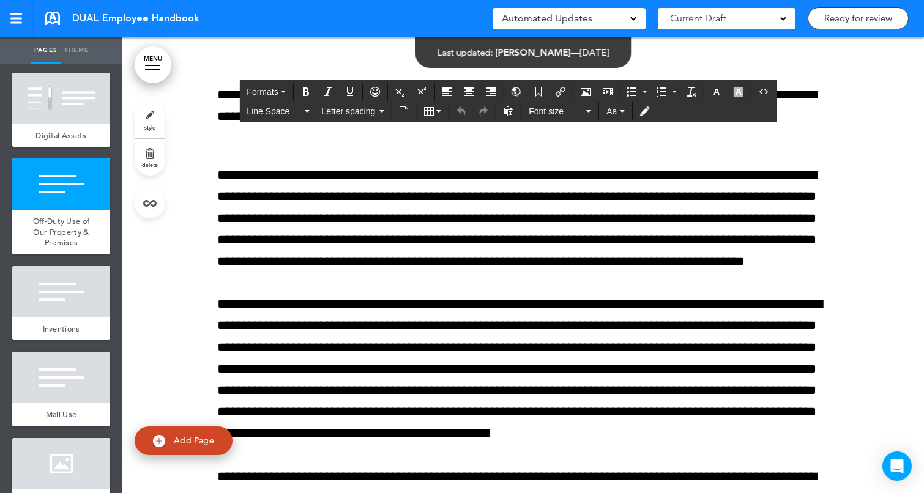
scroll to position [3001, 0]
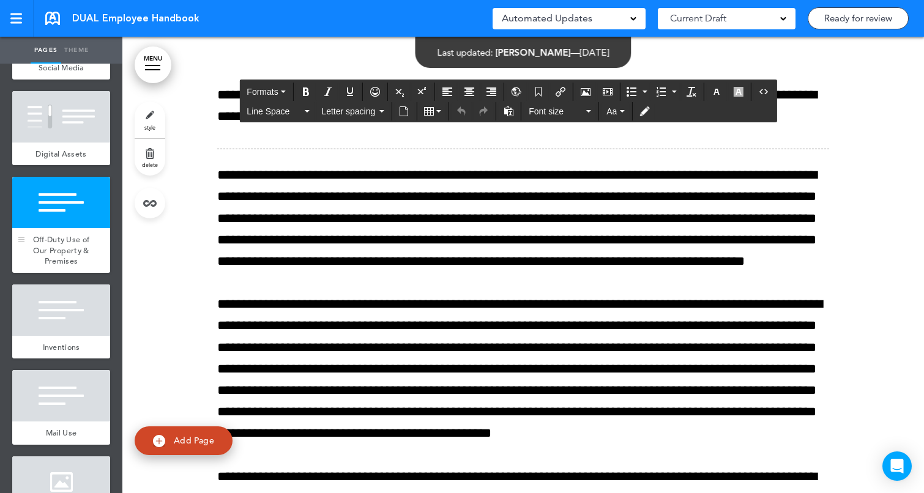
click at [44, 198] on div at bounding box center [61, 202] width 98 height 51
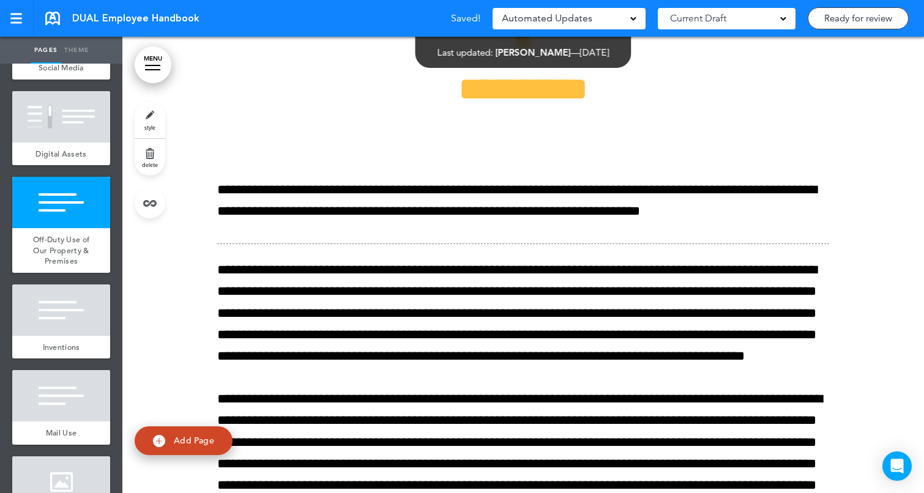
scroll to position [24617, 0]
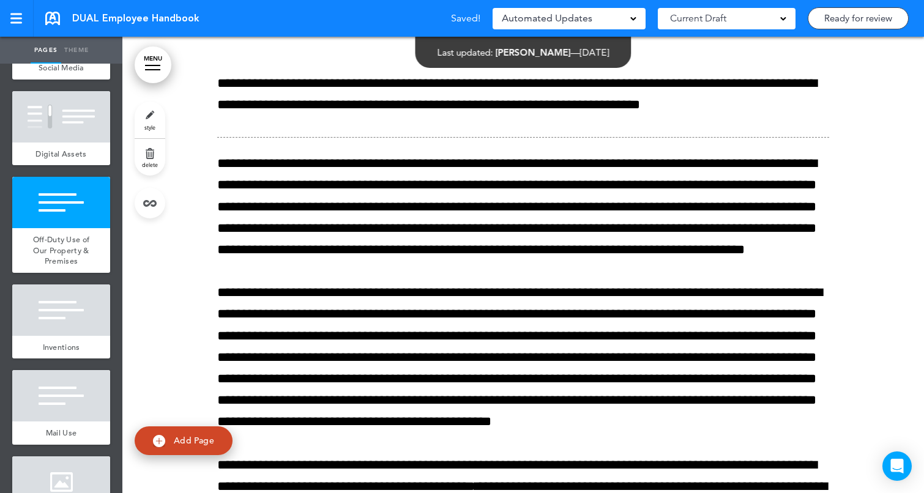
click at [149, 115] on link "style" at bounding box center [150, 120] width 31 height 37
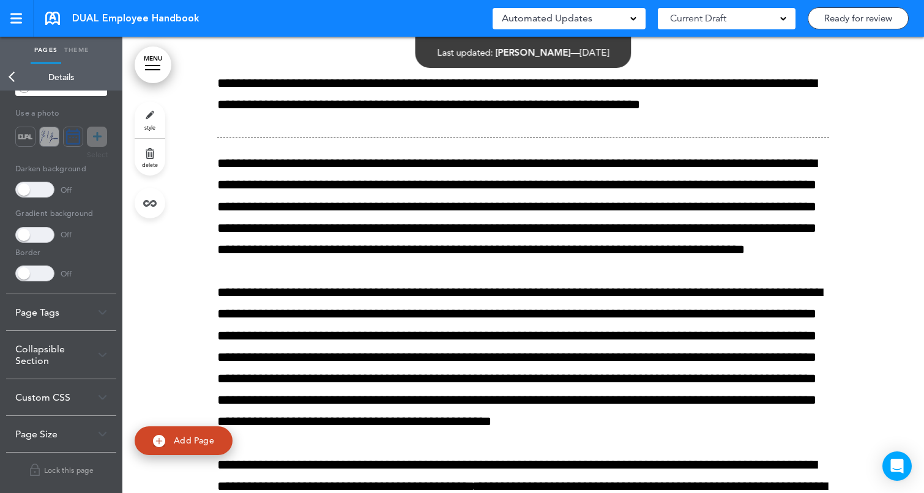
click at [35, 347] on div "Collapsible Section" at bounding box center [61, 355] width 110 height 48
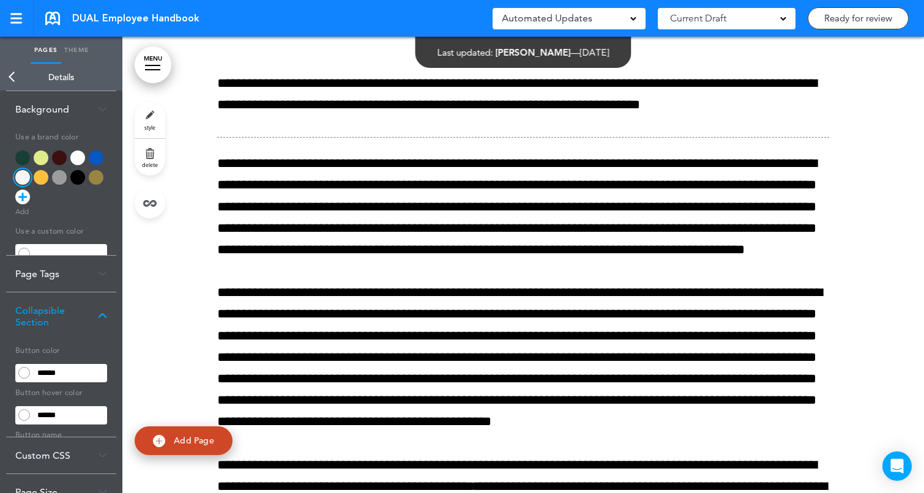
scroll to position [32, 0]
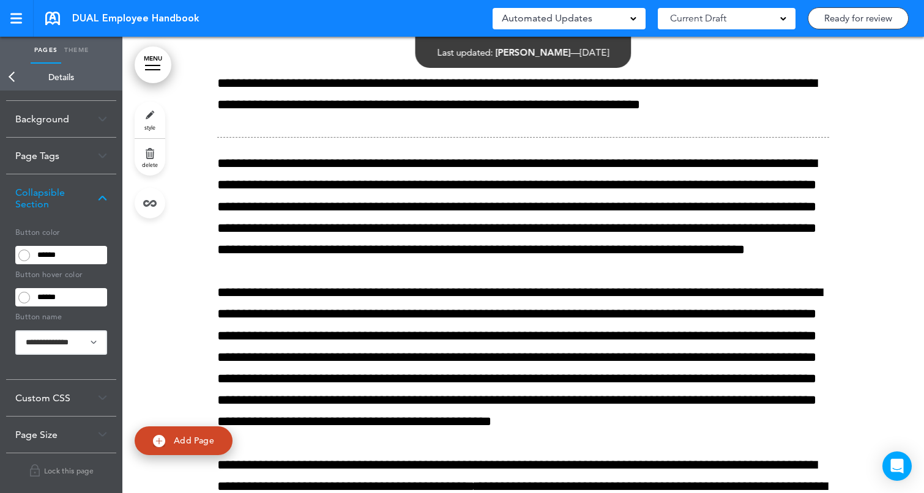
click at [78, 253] on input "******" at bounding box center [70, 254] width 74 height 17
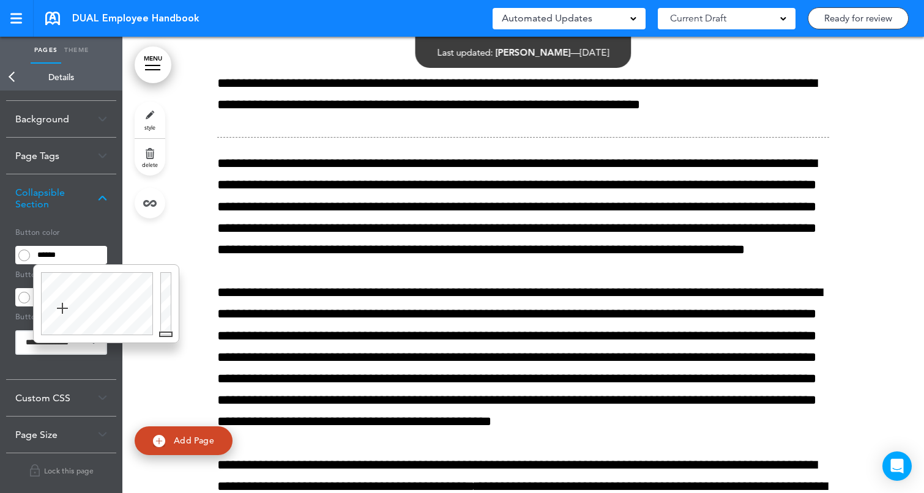
paste input "text"
click button "Open custom CSS" at bounding box center [0, 0] width 0 height 0
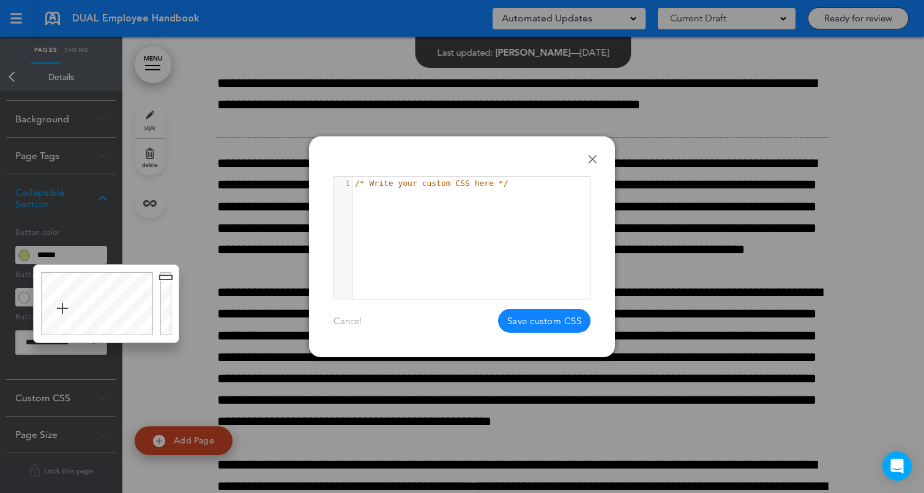
click at [593, 157] on link "Done" at bounding box center [592, 159] width 9 height 9
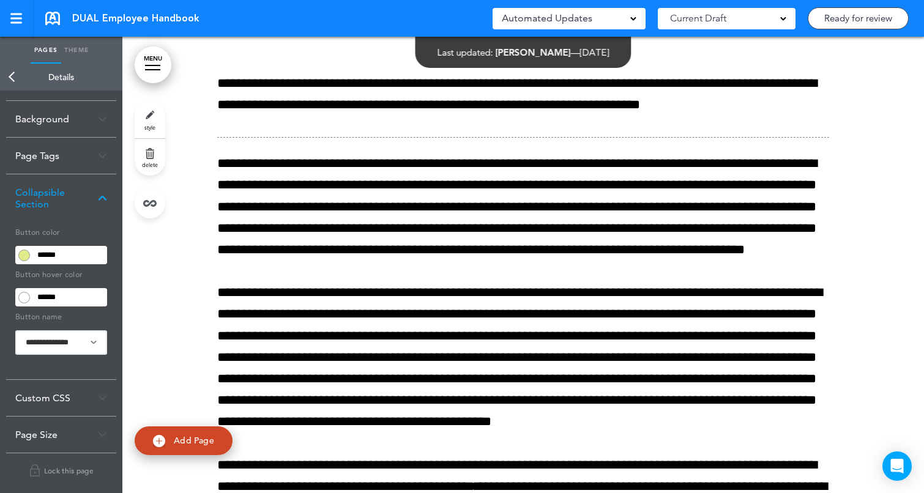
click at [80, 259] on input "******" at bounding box center [70, 254] width 74 height 17
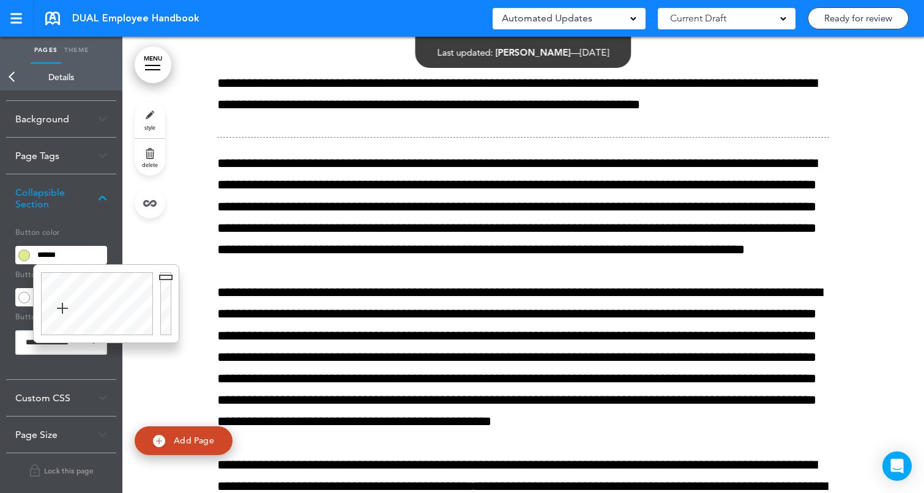
click at [80, 259] on input "******" at bounding box center [70, 254] width 74 height 17
drag, startPoint x: 169, startPoint y: 279, endPoint x: 163, endPoint y: 371, distance: 92.6
click at [163, 371] on body "Make this page common so it is available in other handbooks. This handbook [GEO…" at bounding box center [462, 246] width 924 height 493
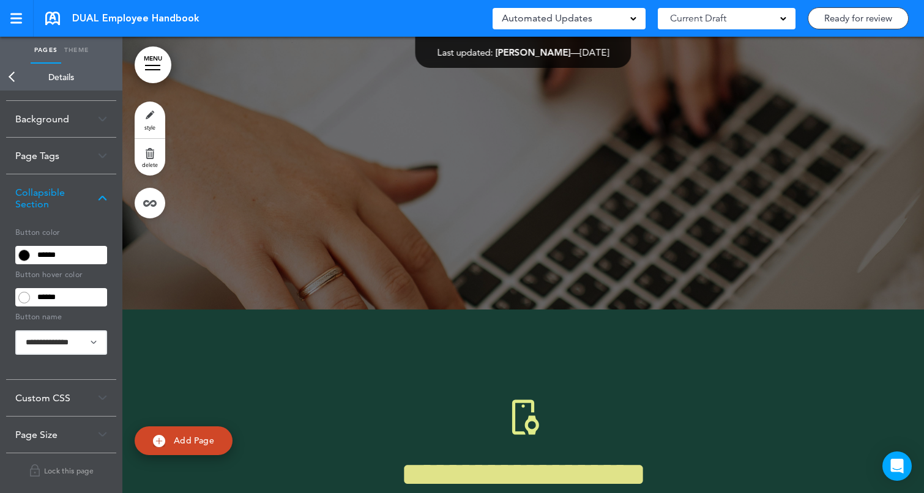
scroll to position [26357, 0]
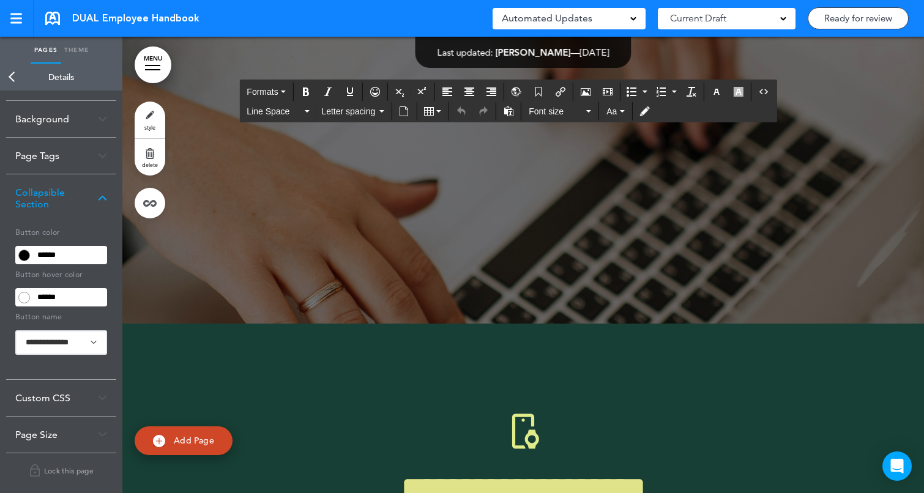
scroll to position [26265, 0]
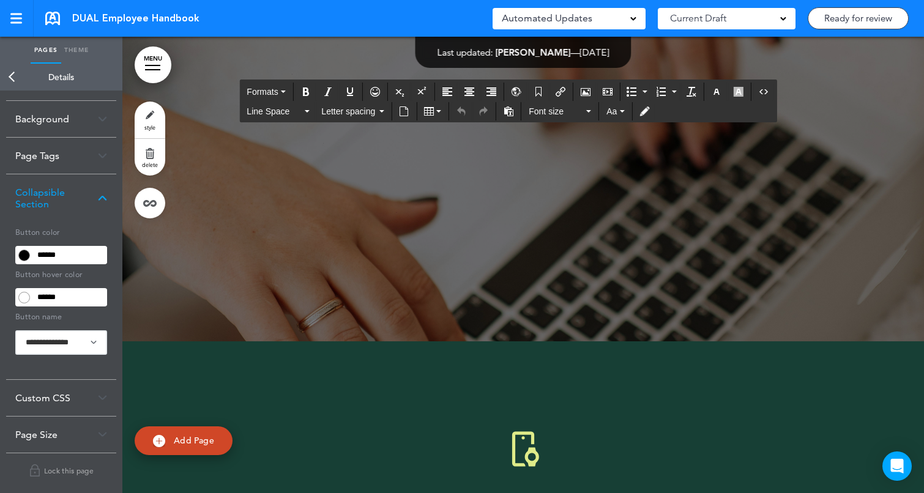
drag, startPoint x: 326, startPoint y: 206, endPoint x: 263, endPoint y: 206, distance: 63.0
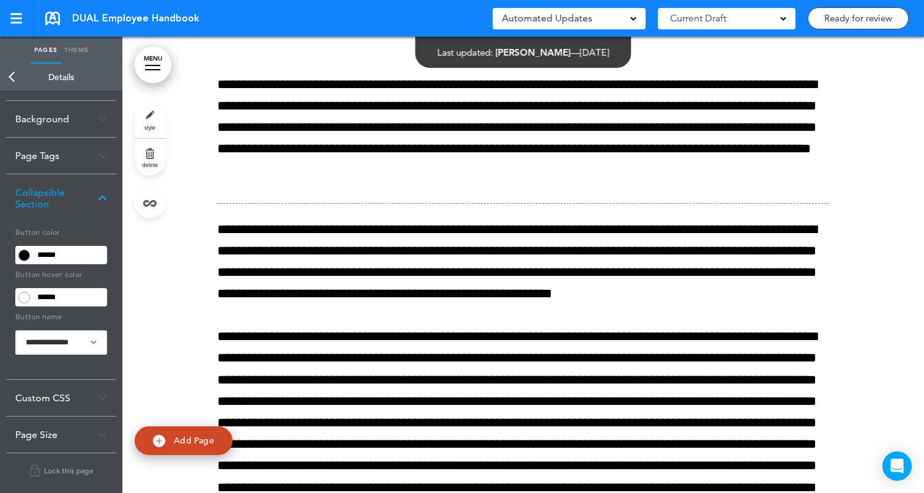
scroll to position [28537, 0]
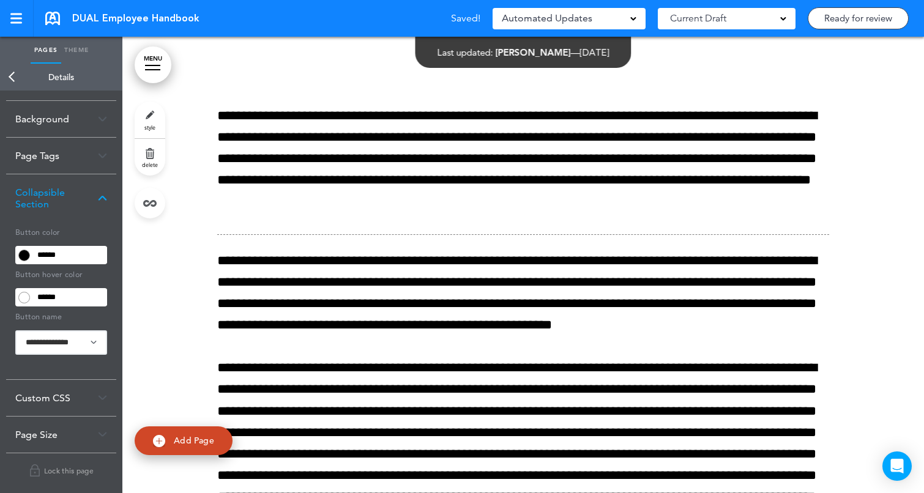
scroll to position [28567, 0]
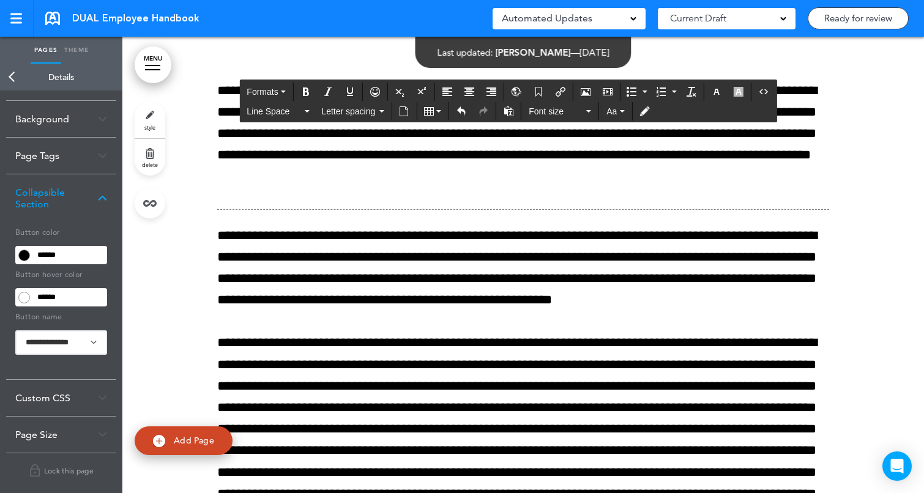
scroll to position [28502, 0]
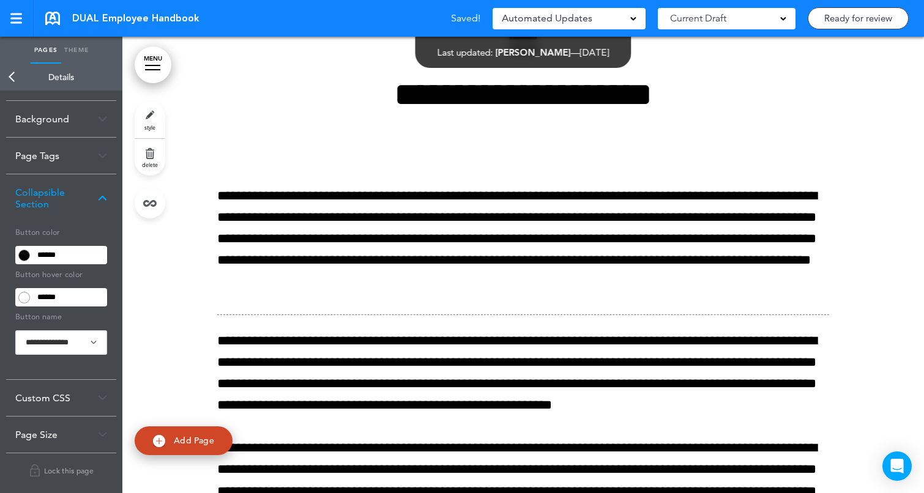
click at [2, 82] on link "Back" at bounding box center [12, 77] width 24 height 27
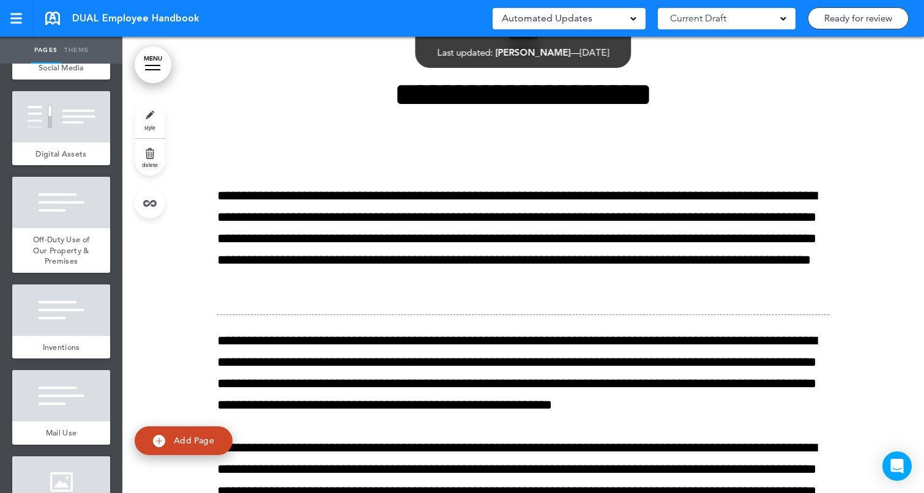
click at [155, 62] on link "MENU" at bounding box center [153, 64] width 37 height 37
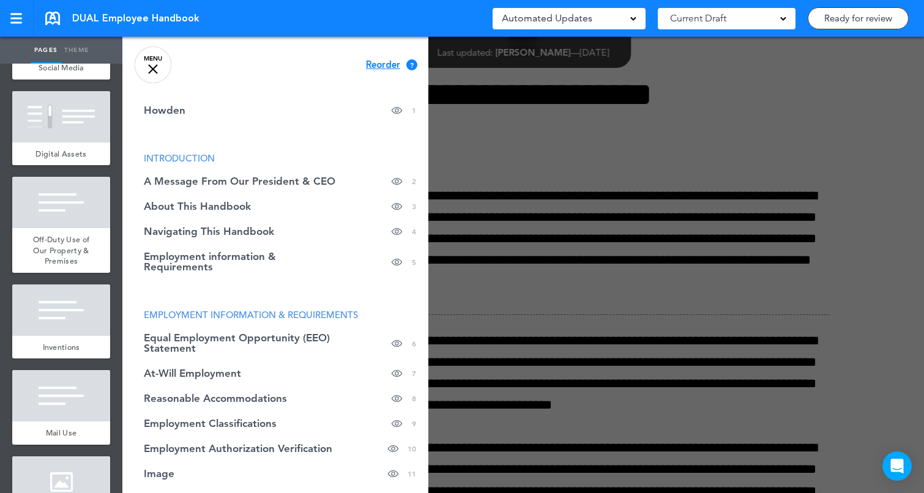
click at [470, 84] on div at bounding box center [584, 246] width 924 height 493
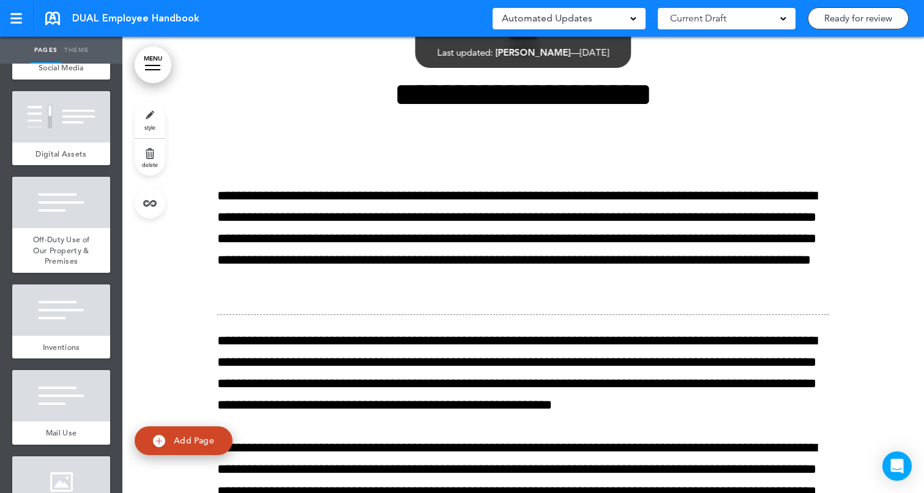
click at [780, 18] on span at bounding box center [783, 18] width 6 height 6
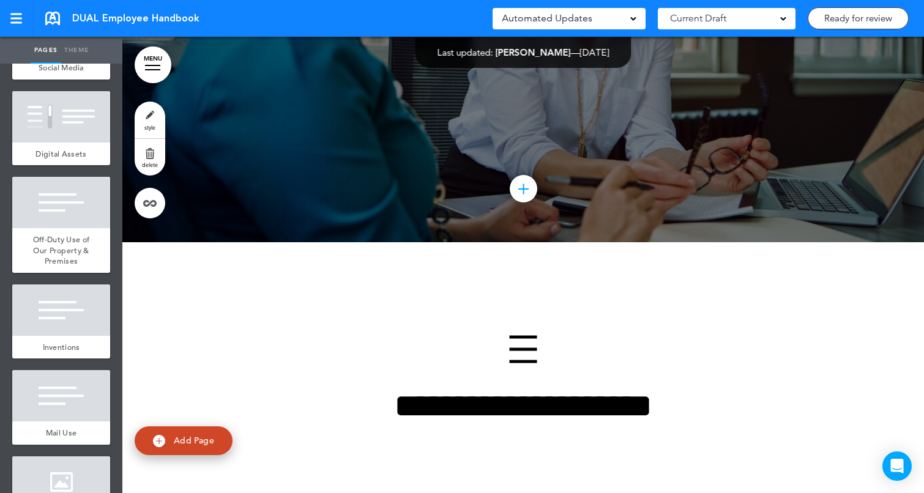
scroll to position [28058, 0]
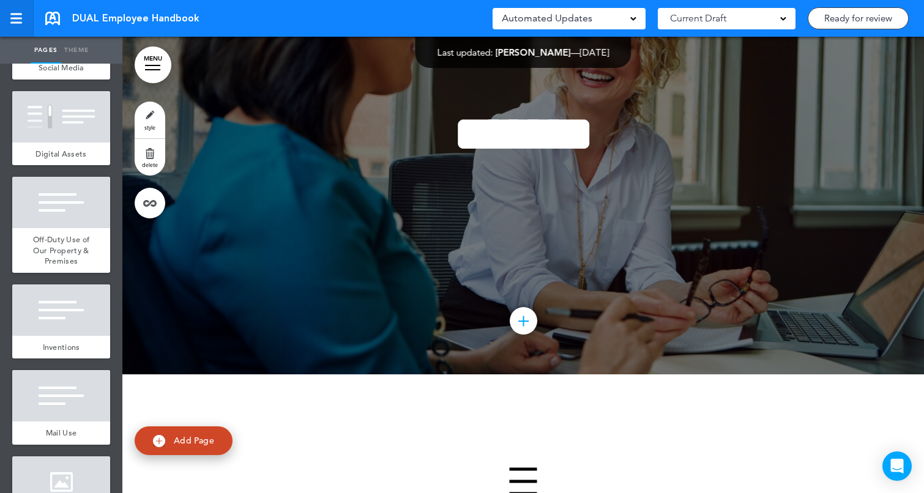
click at [17, 26] on link at bounding box center [17, 18] width 34 height 37
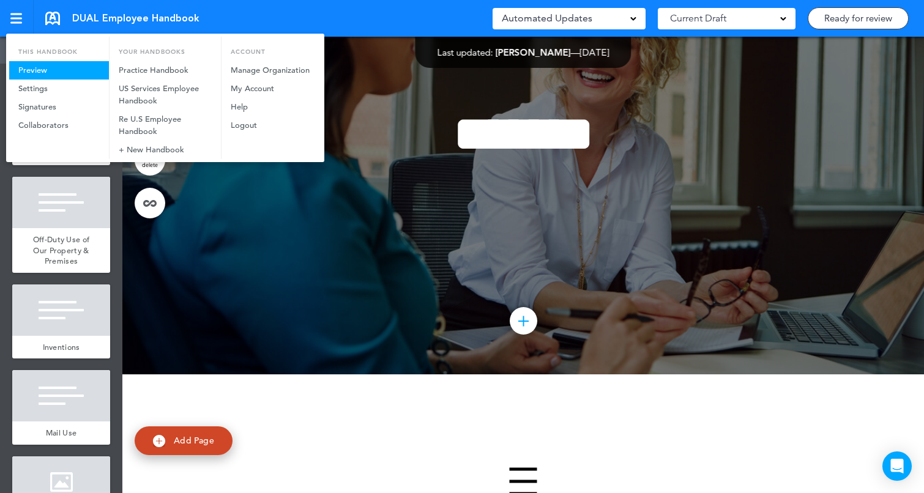
click at [35, 73] on link "Preview" at bounding box center [59, 70] width 100 height 18
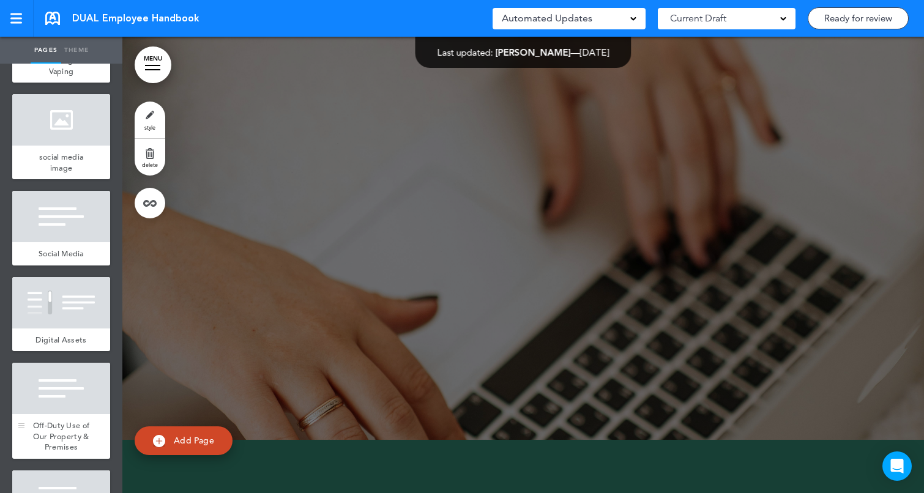
scroll to position [2726, 0]
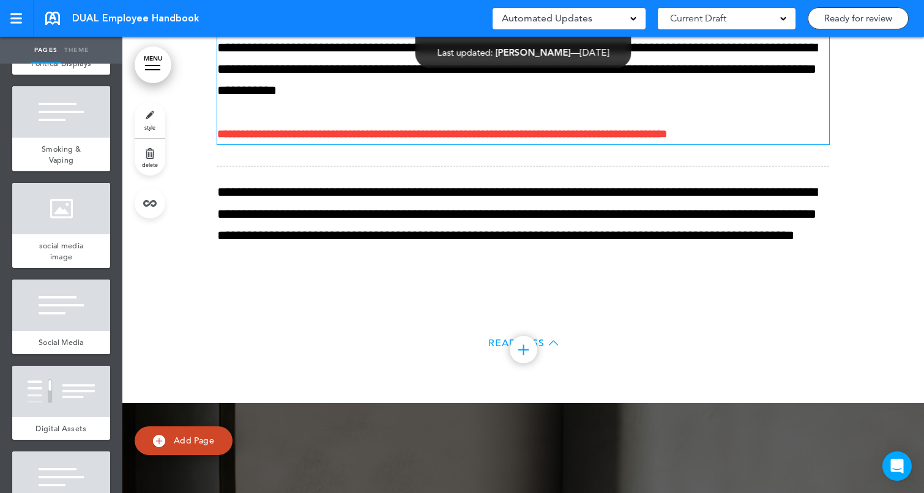
click at [435, 102] on p "**********" at bounding box center [523, 69] width 612 height 65
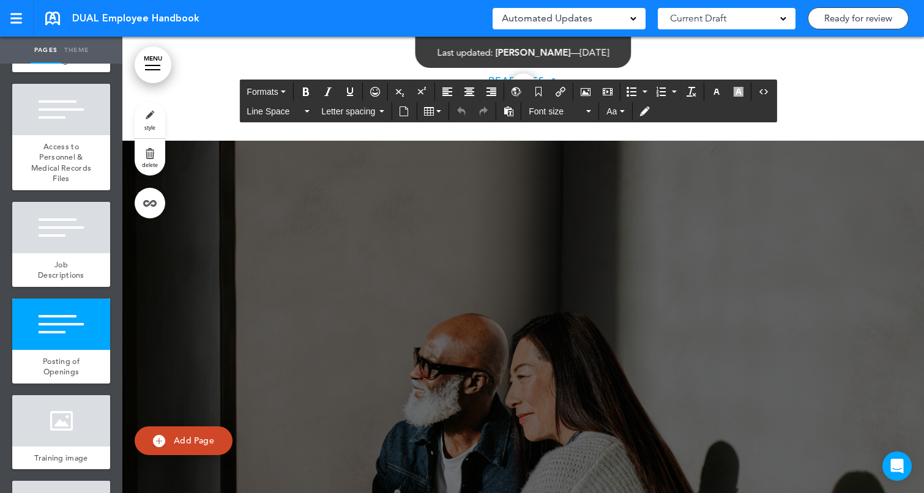
scroll to position [1404, 0]
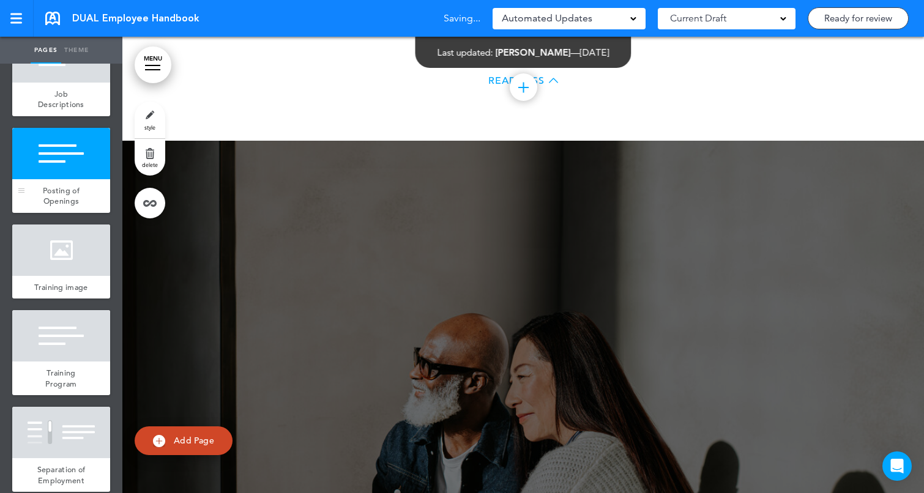
click at [71, 160] on div at bounding box center [61, 153] width 98 height 51
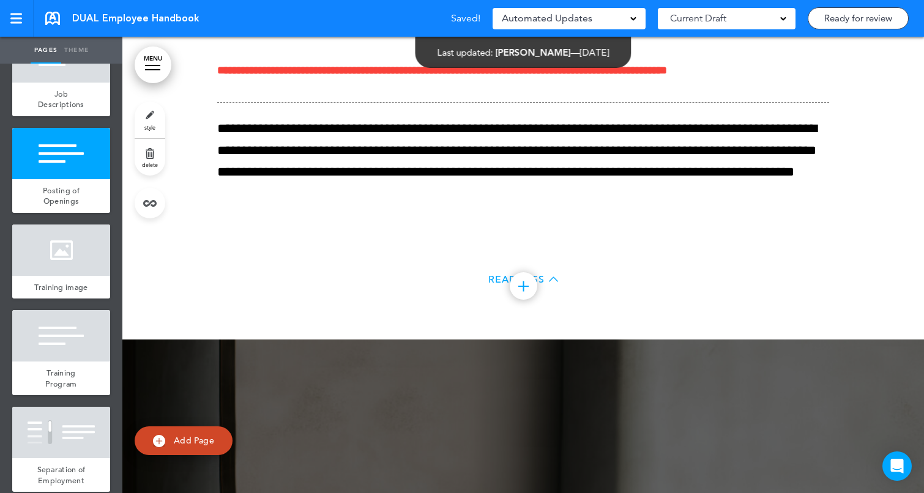
scroll to position [11429, 0]
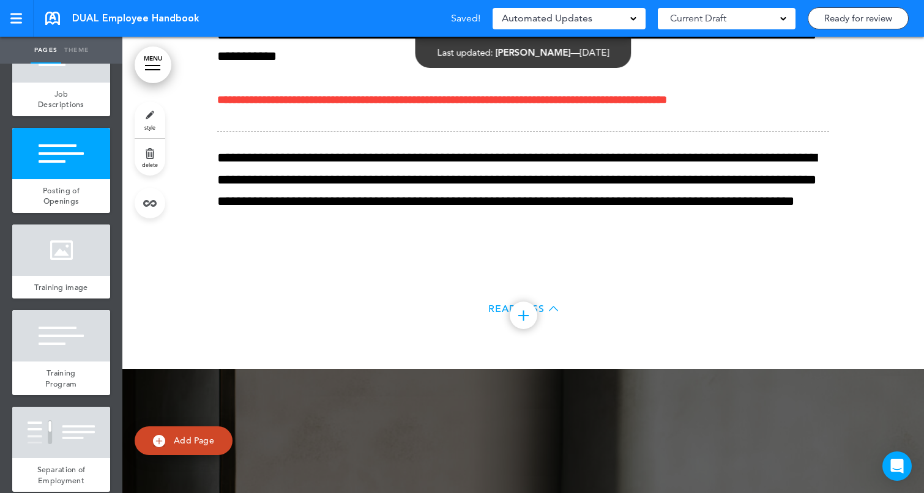
click at [144, 109] on link "style" at bounding box center [150, 120] width 31 height 37
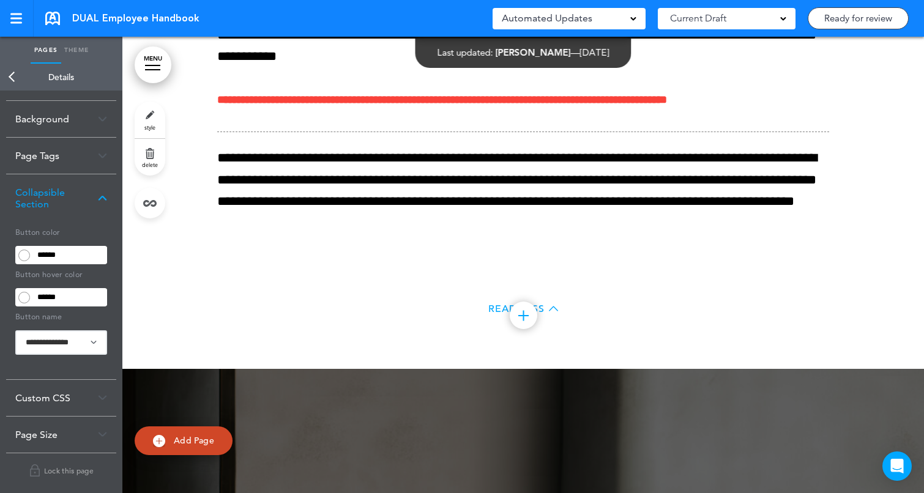
click at [94, 250] on input "******" at bounding box center [70, 254] width 74 height 17
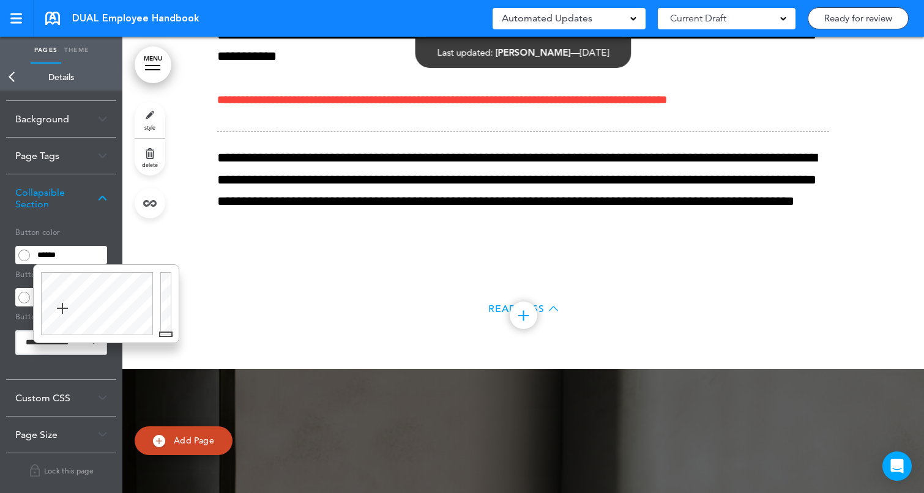
click at [94, 250] on input "******" at bounding box center [70, 254] width 74 height 17
paste input "text"
click at [212, 202] on body "Make this page common so it is available in other handbooks. This handbook [GEO…" at bounding box center [462, 246] width 924 height 493
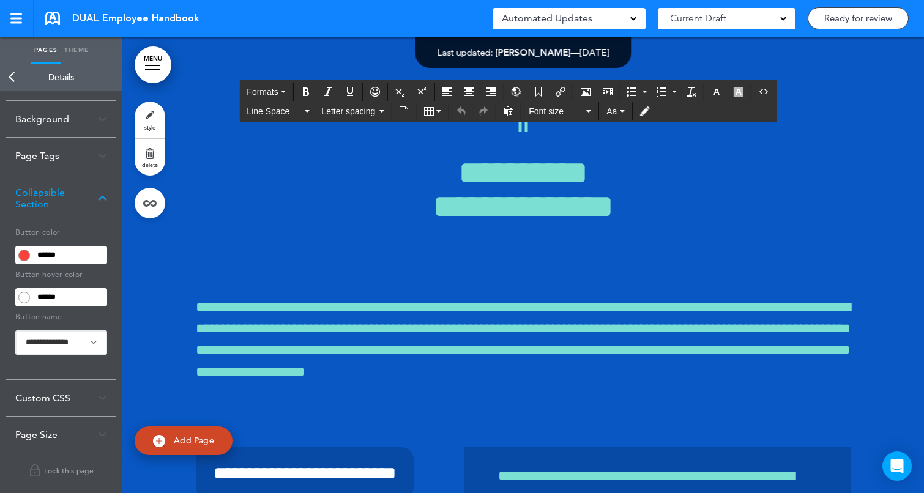
scroll to position [6252, 0]
click at [18, 79] on link "Back" at bounding box center [12, 77] width 24 height 27
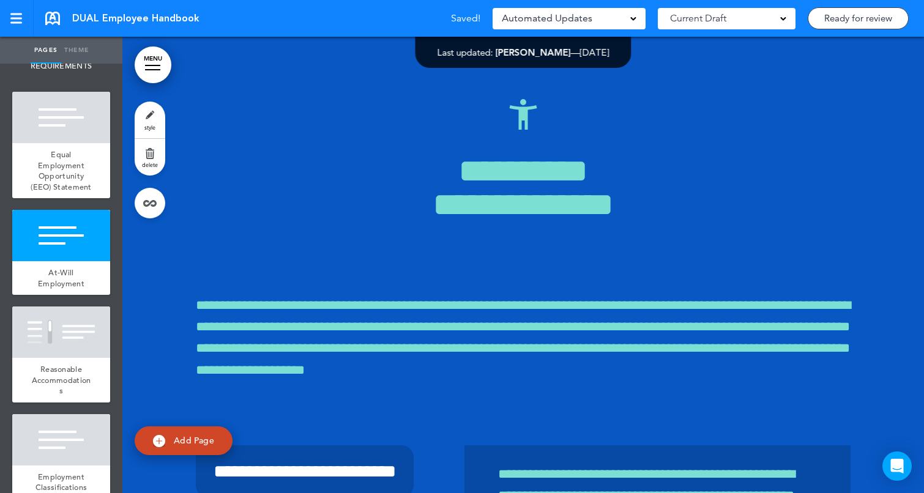
scroll to position [714, 0]
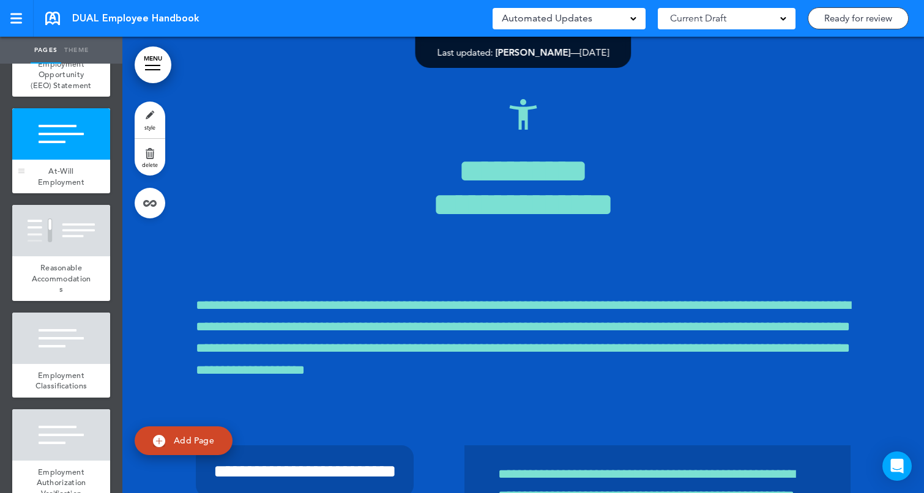
click at [71, 133] on div at bounding box center [61, 133] width 98 height 51
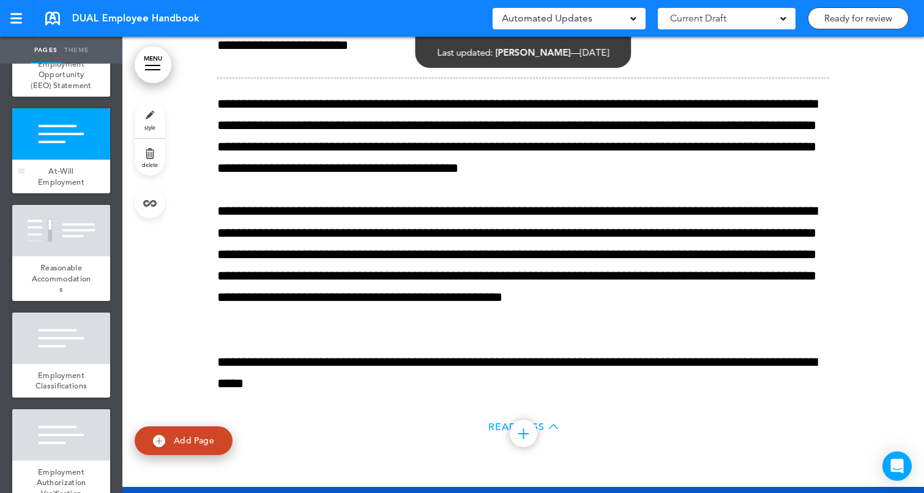
scroll to position [5672, 0]
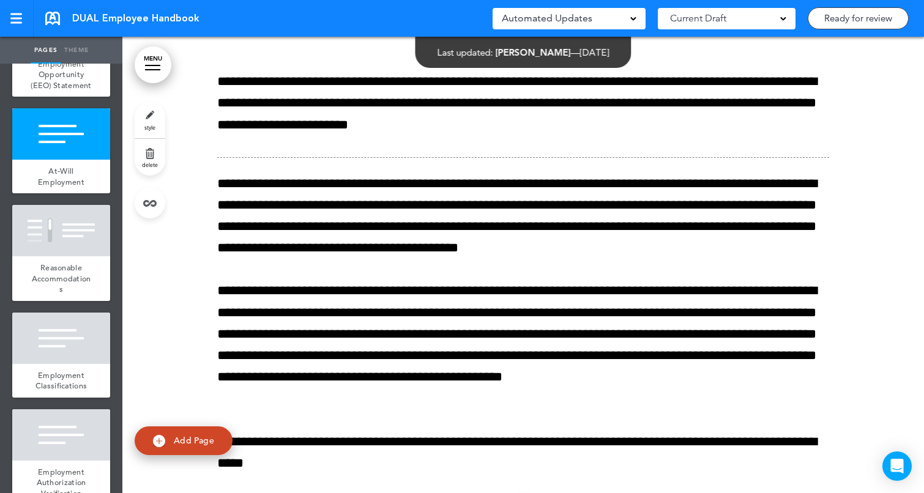
click at [149, 112] on link "style" at bounding box center [150, 120] width 31 height 37
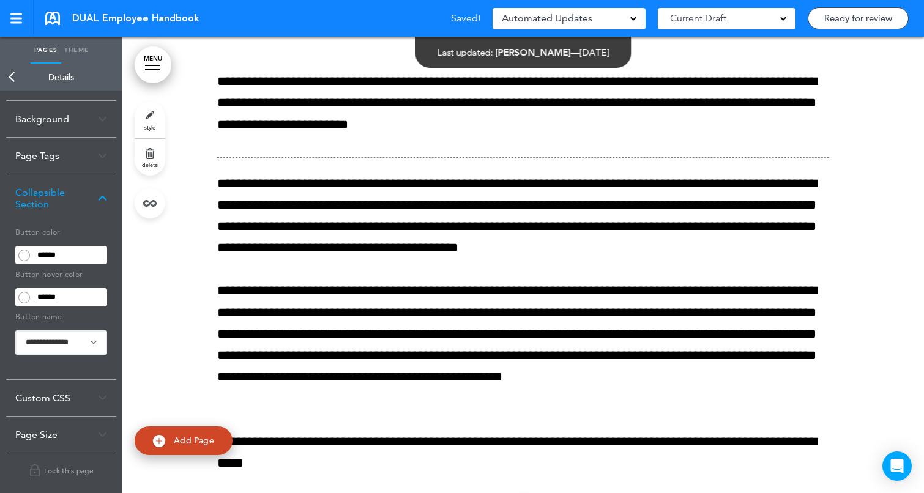
click at [77, 257] on input "******" at bounding box center [70, 254] width 74 height 17
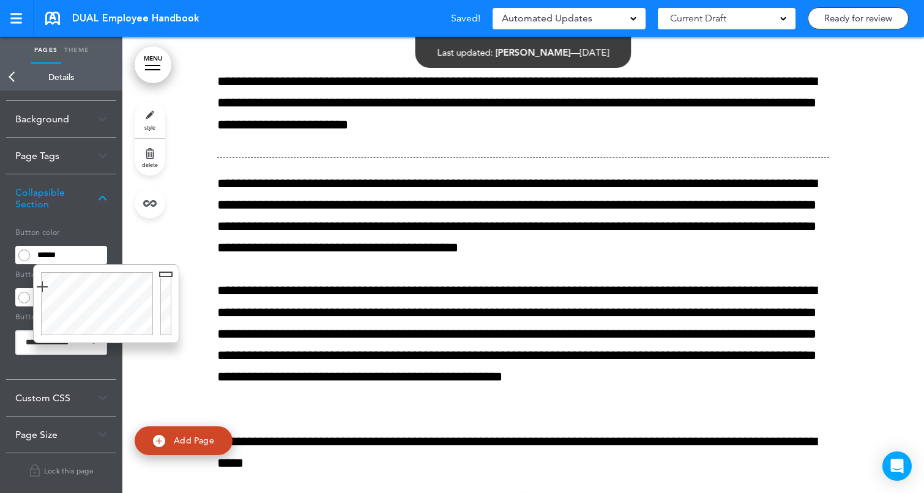
paste input "text"
type input "******"
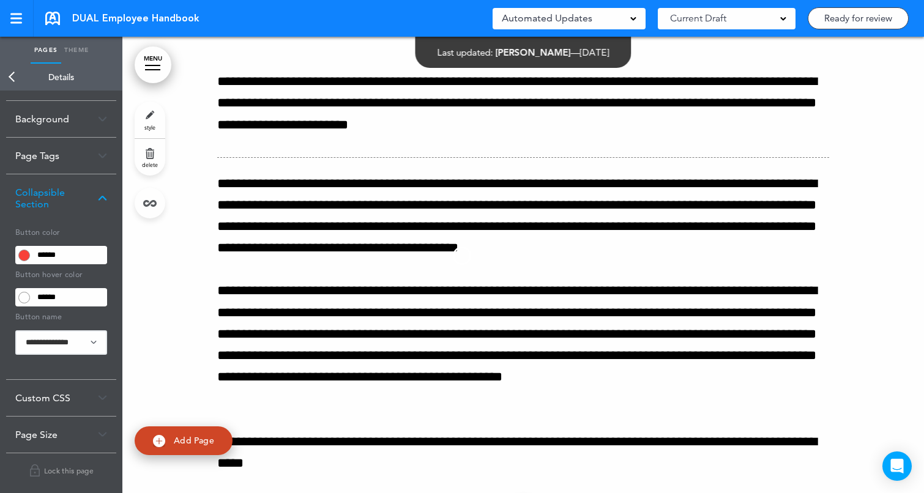
click at [861, 278] on body "Make this page common so it is available in other handbooks. This handbook [GEO…" at bounding box center [462, 246] width 924 height 493
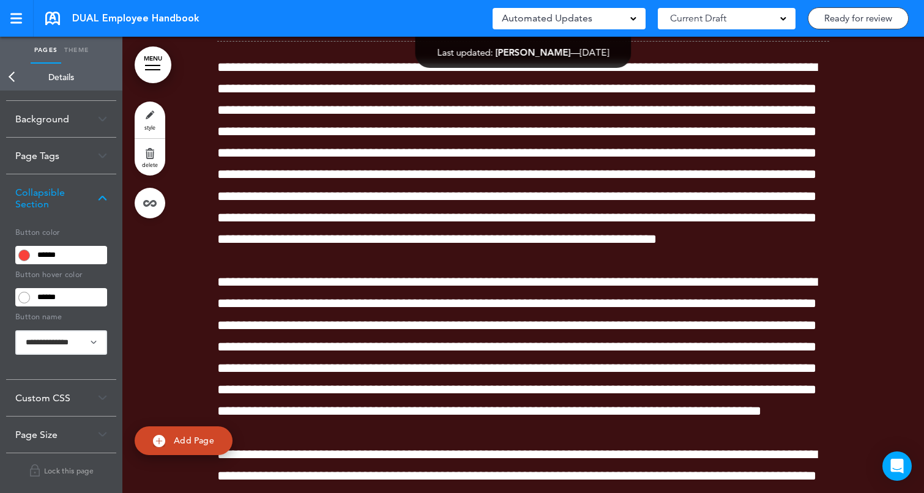
scroll to position [4724, 0]
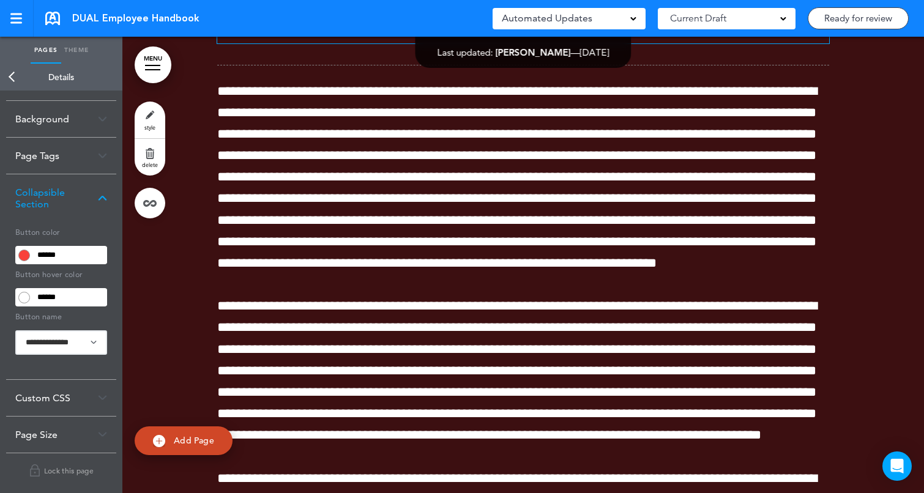
click at [532, 43] on p "**********" at bounding box center [523, 0] width 612 height 86
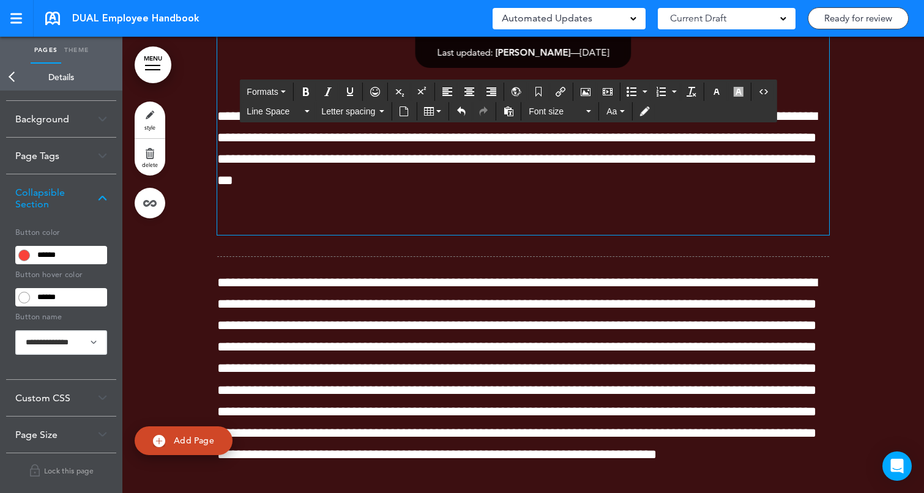
click at [850, 245] on div at bounding box center [522, 335] width 801 height 1177
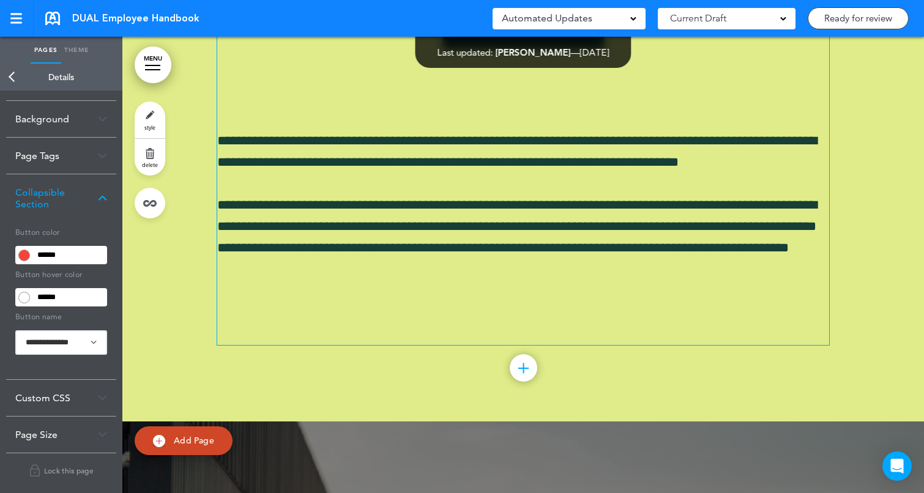
scroll to position [3332, 0]
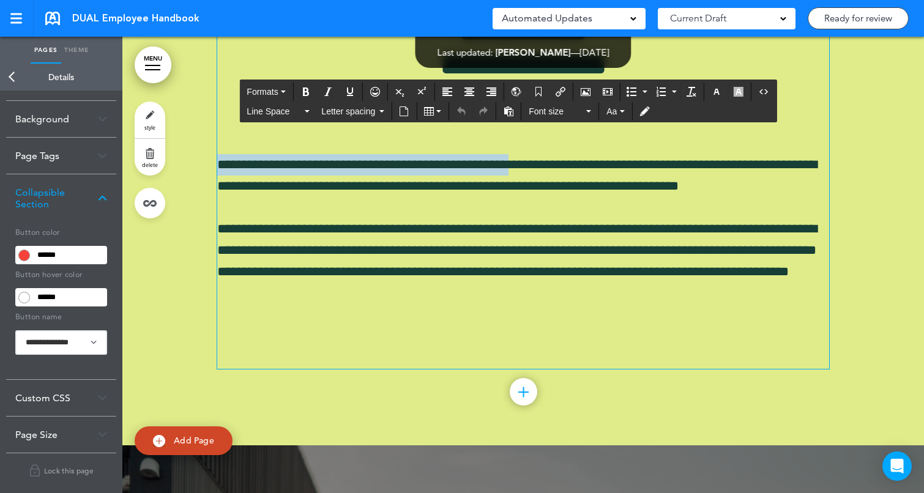
drag, startPoint x: 528, startPoint y: 336, endPoint x: 209, endPoint y: 326, distance: 320.0
click at [209, 326] on div "**********" at bounding box center [522, 155] width 801 height 579
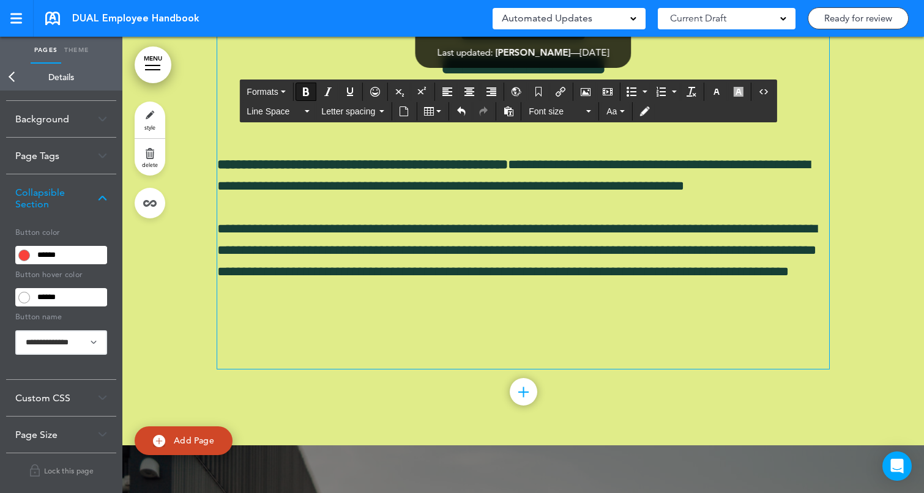
click at [878, 309] on div at bounding box center [522, 155] width 801 height 579
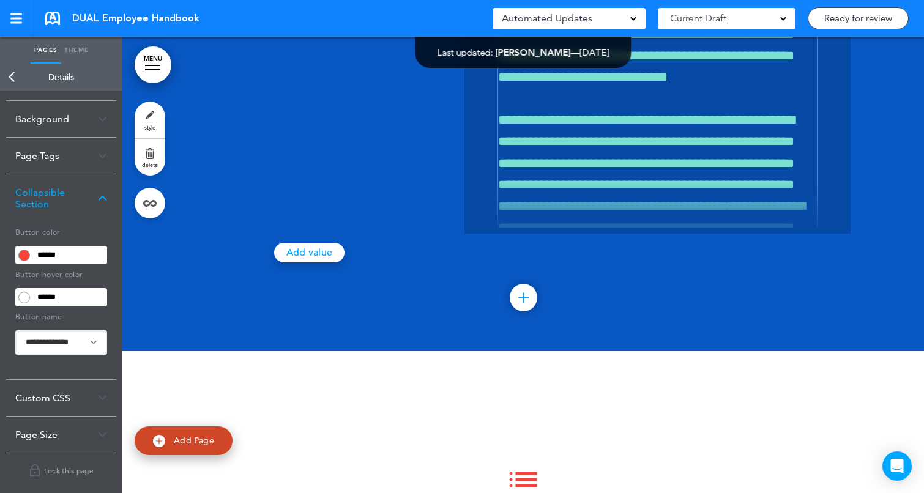
scroll to position [106, 0]
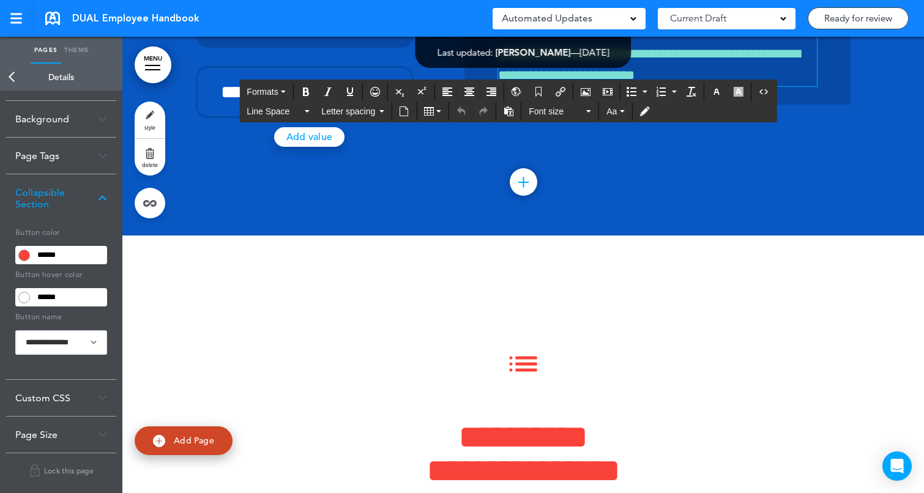
scroll to position [6838, 0]
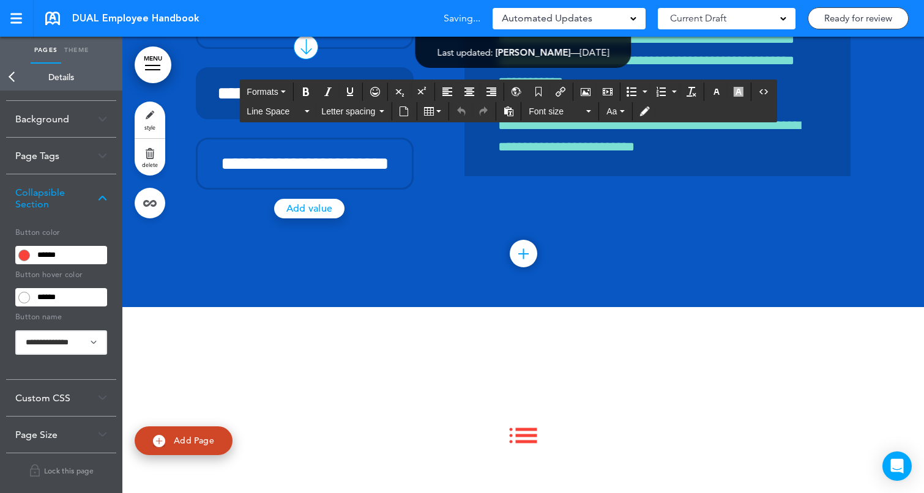
click at [355, 56] on span "**********" at bounding box center [311, 22] width 189 height 65
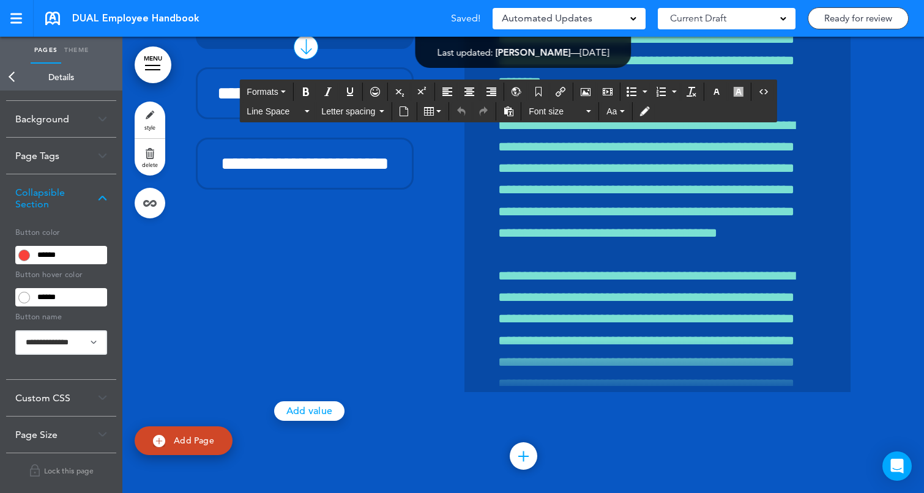
click at [355, 56] on span "**********" at bounding box center [311, 22] width 189 height 65
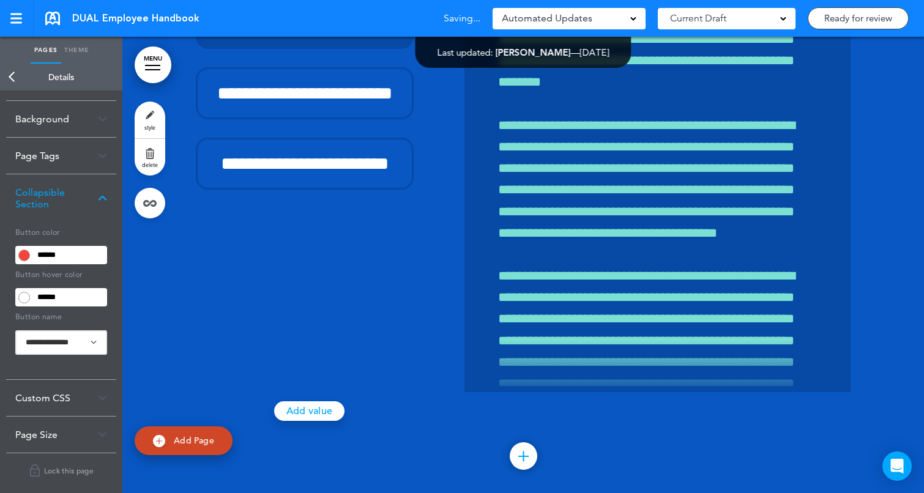
click at [10, 80] on link "Back" at bounding box center [12, 77] width 24 height 27
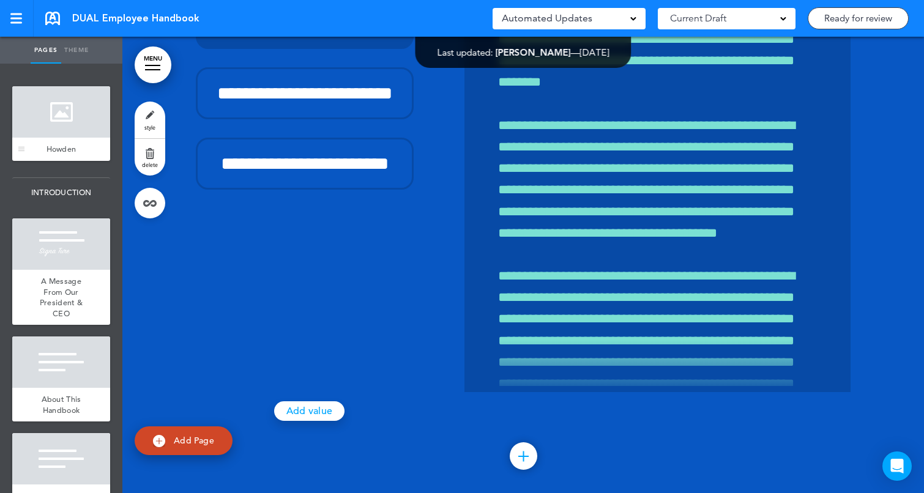
click at [67, 118] on div at bounding box center [61, 111] width 98 height 51
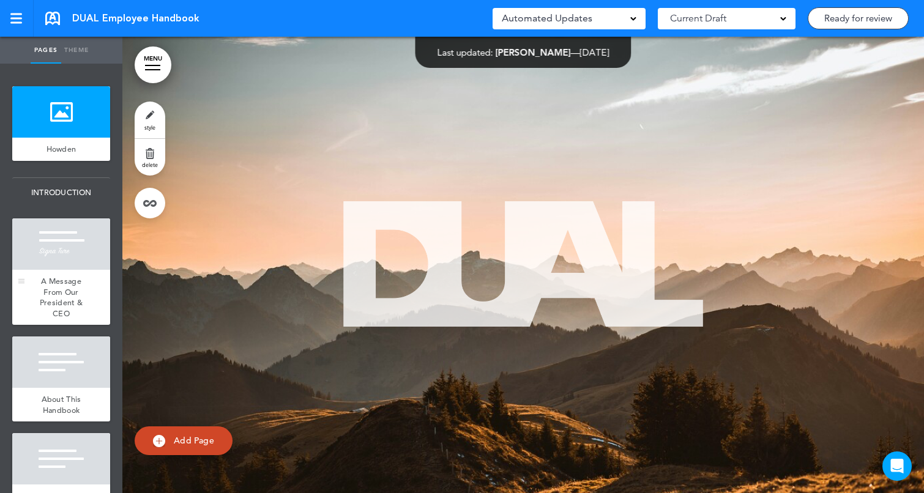
click at [66, 236] on div at bounding box center [61, 243] width 98 height 51
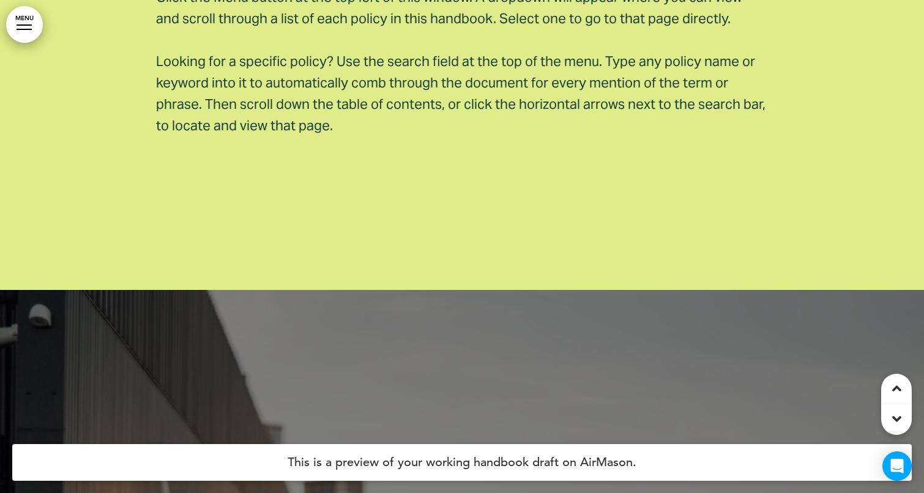
scroll to position [2122, 0]
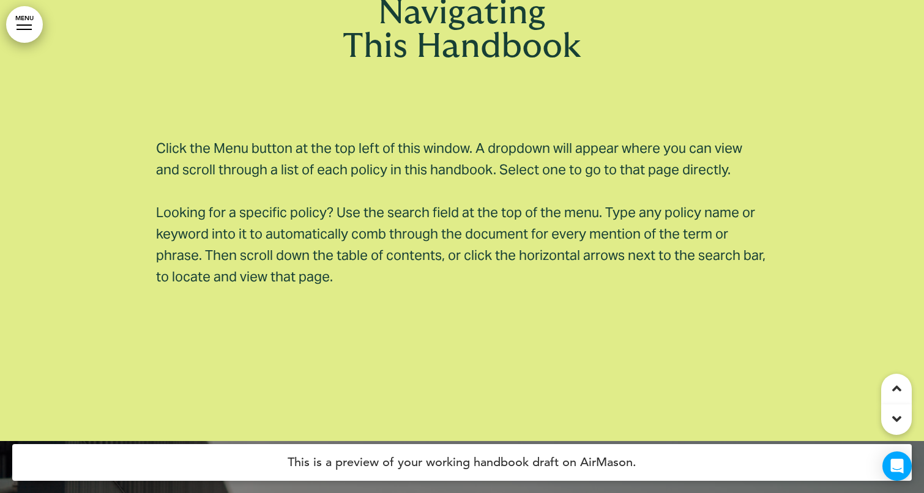
click at [485, 336] on div "Navigating This Handbook Click the Menu button at the top left of this window. …" at bounding box center [462, 134] width 612 height 478
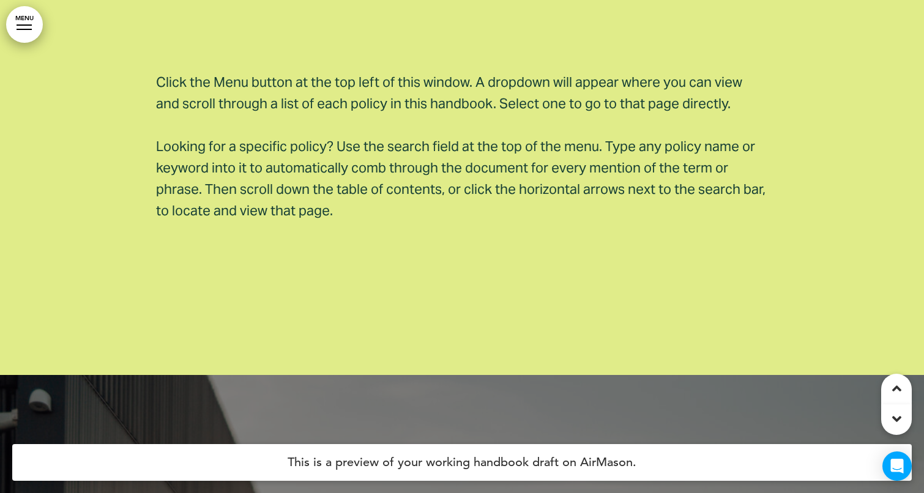
click at [485, 336] on div "Navigating This Handbook Click the Menu button at the top left of this window. …" at bounding box center [462, 78] width 612 height 591
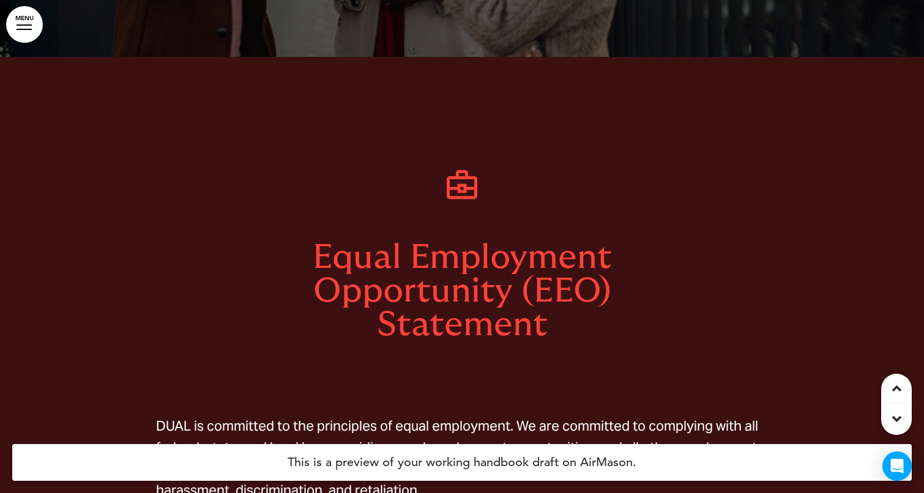
click at [529, 204] on h1 at bounding box center [462, 188] width 612 height 43
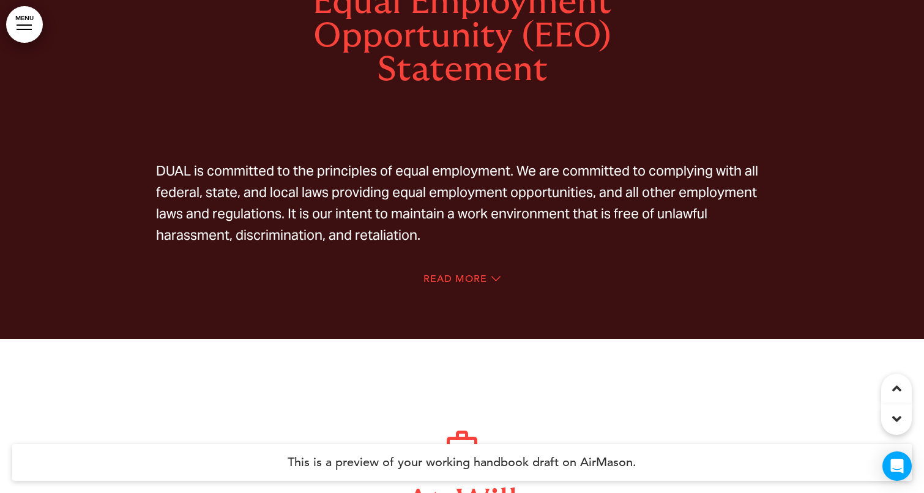
scroll to position [3305, 0]
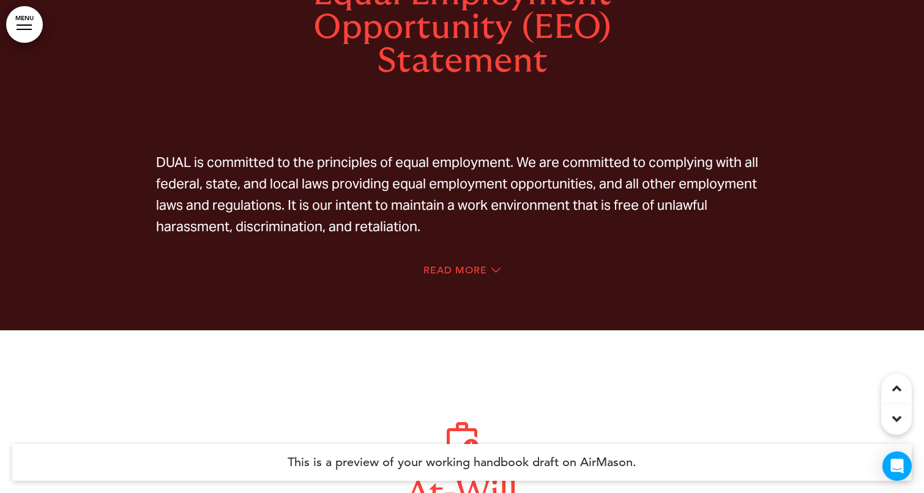
click at [529, 204] on span "DUAL is committed to the principles of equal employment. We are committed to co…" at bounding box center [457, 195] width 602 height 82
click at [493, 265] on icon at bounding box center [495, 269] width 9 height 9
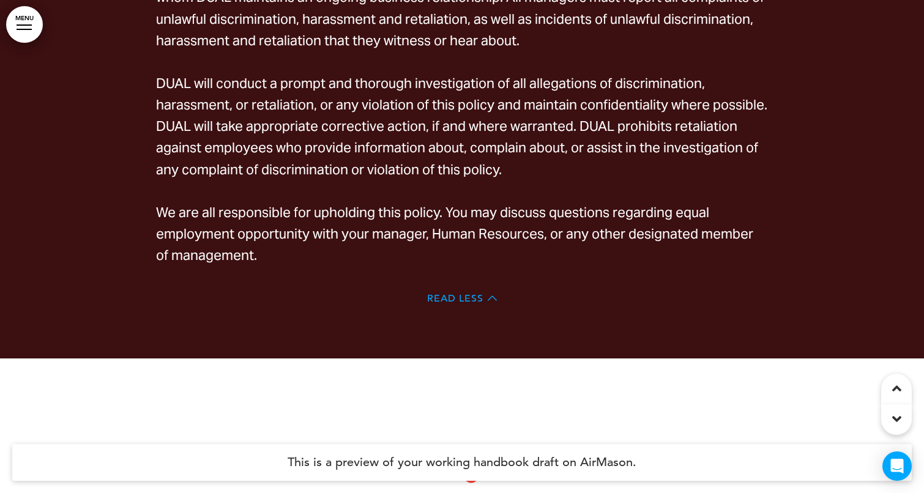
click at [469, 294] on span "Read Less" at bounding box center [455, 299] width 56 height 10
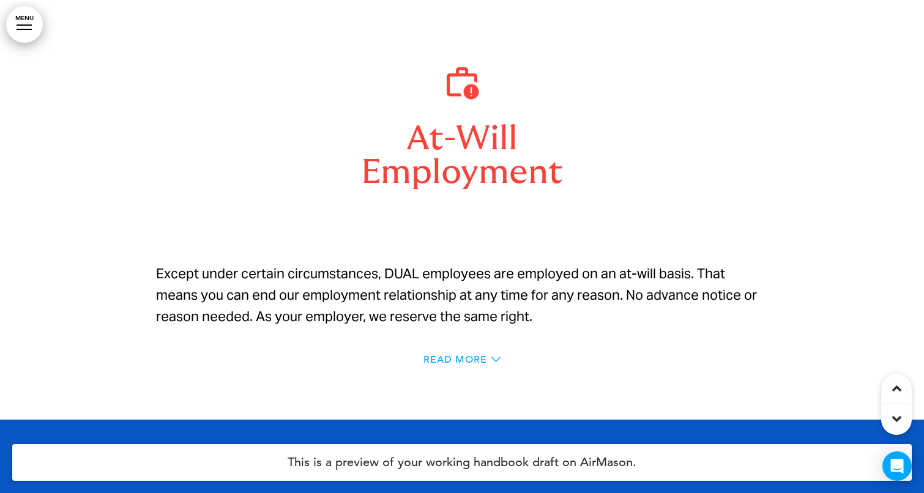
scroll to position [3674, 0]
